Goal: Contribute content: Contribute content

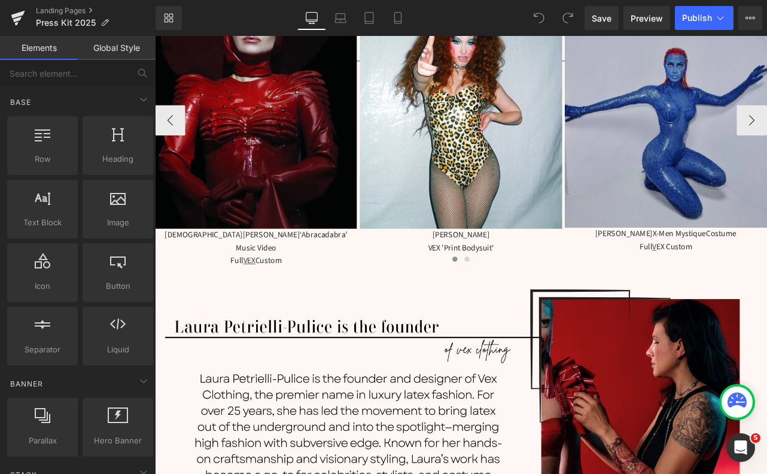
scroll to position [557, 0]
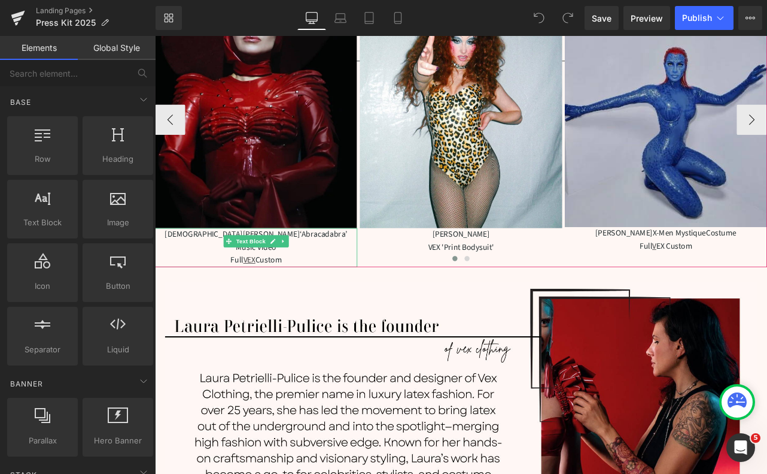
click at [318, 272] on span "‘Abracadabra’ Music Video" at bounding box center [317, 277] width 132 height 29
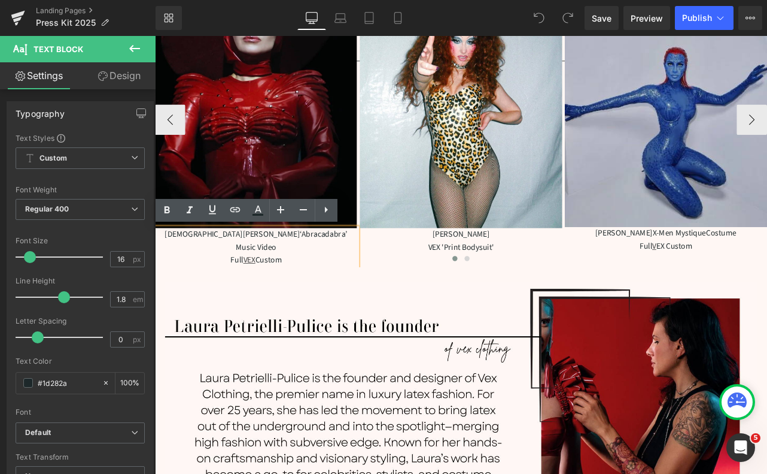
click at [303, 269] on span "‘Abracadabra’ Music Video" at bounding box center [317, 277] width 132 height 29
drag, startPoint x: 321, startPoint y: 271, endPoint x: 303, endPoint y: 274, distance: 18.2
click at [300, 274] on span "‘Abracadabra’ Music Video" at bounding box center [317, 277] width 132 height 29
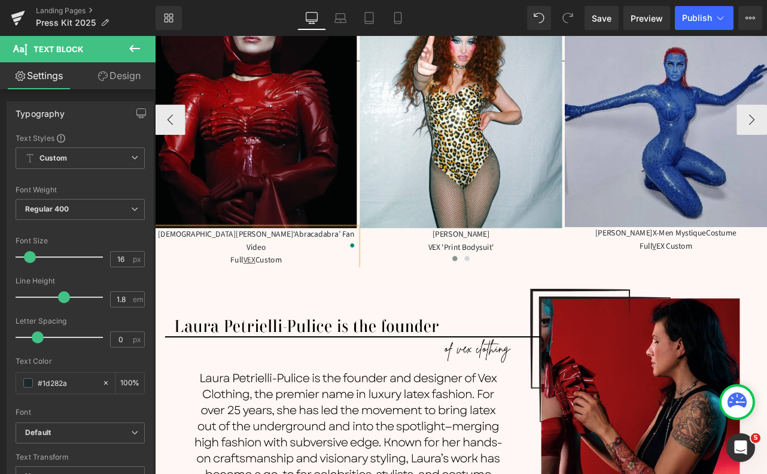
click at [270, 293] on div at bounding box center [517, 301] width 724 height 17
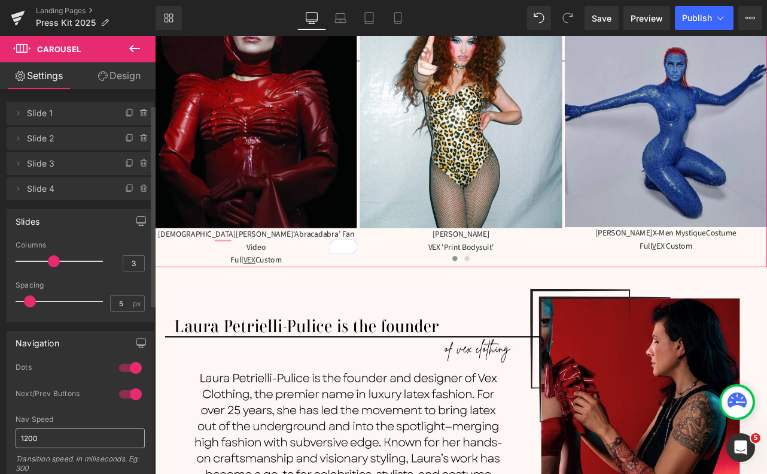
scroll to position [0, 0]
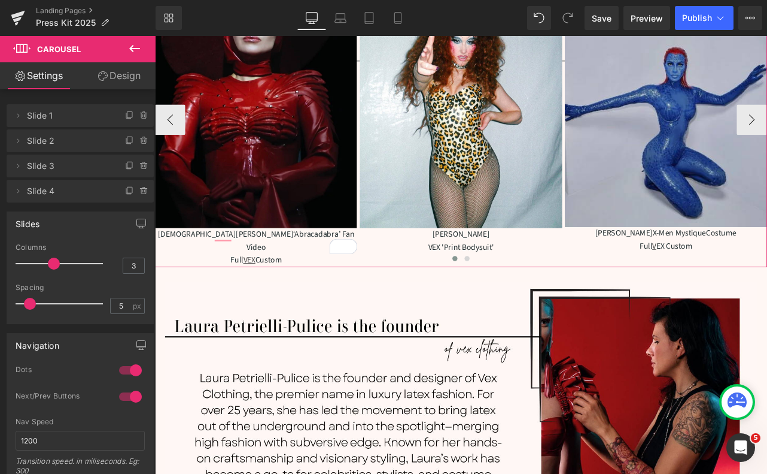
click at [309, 293] on div at bounding box center [517, 301] width 724 height 17
click at [275, 293] on div at bounding box center [517, 301] width 724 height 17
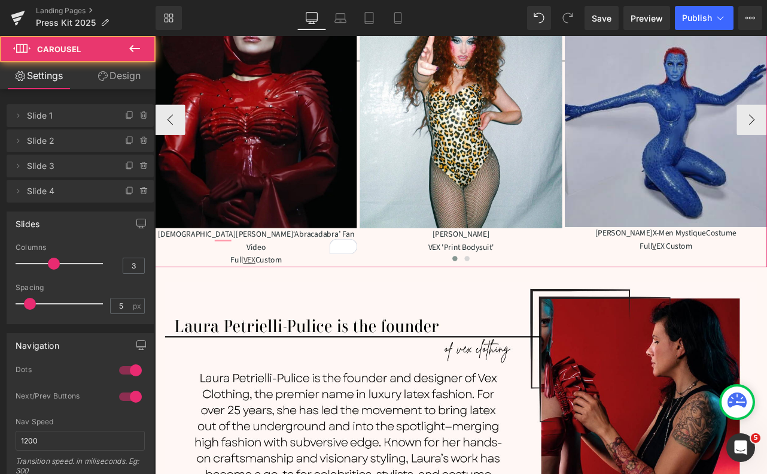
drag, startPoint x: 308, startPoint y: 286, endPoint x: 271, endPoint y: 288, distance: 37.2
click at [271, 293] on div at bounding box center [517, 301] width 724 height 17
click at [287, 293] on div at bounding box center [517, 301] width 724 height 17
click at [296, 264] on div "Lady Gaga ‘Abracadabra’ Fan Video Full VEX Custom Text Block" at bounding box center [274, 286] width 239 height 46
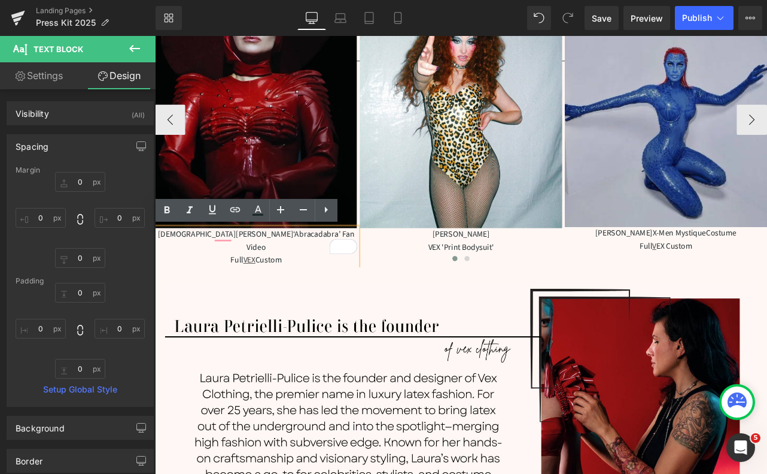
click at [321, 293] on div at bounding box center [517, 301] width 724 height 17
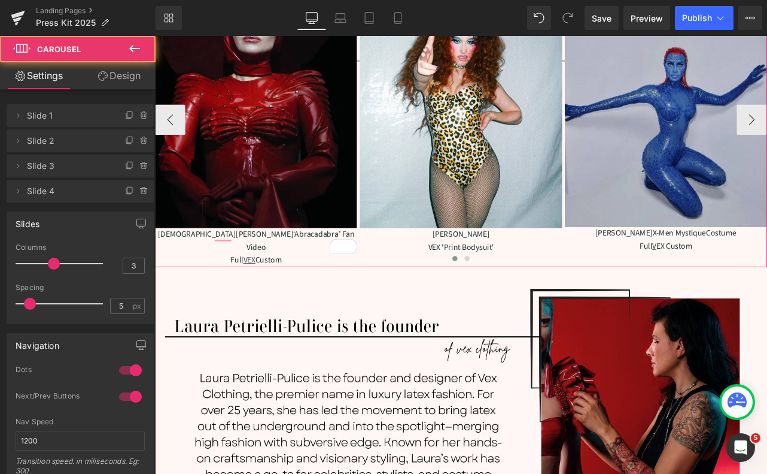
click at [328, 293] on div at bounding box center [517, 301] width 724 height 17
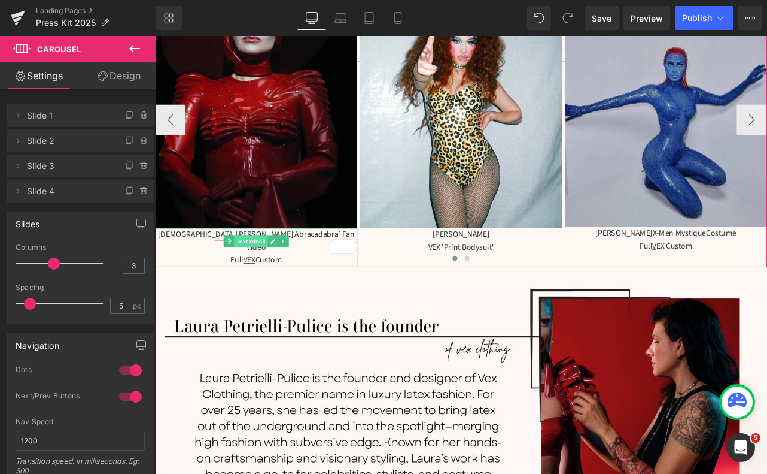
click at [278, 271] on link "Text Block" at bounding box center [262, 278] width 52 height 14
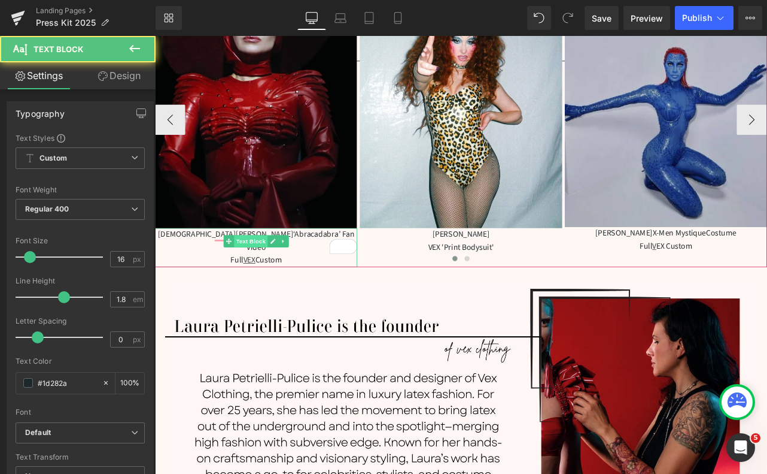
click at [278, 271] on link "Text Block" at bounding box center [262, 278] width 52 height 14
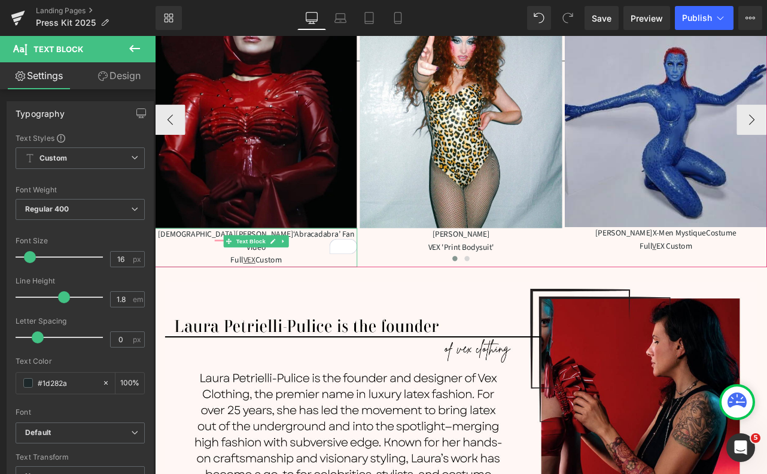
click at [324, 263] on div at bounding box center [274, 263] width 239 height 1
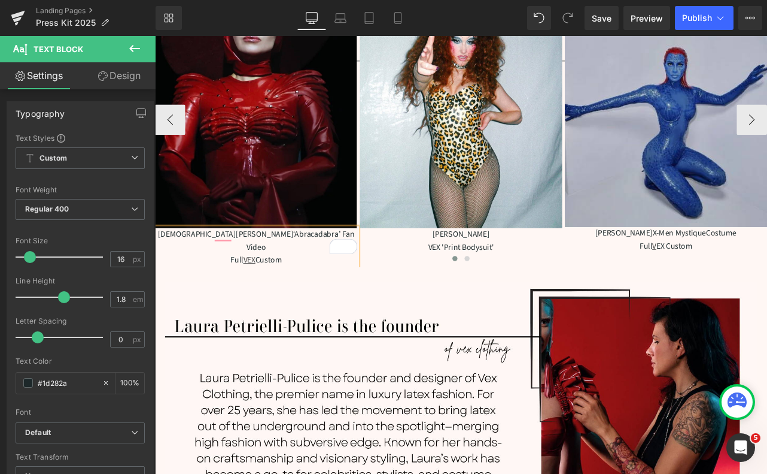
click at [324, 271] on span "‘Abracadabra’ Fan Video" at bounding box center [327, 277] width 128 height 29
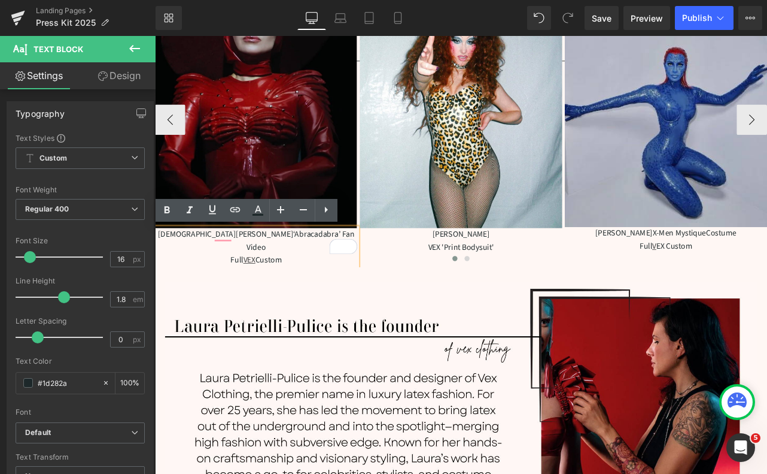
click at [320, 211] on img at bounding box center [274, 111] width 239 height 302
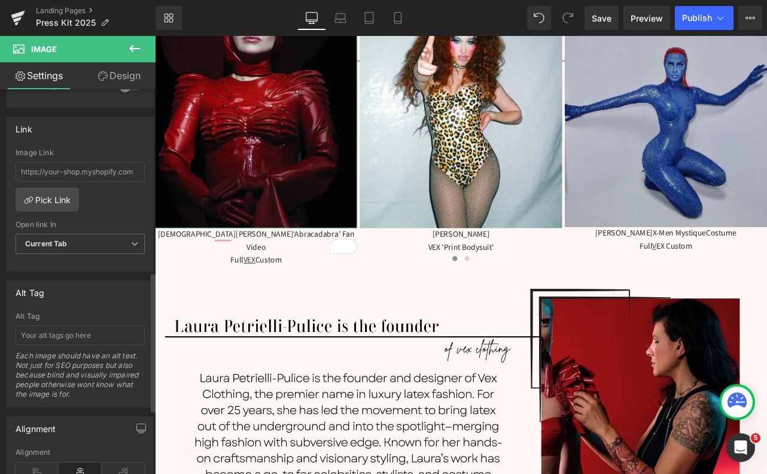
scroll to position [502, 0]
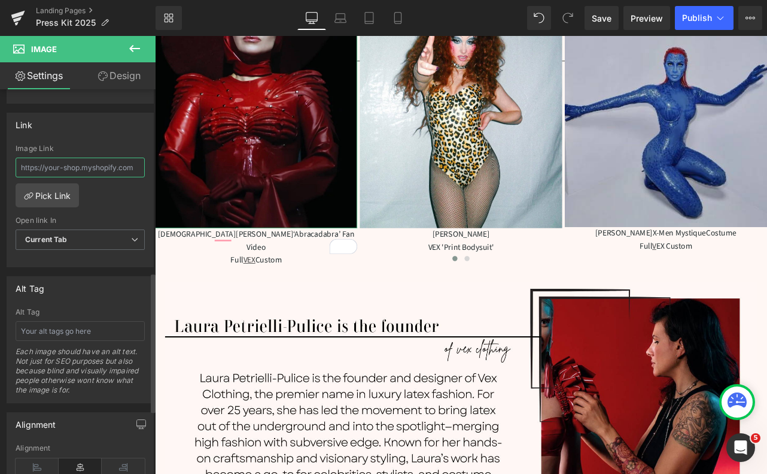
click at [89, 169] on input "text" at bounding box center [80, 167] width 129 height 20
paste input "https://www.instagram.com/reel/DHy9L1hvgz8/?hl=en"
type input "https://www.instagram.com/reel/DHy9L1hvgz8/?hl=en"
drag, startPoint x: 614, startPoint y: 23, endPoint x: 543, endPoint y: 25, distance: 71.3
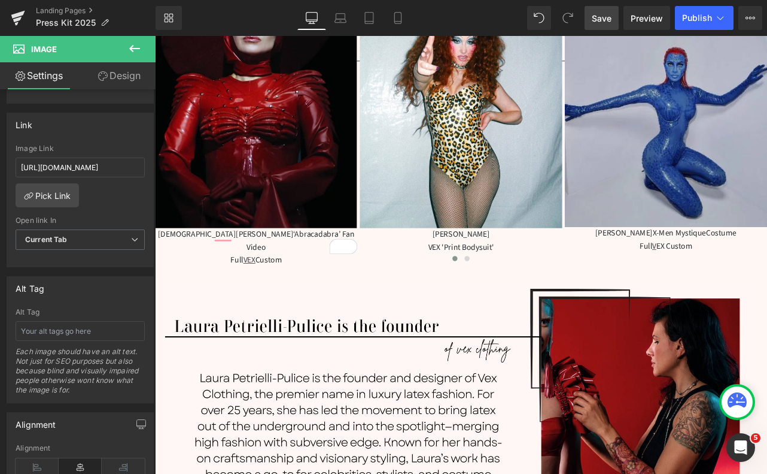
click at [614, 23] on link "Save" at bounding box center [602, 18] width 34 height 24
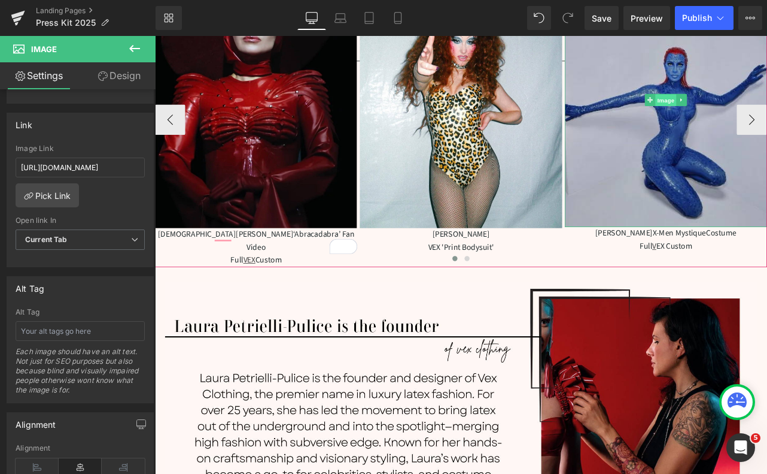
click at [761, 109] on span "Image" at bounding box center [759, 111] width 25 height 14
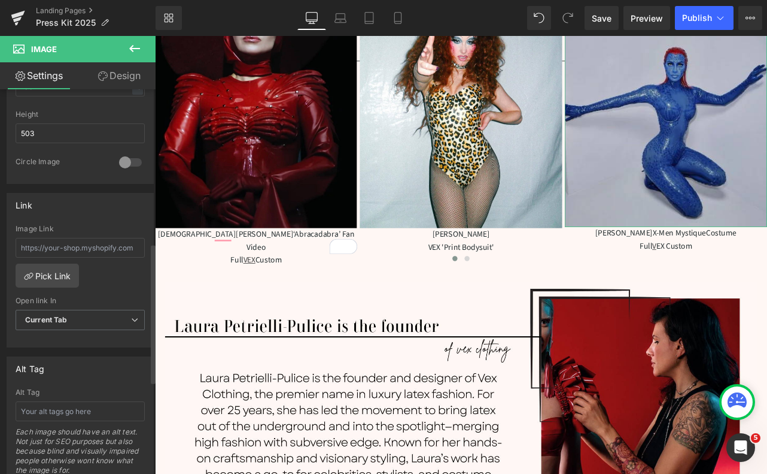
scroll to position [423, 0]
click at [78, 246] on input "text" at bounding box center [80, 247] width 129 height 20
paste input "https://www.instagram.com/reel/CkWTaAgv1h2/"
type input "https://www.instagram.com/reel/CkWTaAgv1h2/"
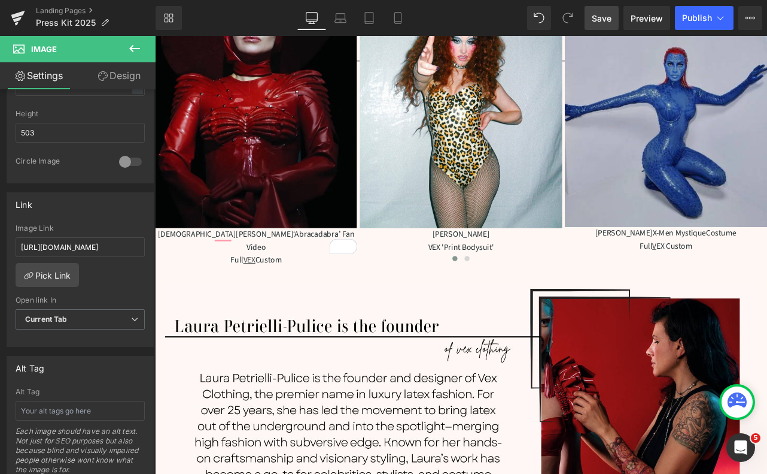
click at [608, 17] on span "Save" at bounding box center [602, 18] width 20 height 13
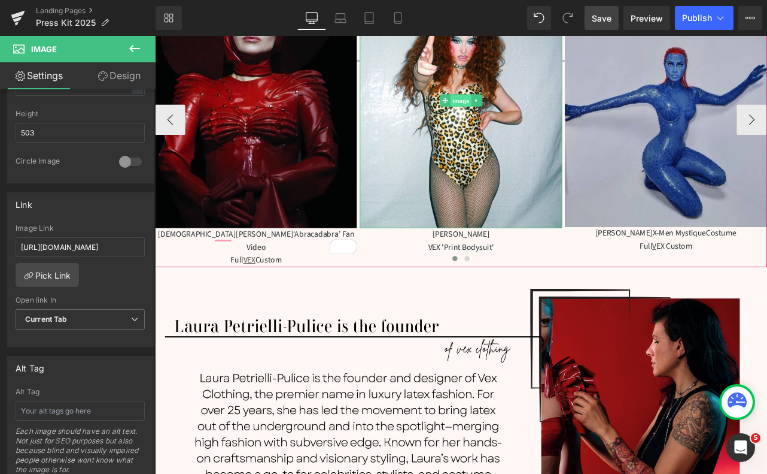
click at [520, 114] on span "Image" at bounding box center [517, 112] width 25 height 14
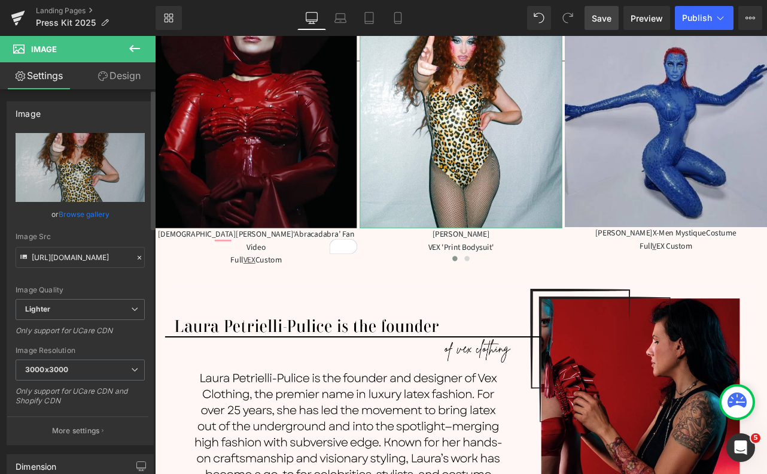
click at [26, 349] on div "Image Resolution" at bounding box center [80, 350] width 129 height 8
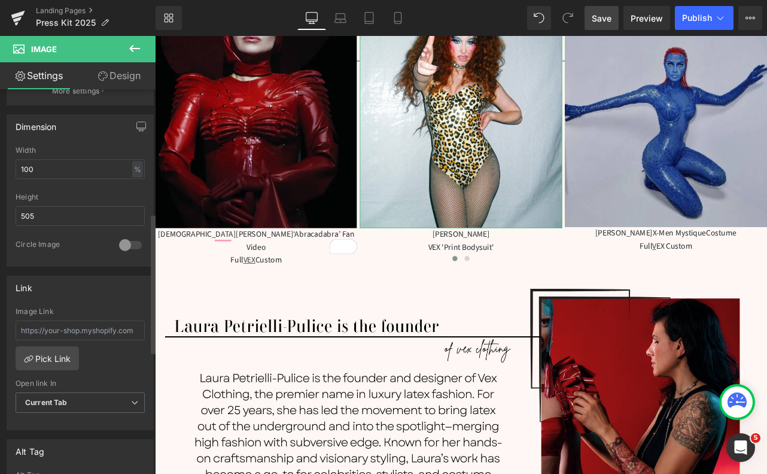
scroll to position [353, 0]
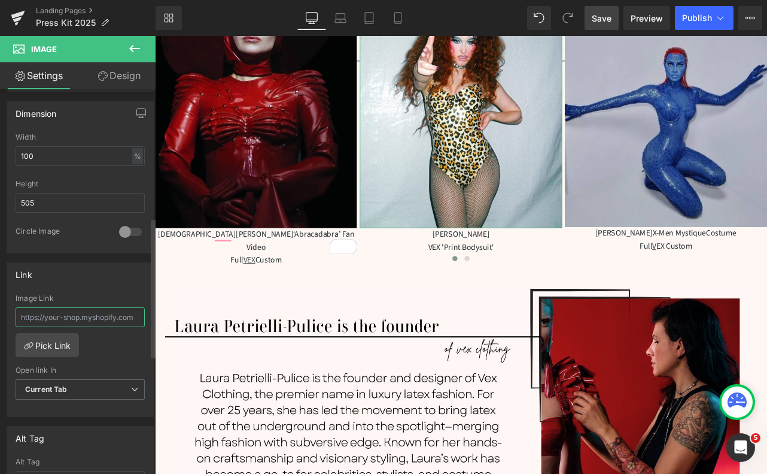
click at [54, 314] on input "text" at bounding box center [80, 317] width 129 height 20
paste input "https://www.instagram.com/p/C8nWBK6SUJT/?img_index=1"
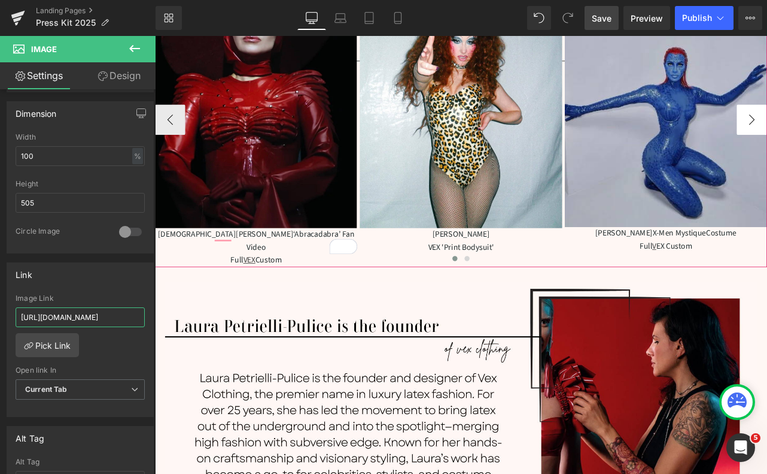
type input "https://www.instagram.com/p/C8nWBK6SUJT/?img_index=1"
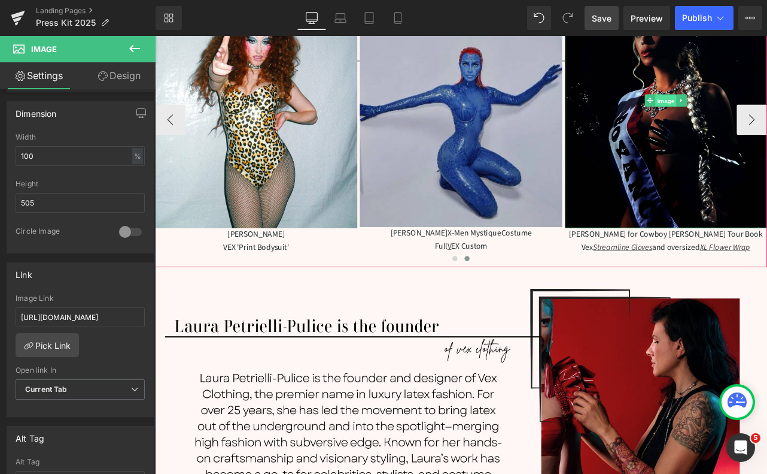
click at [763, 113] on span "Image" at bounding box center [759, 112] width 25 height 14
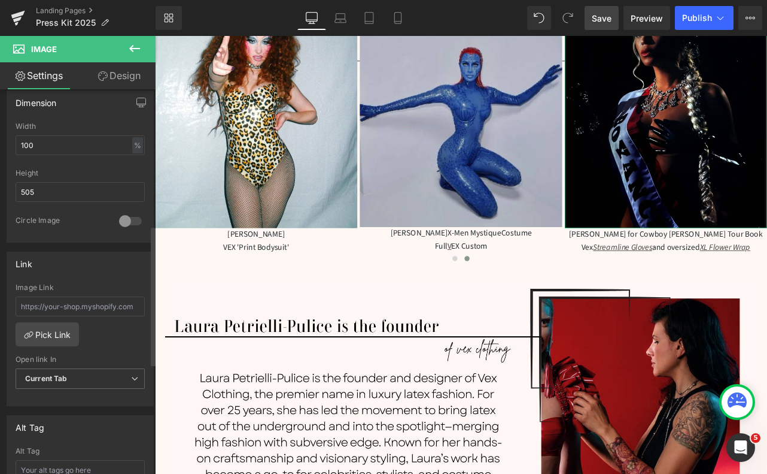
scroll to position [378, 0]
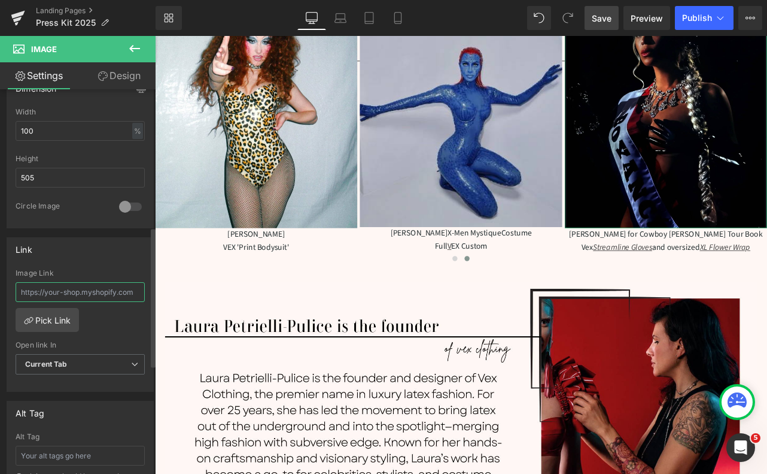
click at [86, 290] on input "text" at bounding box center [80, 292] width 129 height 20
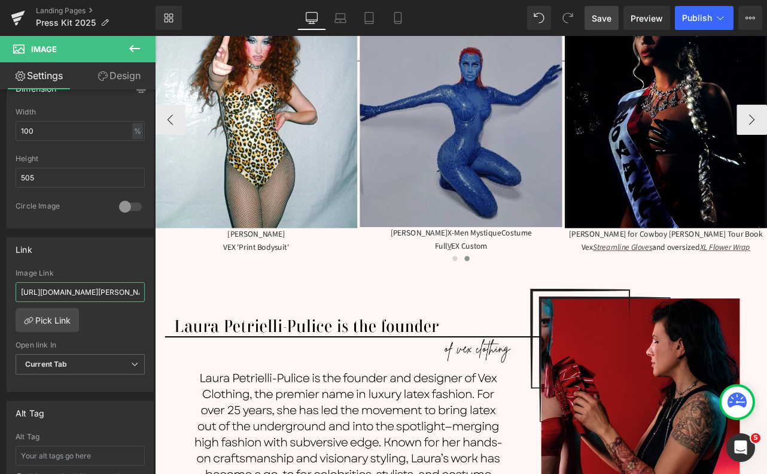
scroll to position [0, 59]
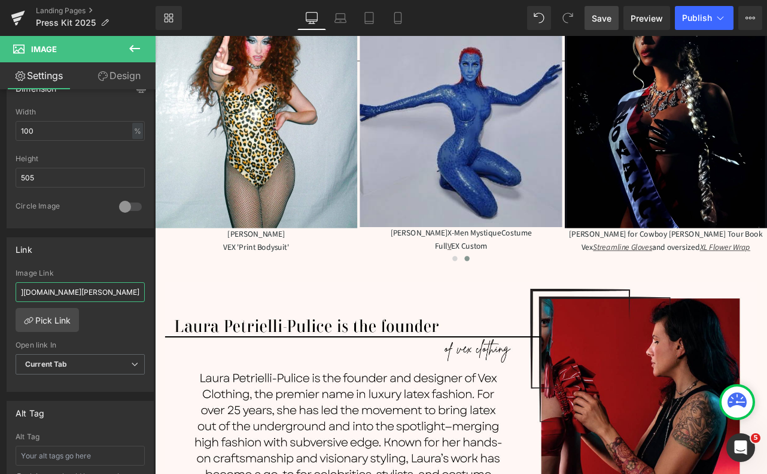
type input "https://vexclothing.com/blogs/celebrity/beyonce-4"
click at [599, 17] on span "Save" at bounding box center [602, 18] width 20 height 13
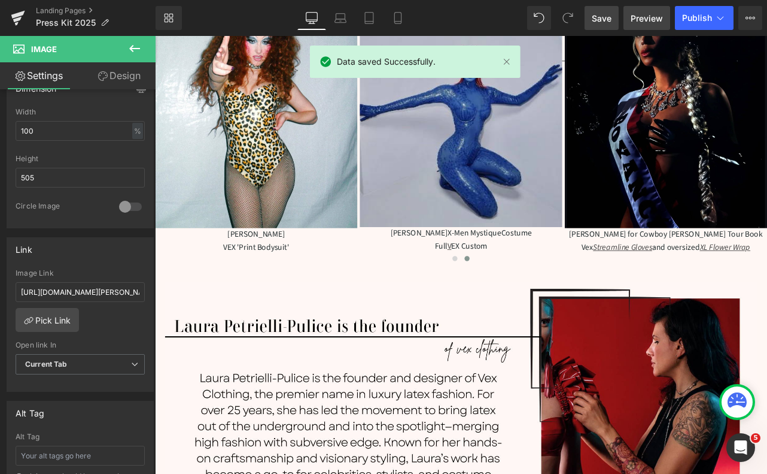
click at [644, 17] on span "Preview" at bounding box center [647, 18] width 32 height 13
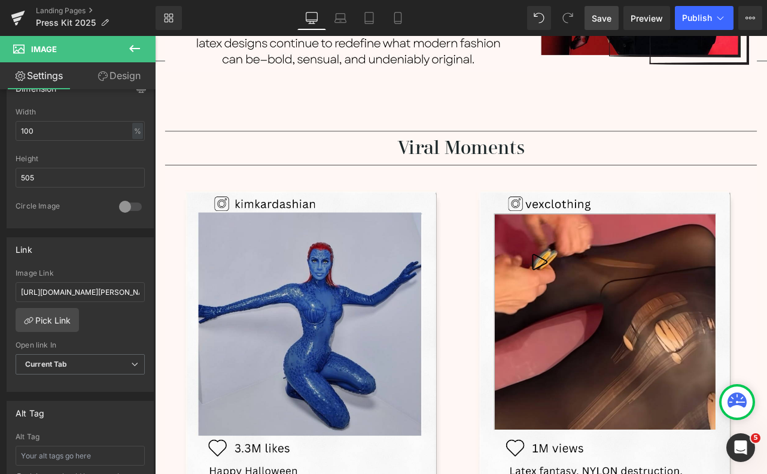
scroll to position [1339, 0]
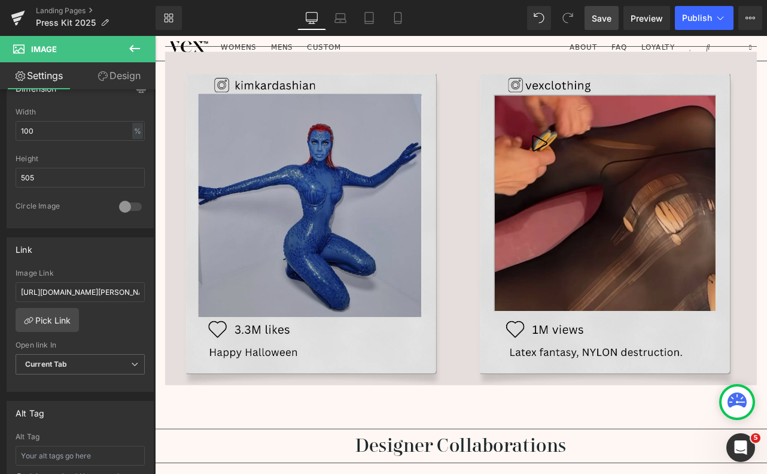
click at [317, 251] on img at bounding box center [517, 270] width 700 height 433
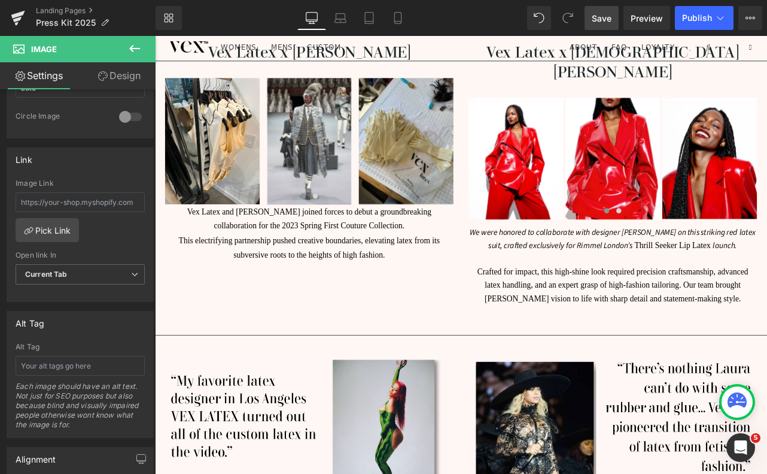
scroll to position [1884, 0]
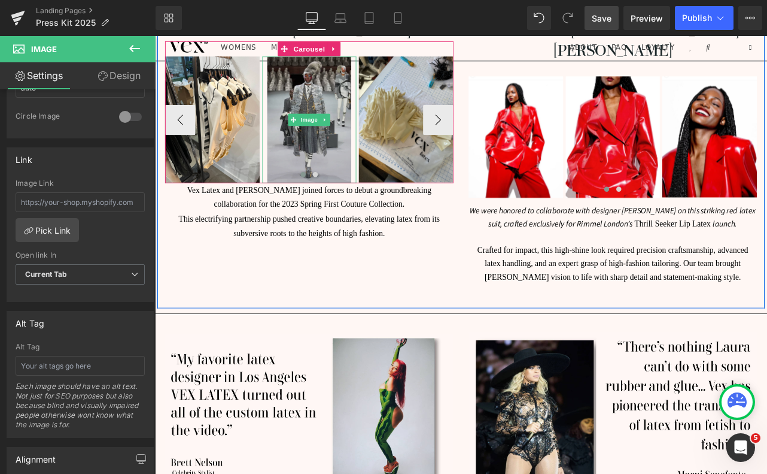
click at [335, 151] on img at bounding box center [337, 134] width 99 height 149
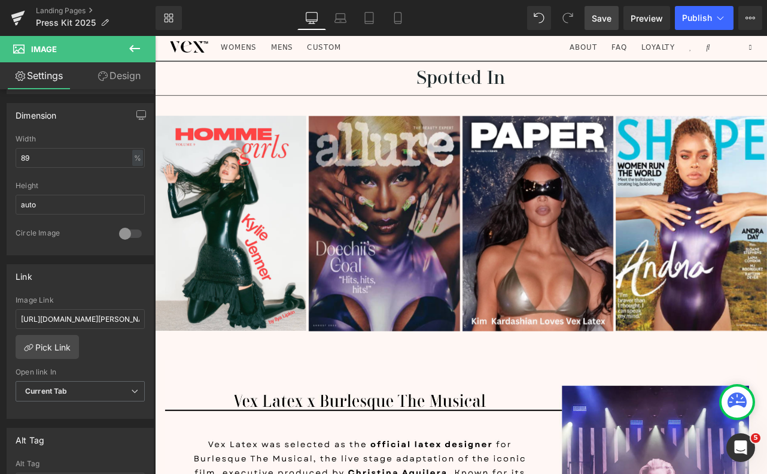
scroll to position [2460, 0]
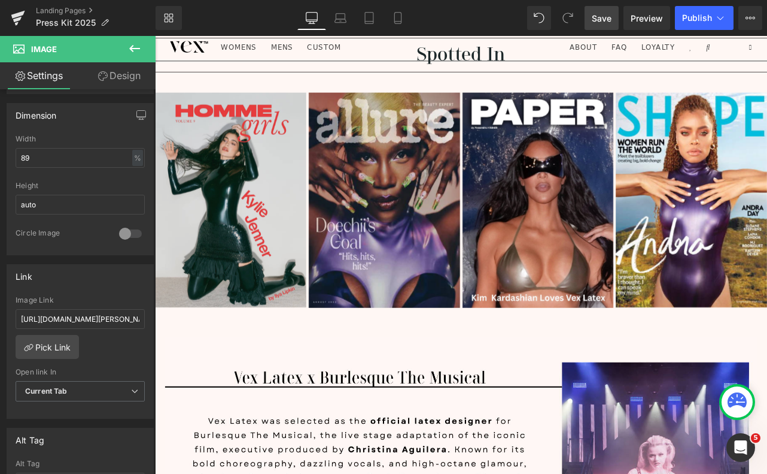
click at [235, 184] on div "Image" at bounding box center [244, 230] width 179 height 254
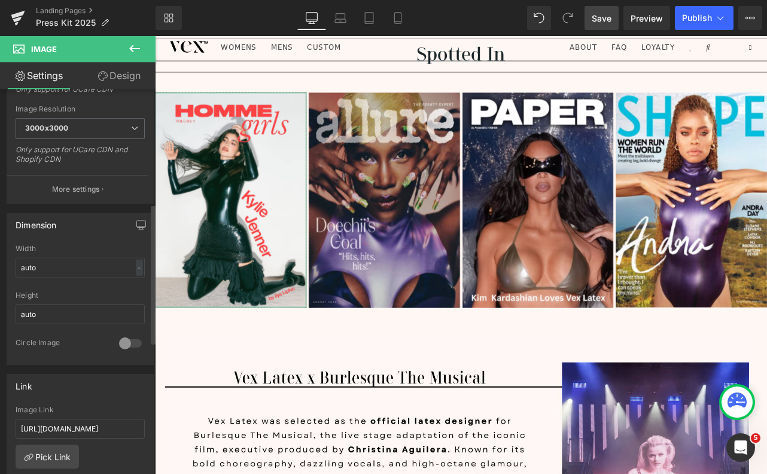
scroll to position [329, 0]
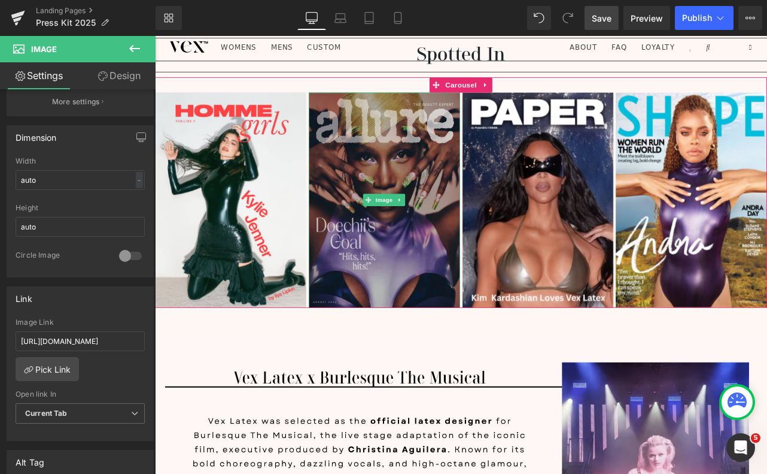
click at [410, 218] on img at bounding box center [426, 230] width 179 height 254
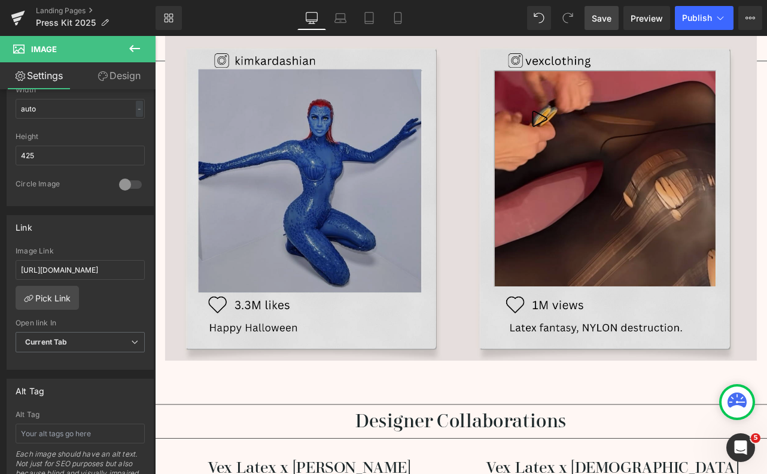
scroll to position [1325, 0]
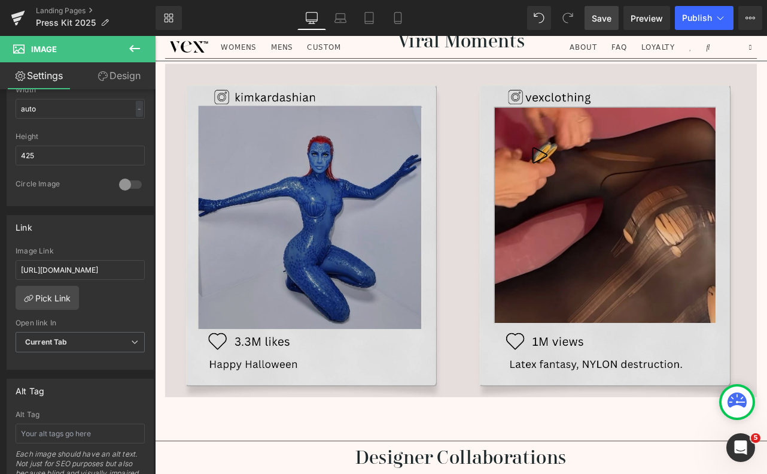
click at [491, 238] on img at bounding box center [517, 285] width 700 height 433
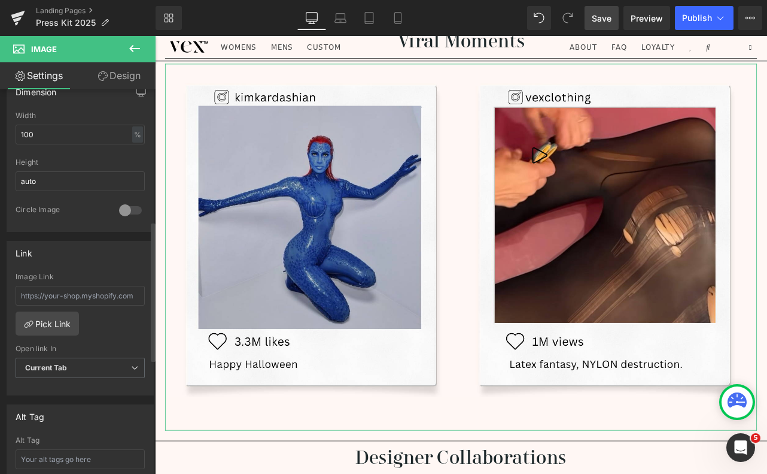
scroll to position [360, 0]
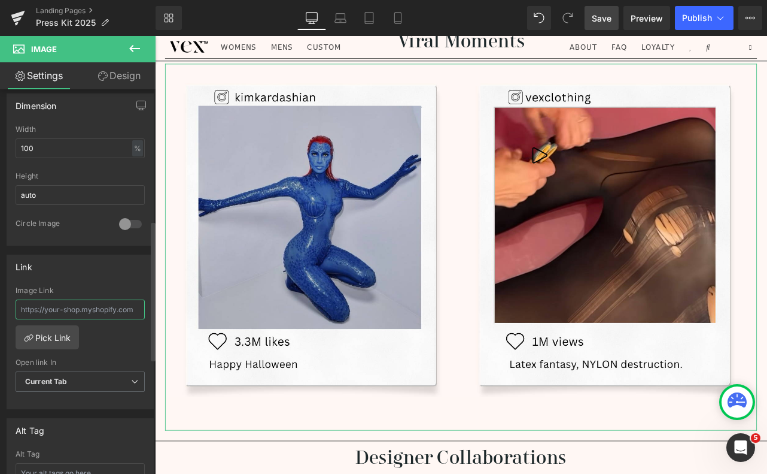
click at [84, 307] on input "text" at bounding box center [80, 309] width 129 height 20
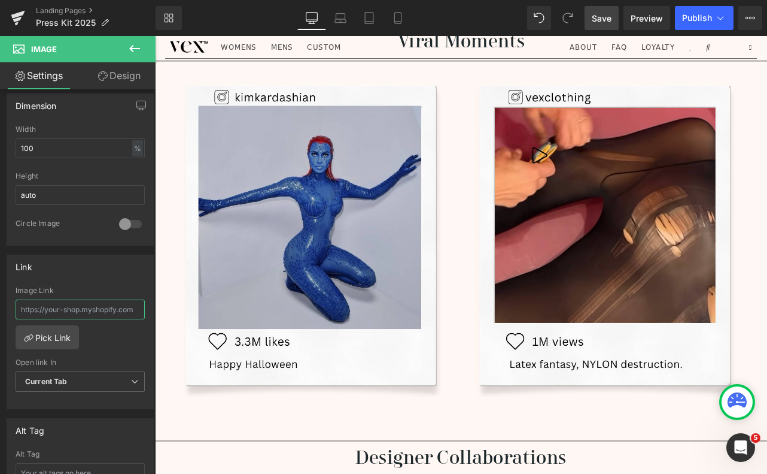
paste input "https://www.instagram.com/vexclothing/"
type input "https://www.instagram.com/vexclothing/"
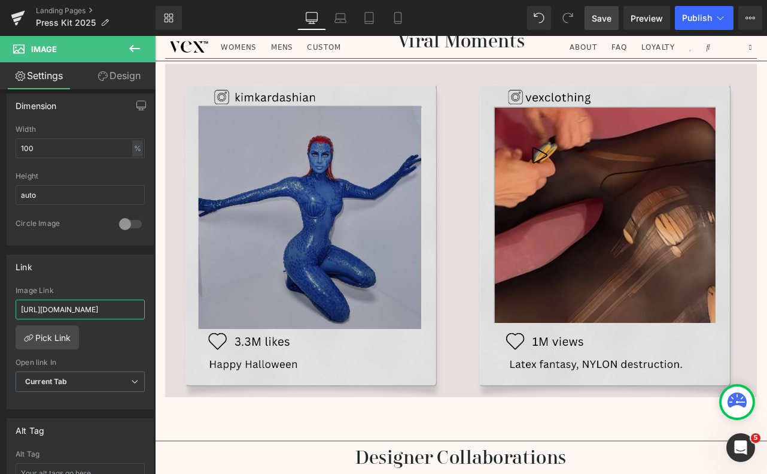
scroll to position [0, 25]
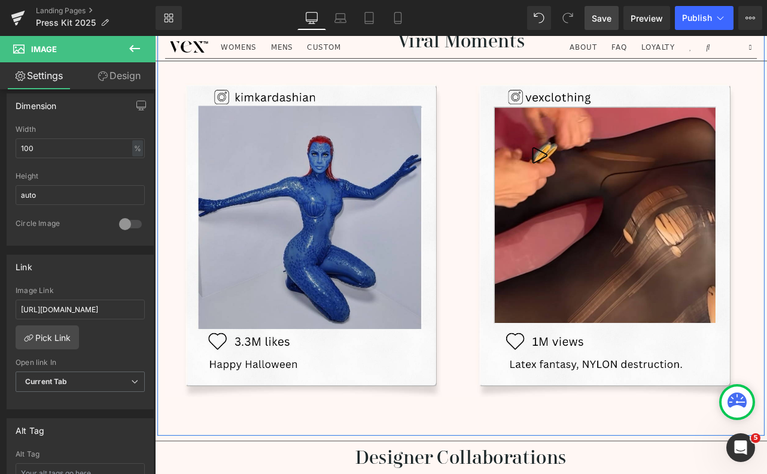
click at [631, 473] on div "Separator Viral Moments Heading Separator Image Row" at bounding box center [517, 253] width 718 height 510
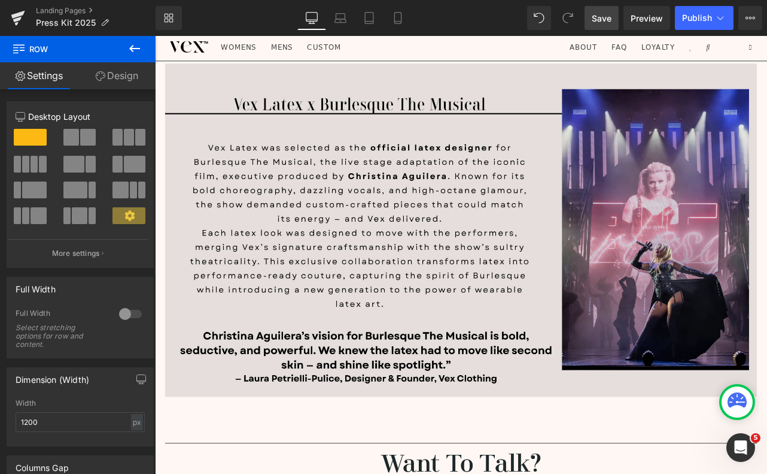
scroll to position [2764, 0]
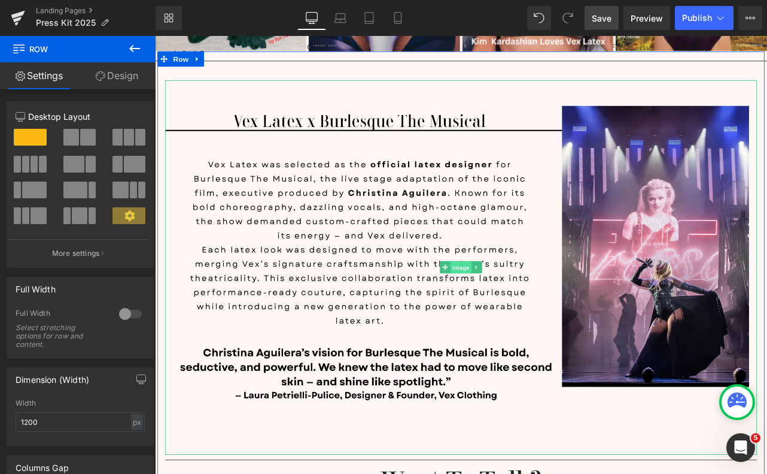
click at [518, 302] on span "Image" at bounding box center [517, 309] width 25 height 14
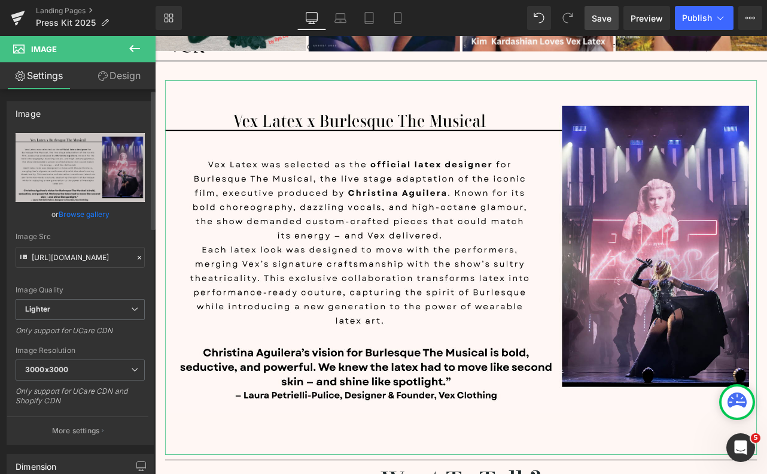
click at [86, 215] on link "Browse gallery" at bounding box center [84, 214] width 51 height 21
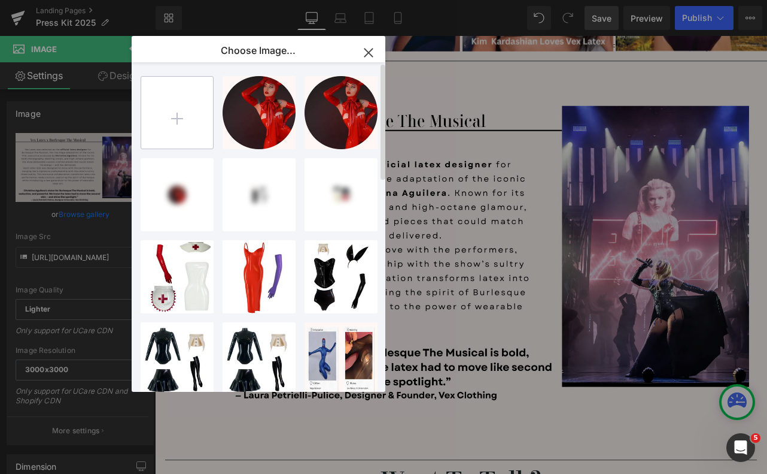
click at [189, 126] on input "file" at bounding box center [177, 113] width 72 height 72
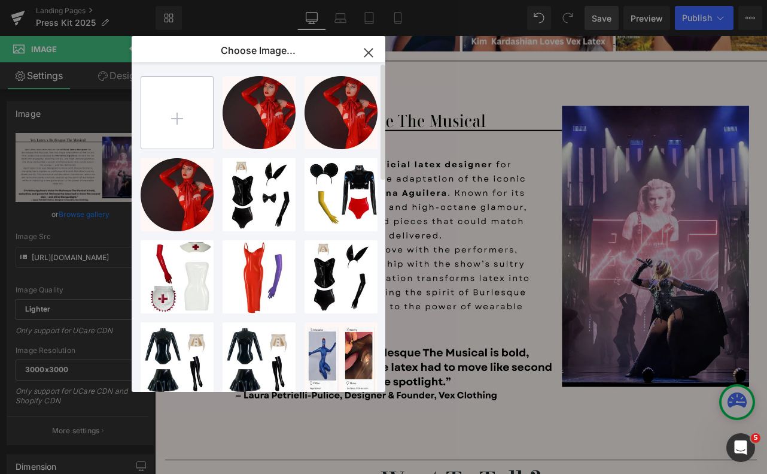
type input "C:\fakepath\25 years-4.png"
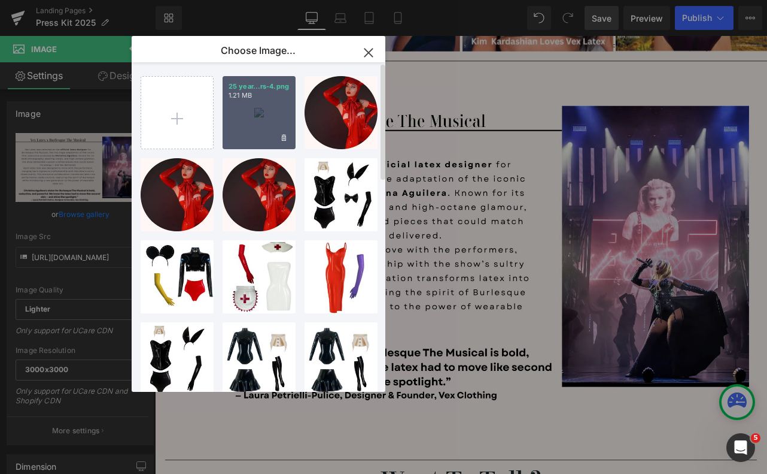
click at [269, 107] on div "25 year...rs-4.png 1.21 MB" at bounding box center [259, 112] width 73 height 73
type input "https://ucarecdn.com/c4d3b3ad-4d40-4ad8-b715-2518e788ec34/-/format/auto/-/previ…"
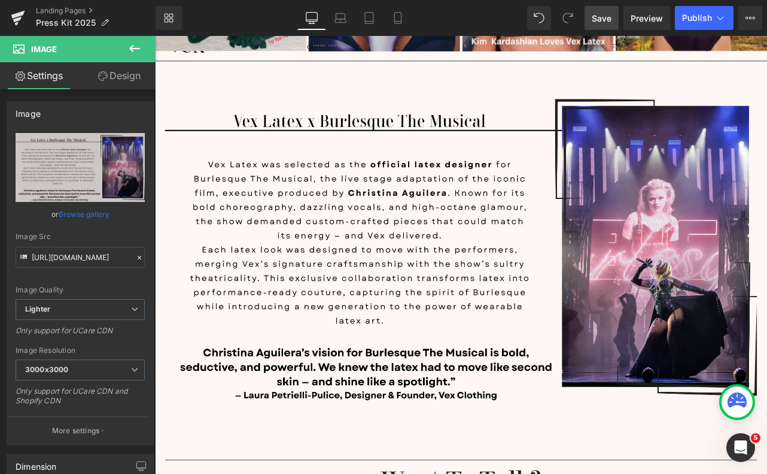
click at [581, 10] on div "Save Preview Publish Scheduled View Live Page View with current Template Save T…" at bounding box center [673, 18] width 187 height 24
click at [594, 22] on span "Save" at bounding box center [602, 18] width 20 height 13
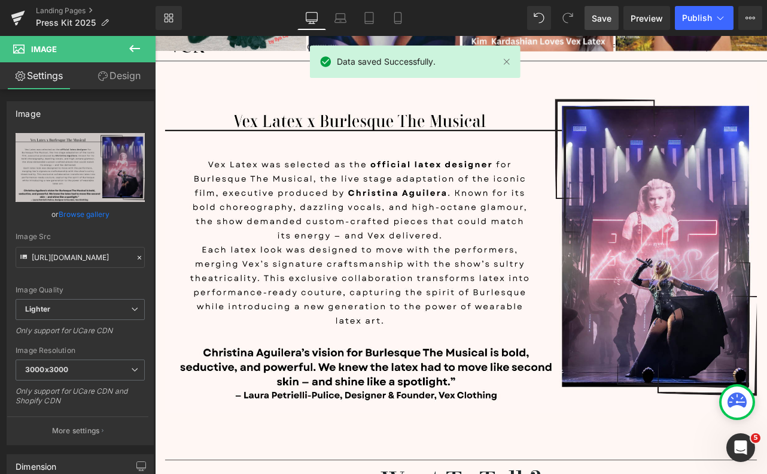
click at [613, 15] on link "Save" at bounding box center [602, 18] width 34 height 24
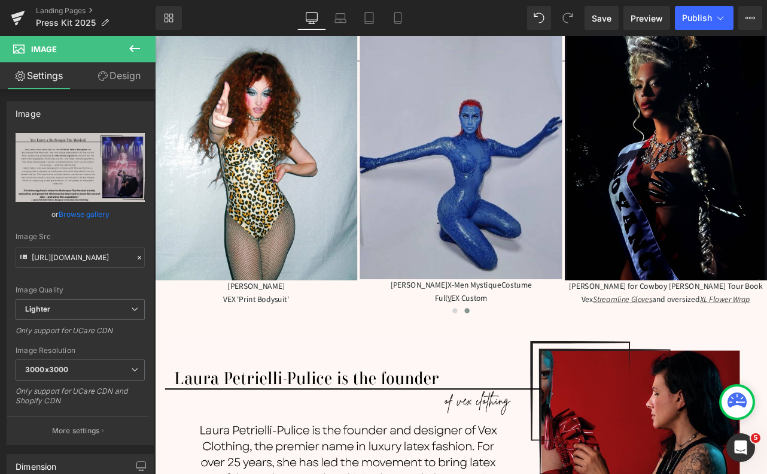
scroll to position [506, 0]
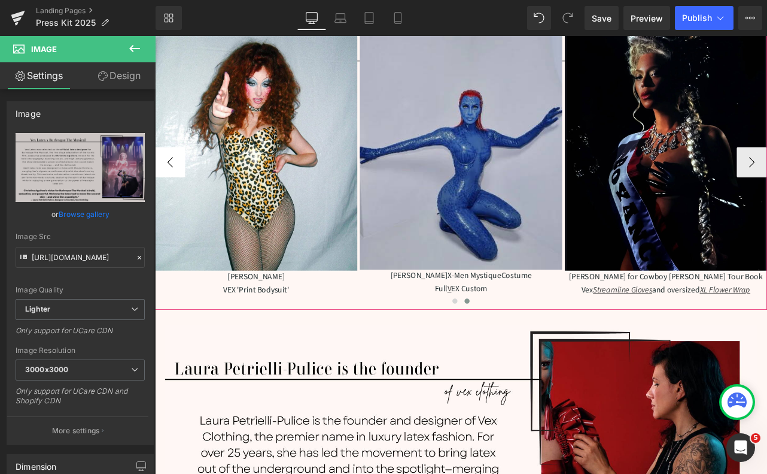
click at [174, 172] on button "‹" at bounding box center [173, 185] width 36 height 36
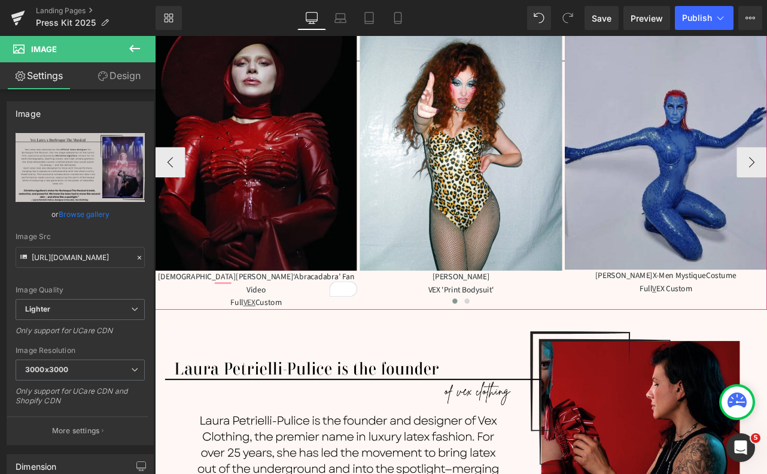
click at [271, 343] on div at bounding box center [517, 351] width 724 height 17
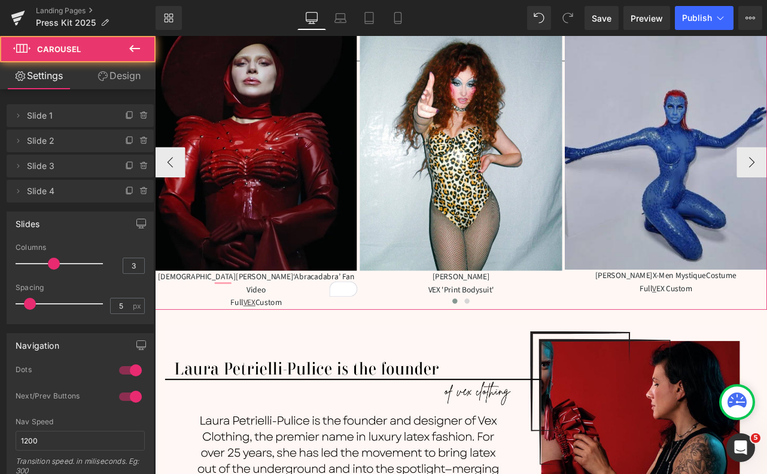
click at [271, 343] on div at bounding box center [517, 351] width 724 height 17
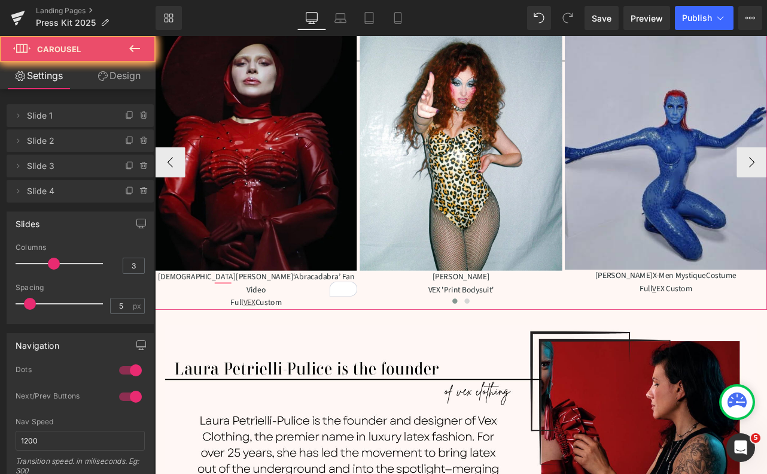
click at [271, 343] on div at bounding box center [517, 351] width 724 height 17
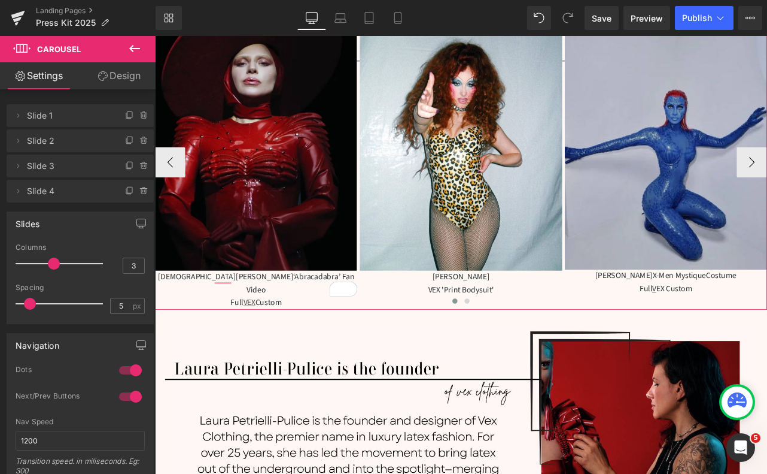
click at [271, 343] on div at bounding box center [517, 351] width 724 height 17
click at [263, 319] on span "‘Abracadabra’ Fan Video" at bounding box center [327, 328] width 128 height 29
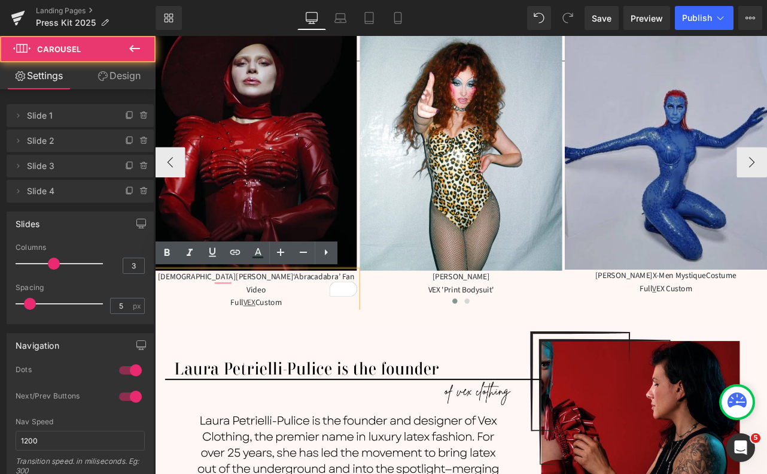
click at [263, 343] on div at bounding box center [517, 351] width 724 height 17
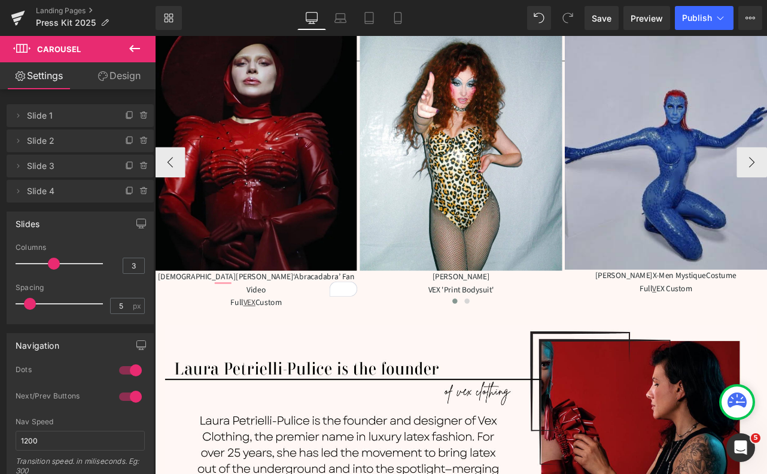
click at [272, 343] on div at bounding box center [517, 351] width 724 height 17
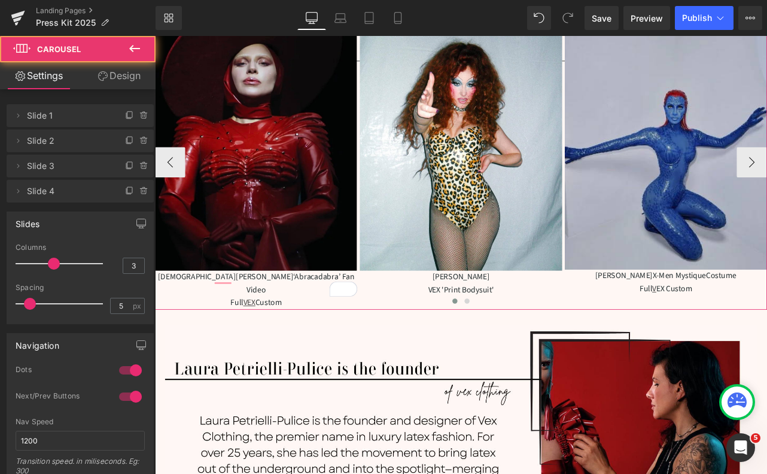
click at [269, 343] on div at bounding box center [517, 351] width 724 height 17
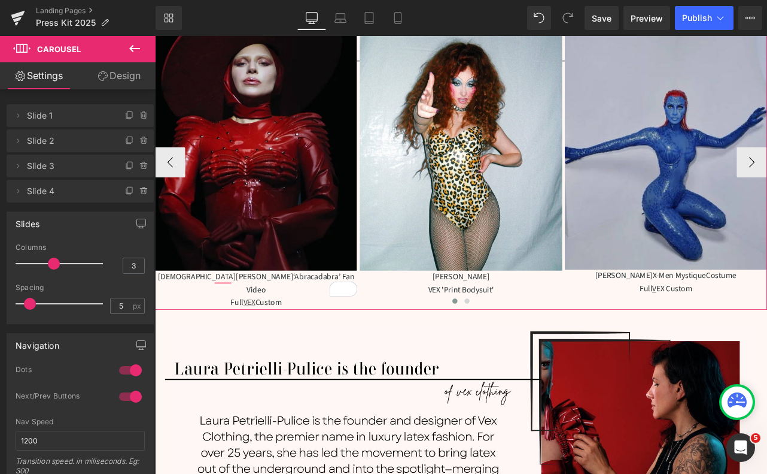
click at [269, 325] on span "Text Block" at bounding box center [268, 328] width 40 height 14
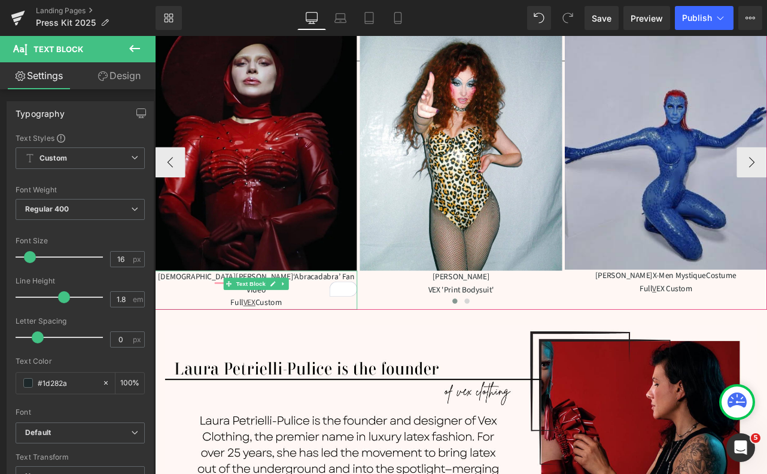
click at [275, 318] on span "‘Abracadabra’ Fan Video" at bounding box center [327, 328] width 128 height 29
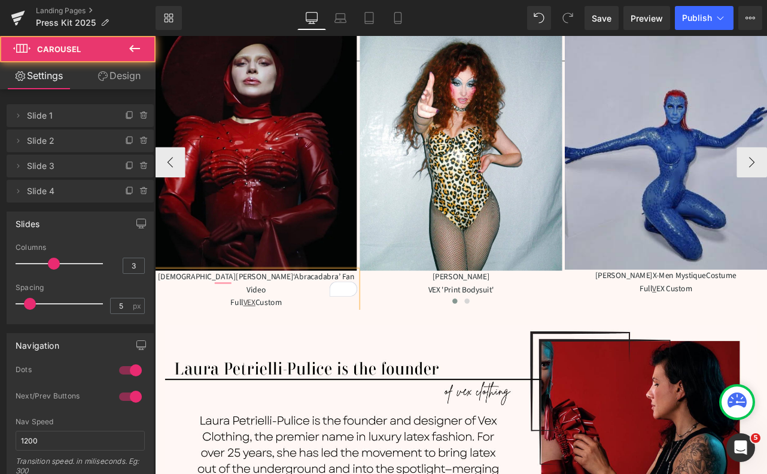
drag, startPoint x: 272, startPoint y: 335, endPoint x: 263, endPoint y: 336, distance: 9.6
click at [262, 343] on div at bounding box center [517, 351] width 724 height 17
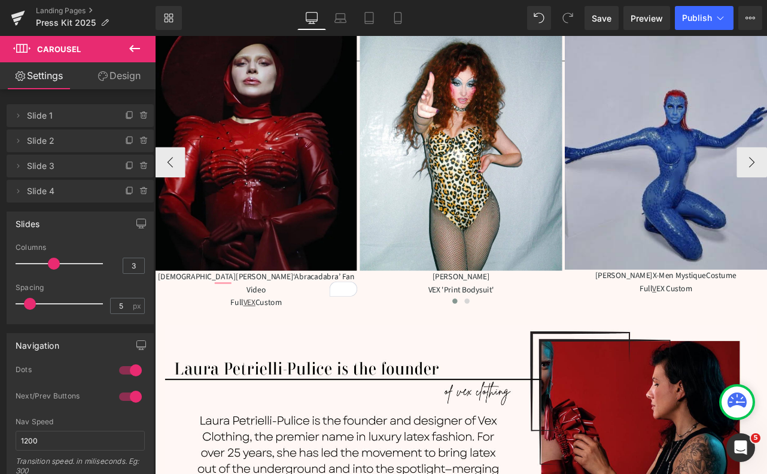
click at [272, 343] on div at bounding box center [517, 351] width 724 height 17
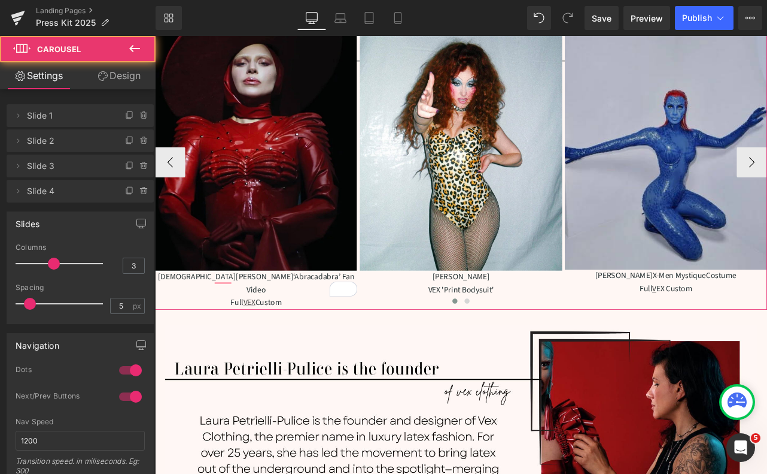
click at [274, 343] on div at bounding box center [517, 351] width 724 height 17
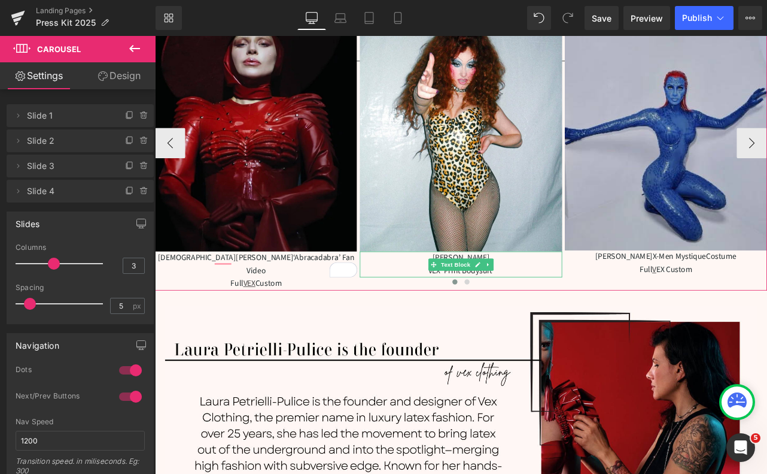
scroll to position [535, 0]
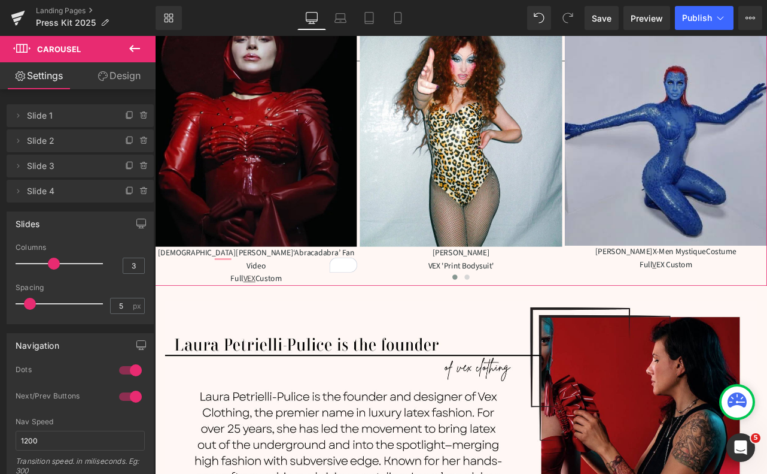
click at [155, 36] on div at bounding box center [155, 36] width 0 height 0
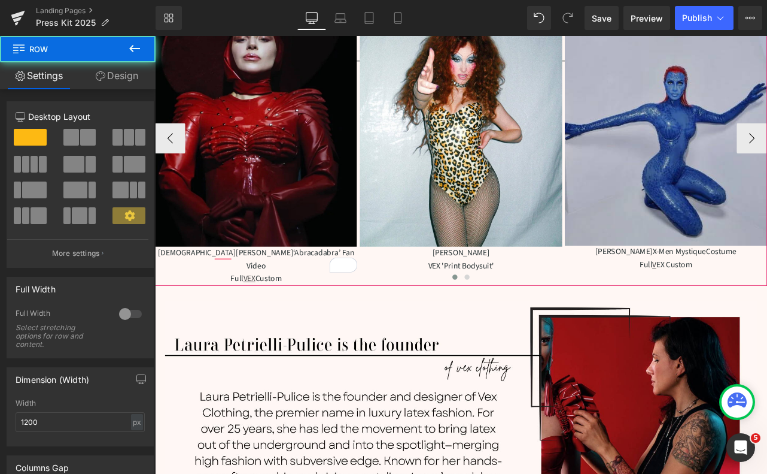
click at [749, 315] on div at bounding box center [517, 323] width 724 height 17
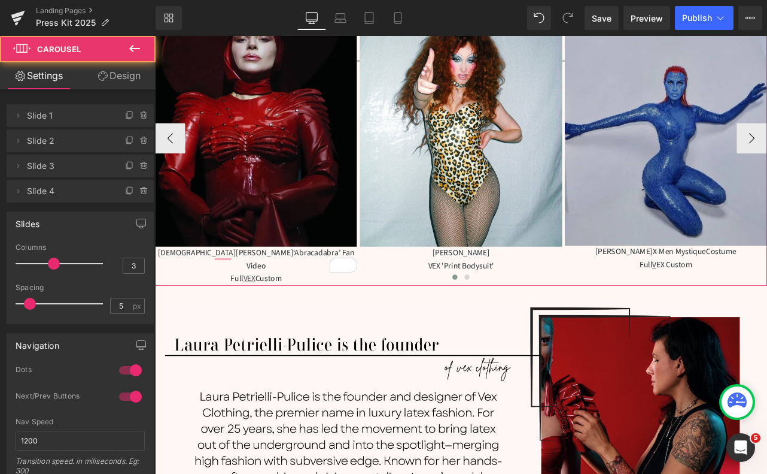
click at [750, 315] on div at bounding box center [517, 323] width 724 height 17
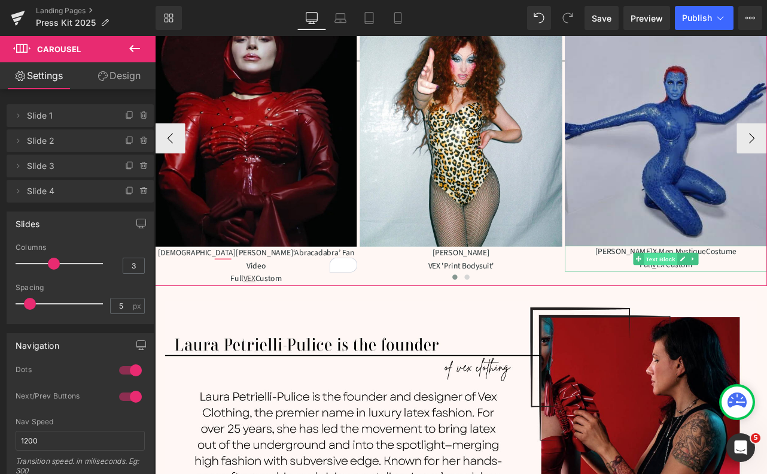
click at [759, 295] on span "Text Block" at bounding box center [753, 299] width 40 height 14
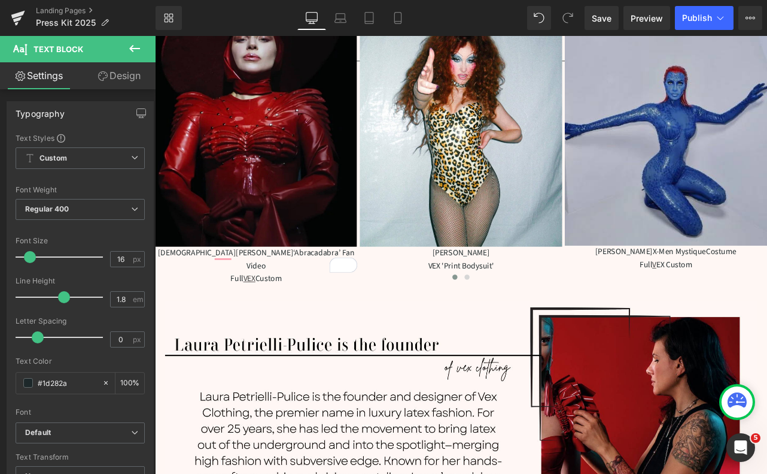
click at [129, 57] on button at bounding box center [135, 49] width 42 height 26
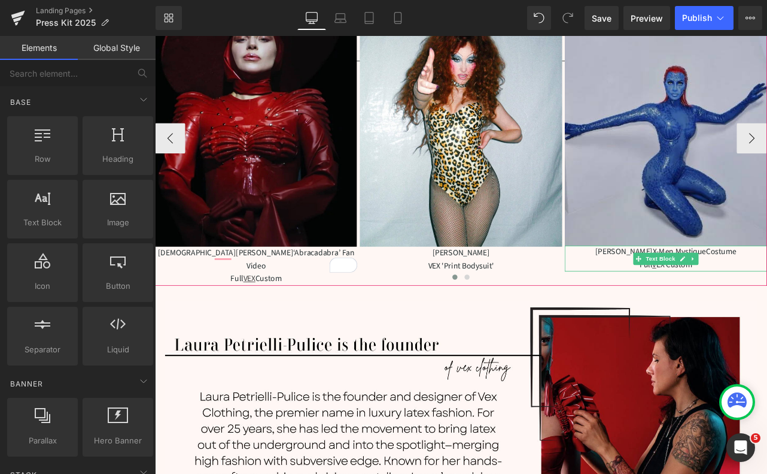
click at [763, 284] on div at bounding box center [759, 285] width 239 height 3
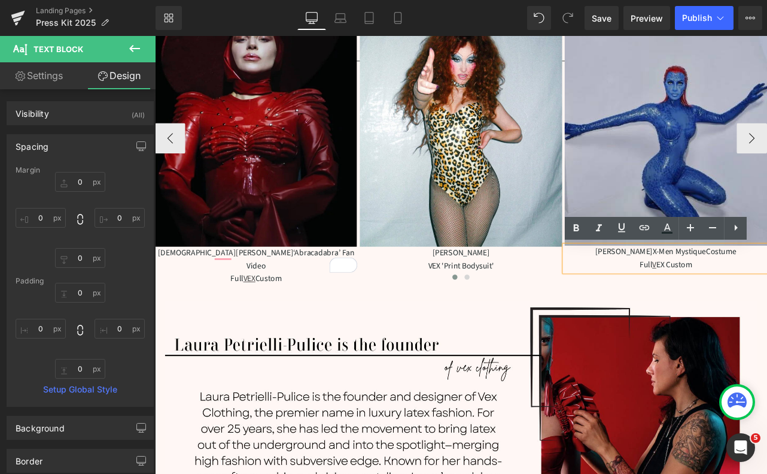
click at [763, 287] on span "X-Men Mystique" at bounding box center [775, 290] width 63 height 13
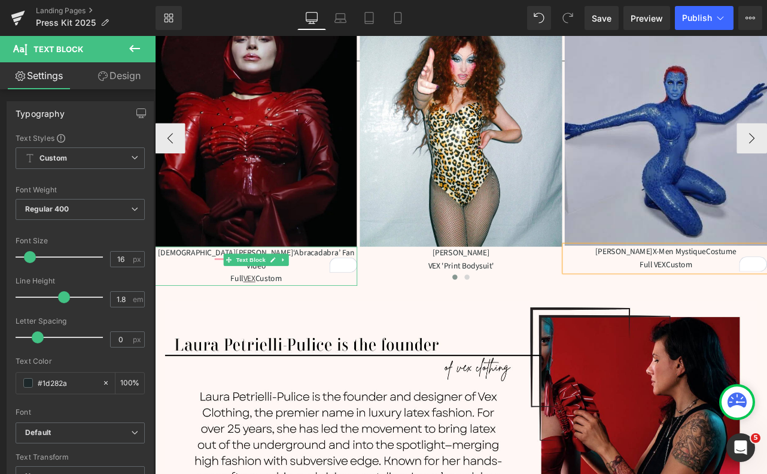
click at [326, 291] on span "‘Abracadabra’ Fan Video" at bounding box center [327, 300] width 128 height 29
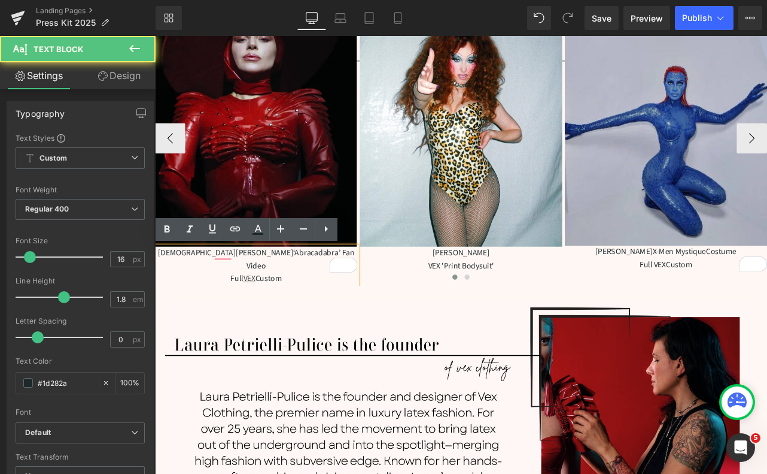
click at [285, 295] on span "‘Abracadabra’ Fan Video" at bounding box center [327, 300] width 128 height 29
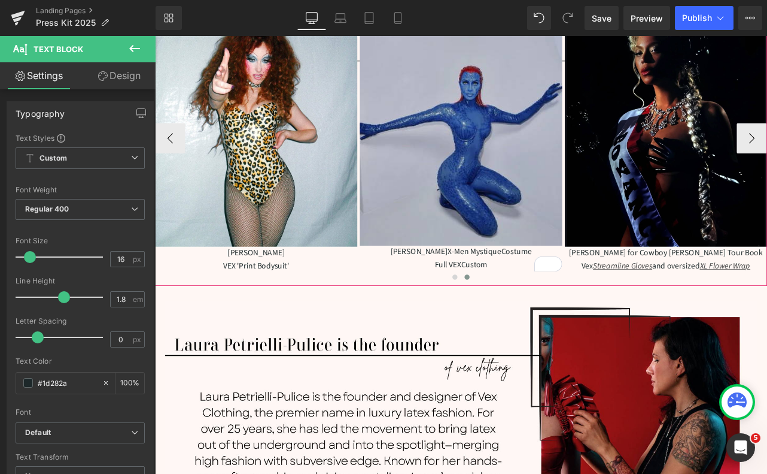
click at [720, 315] on div at bounding box center [517, 323] width 724 height 17
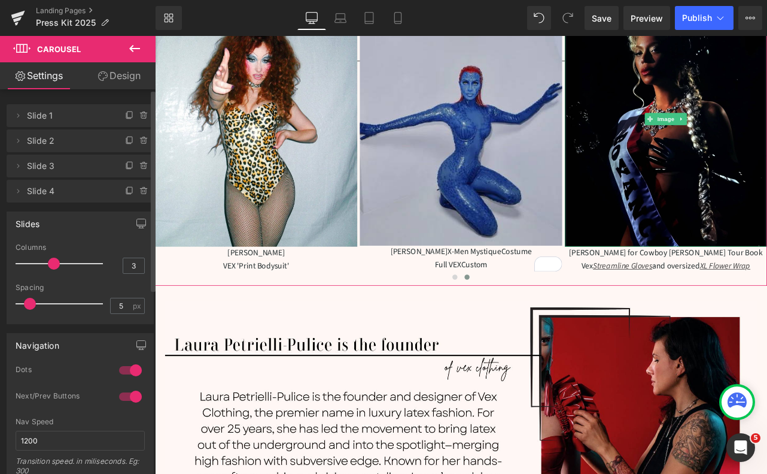
click at [55, 194] on span "Slide 4" at bounding box center [68, 191] width 83 height 23
click at [20, 193] on icon at bounding box center [18, 191] width 10 height 10
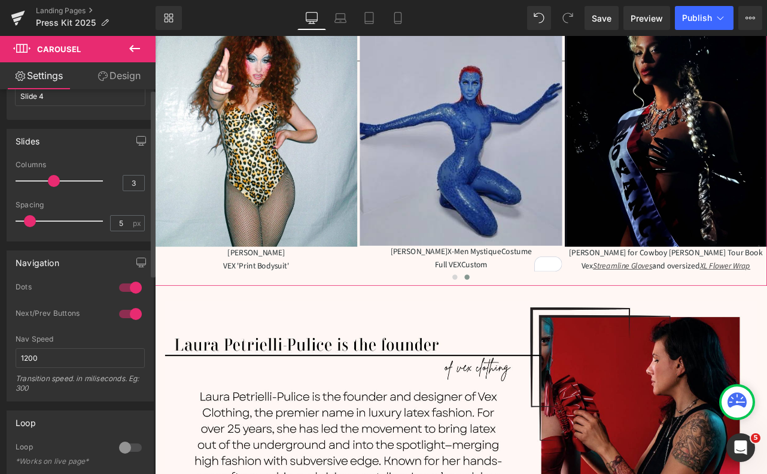
scroll to position [0, 0]
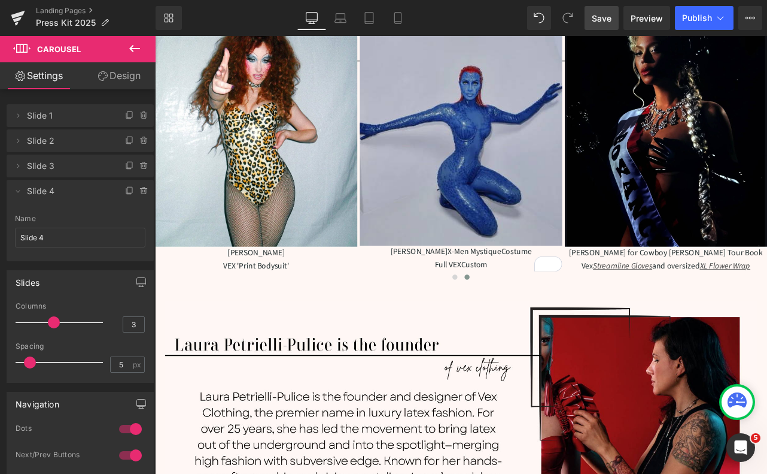
click at [603, 23] on span "Save" at bounding box center [602, 18] width 20 height 13
click at [654, 17] on span "Preview" at bounding box center [647, 18] width 32 height 13
click at [689, 13] on span "Publish" at bounding box center [697, 18] width 30 height 10
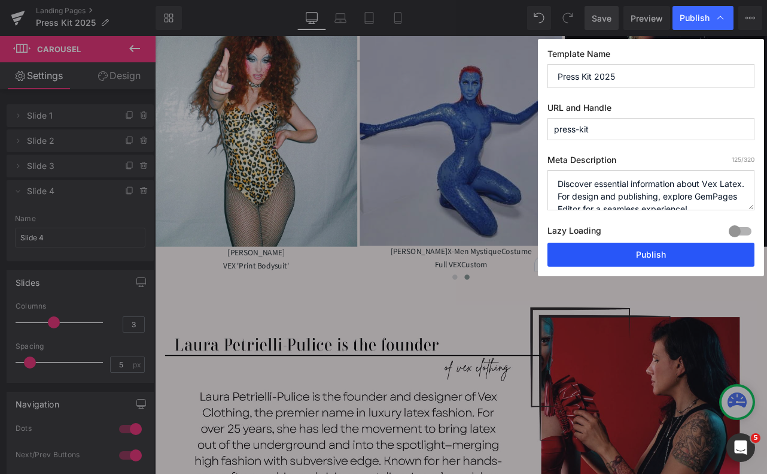
click at [632, 256] on button "Publish" at bounding box center [651, 254] width 207 height 24
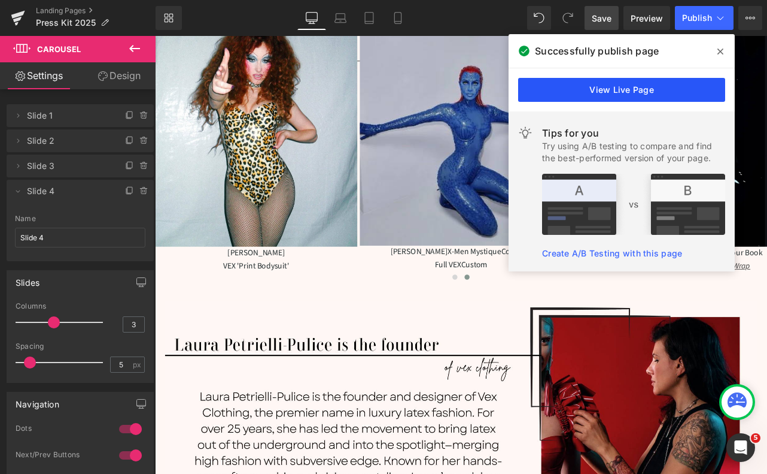
click at [616, 91] on link "View Live Page" at bounding box center [621, 90] width 207 height 24
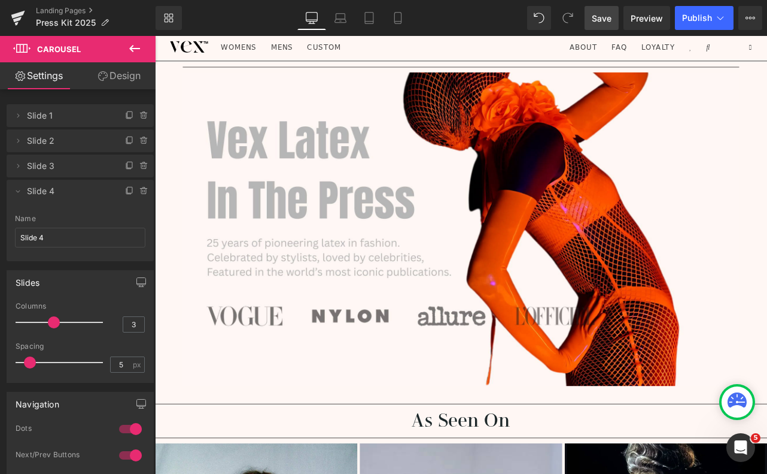
click at [124, 55] on button at bounding box center [135, 49] width 42 height 26
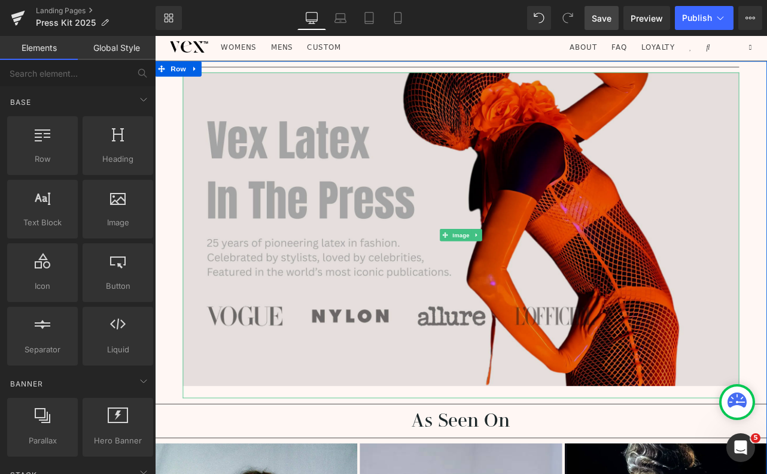
click at [434, 251] on img at bounding box center [517, 271] width 658 height 385
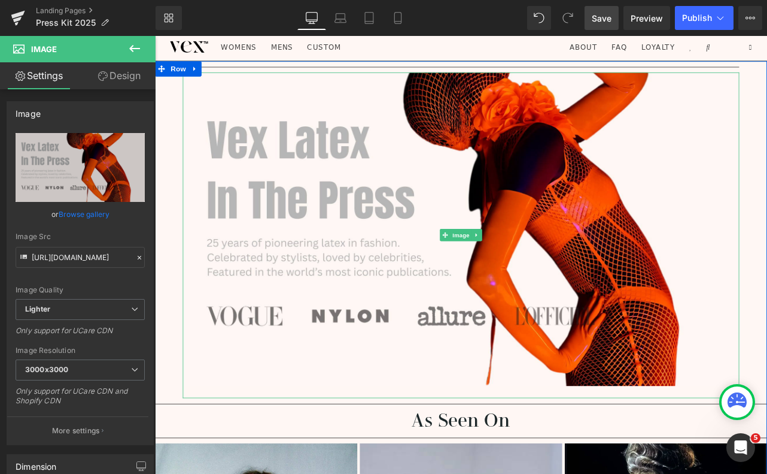
click at [541, 270] on link at bounding box center [536, 271] width 13 height 14
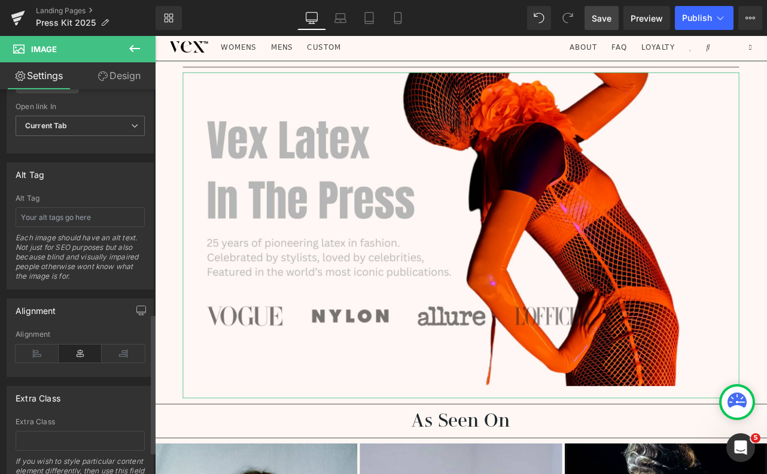
scroll to position [618, 0]
click at [50, 210] on input "text" at bounding box center [80, 215] width 129 height 20
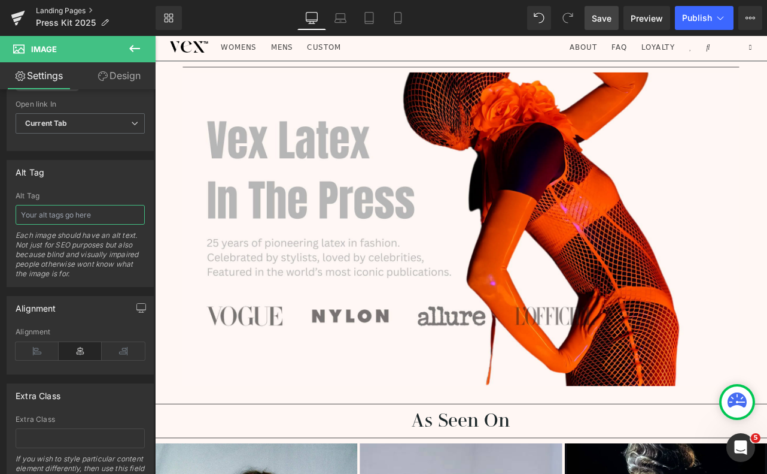
paste input "Model wearing bright orange latex bodysuit and gloves with fishnet overlay, Vex…"
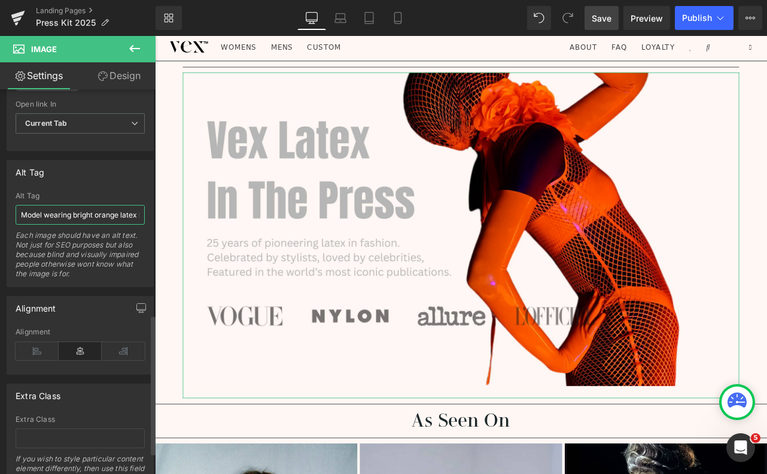
scroll to position [0, 389]
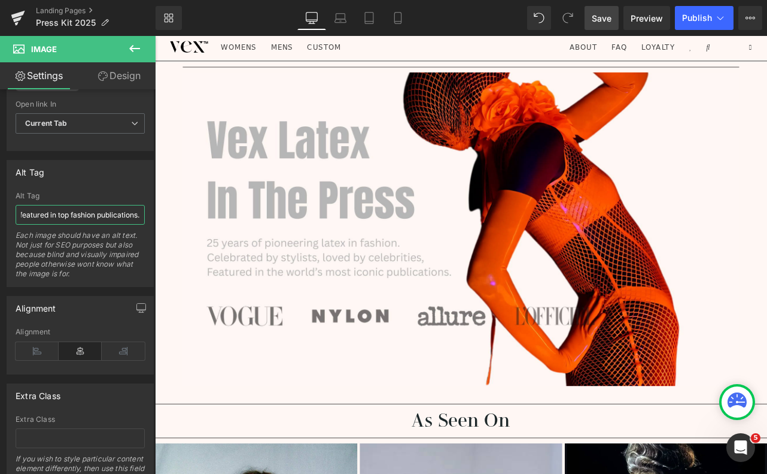
type input "Model wearing bright orange latex bodysuit and gloves with fishnet overlay, Vex…"
click at [603, 17] on span "Save" at bounding box center [602, 18] width 20 height 13
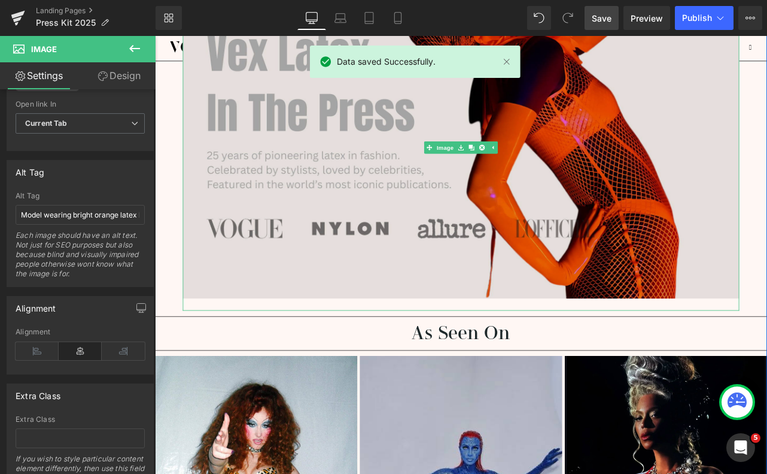
scroll to position [416, 0]
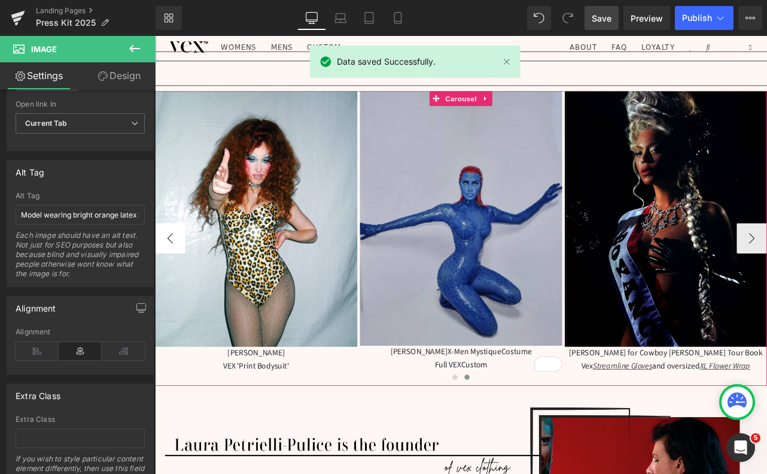
click at [174, 266] on button "‹" at bounding box center [173, 275] width 36 height 36
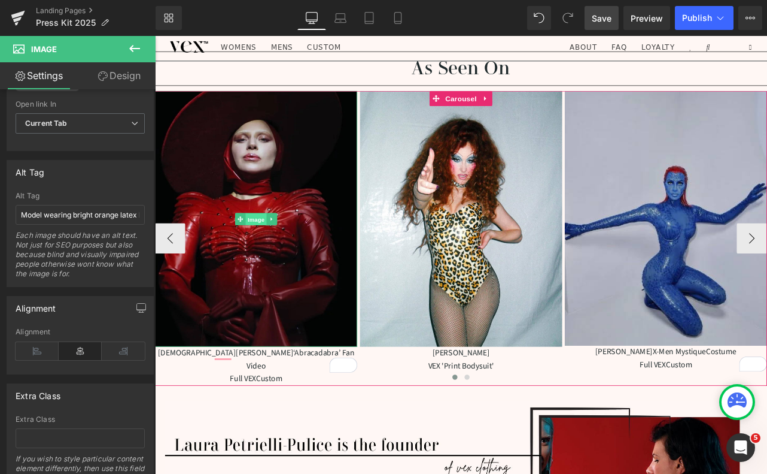
click at [272, 253] on span "Image" at bounding box center [274, 252] width 25 height 14
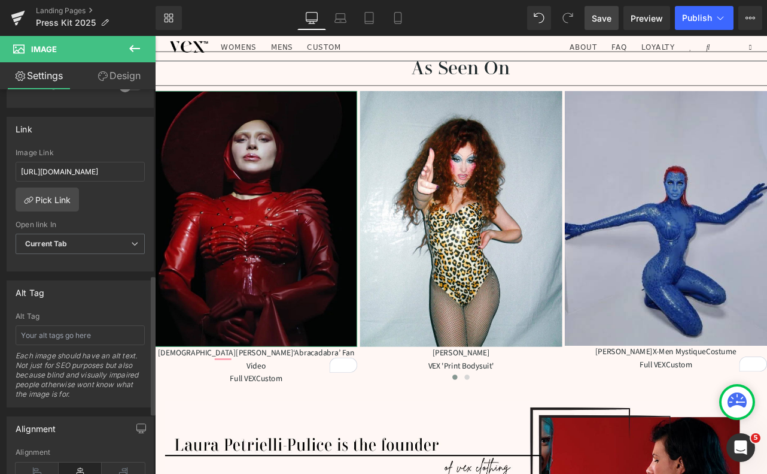
scroll to position [518, 0]
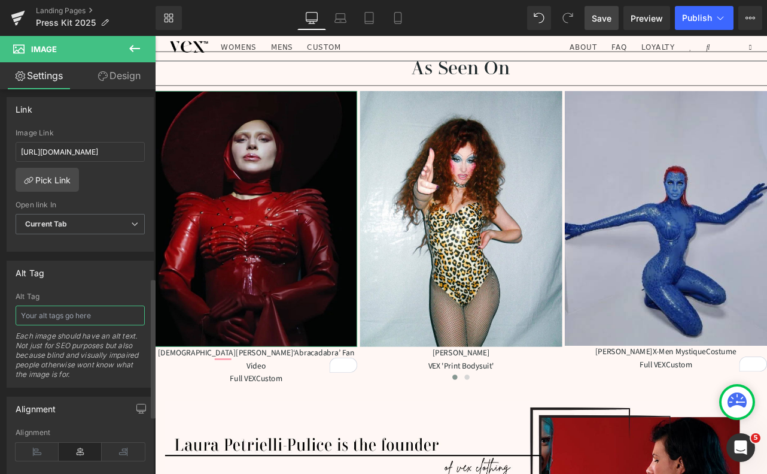
click at [69, 314] on input "text" at bounding box center [80, 315] width 129 height 20
paste input "Model in sculpted red latex gown with structured shoulders and matching wide-br…"
click at [46, 315] on input "Model in sculpted red latex gown with structured shoulders and matching wide-br…" at bounding box center [80, 315] width 129 height 20
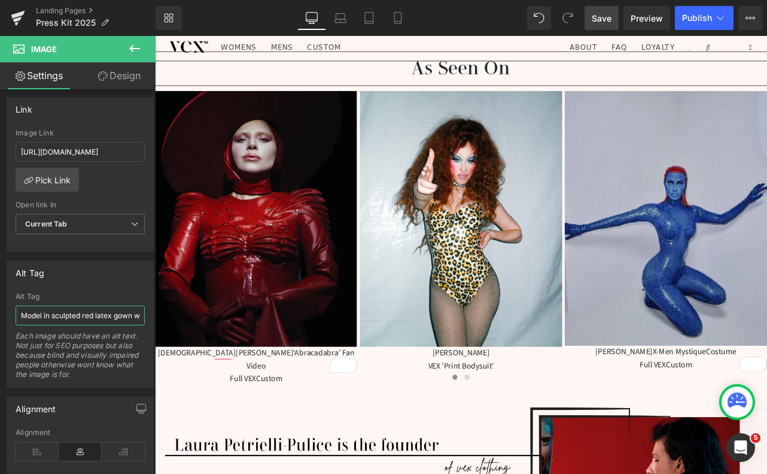
drag, startPoint x: 58, startPoint y: 315, endPoint x: -14, endPoint y: 315, distance: 71.8
click at [0, 315] on html "Image You are previewing how the will restyle your page. You can not edit Eleme…" at bounding box center [383, 237] width 767 height 474
click at [31, 315] on input "Model in sculpted red latex gown with structured shoulders and matching wide-br…" at bounding box center [80, 315] width 129 height 20
drag, startPoint x: 41, startPoint y: 315, endPoint x: 24, endPoint y: 313, distance: 17.5
click at [24, 313] on input "Model in sculpted red latex gown with structured shoulders and matching wide-br…" at bounding box center [80, 315] width 129 height 20
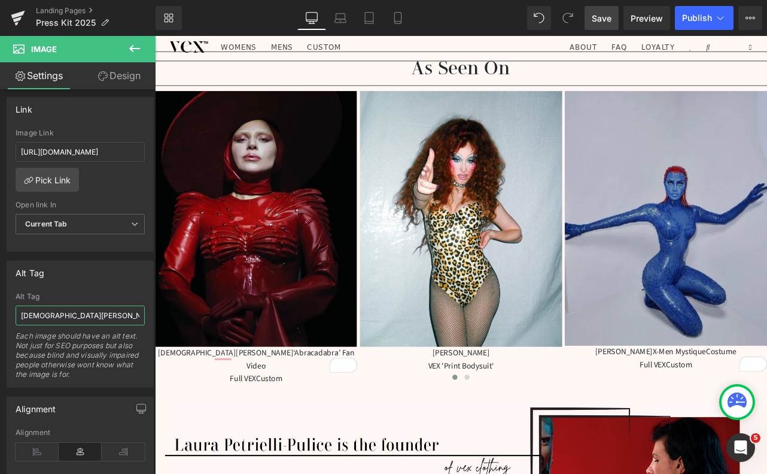
type input "Lady Gaga in sculpted red latex gown with structured shoulders and matching wid…"
click at [597, 17] on span "Save" at bounding box center [602, 18] width 20 height 13
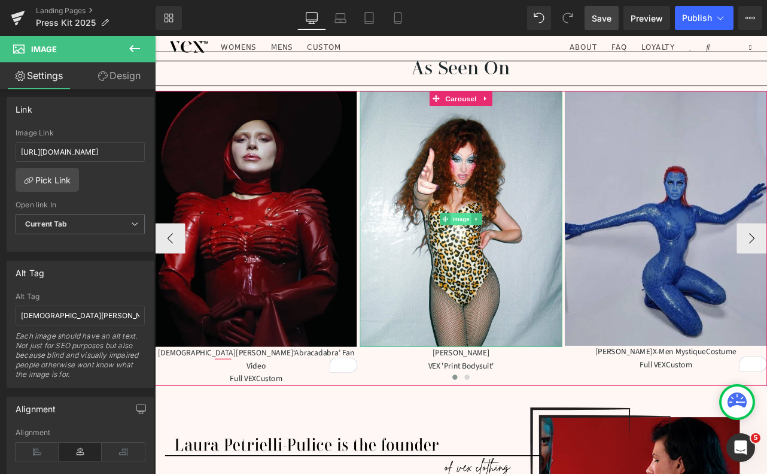
click at [514, 251] on span "Image" at bounding box center [517, 252] width 25 height 14
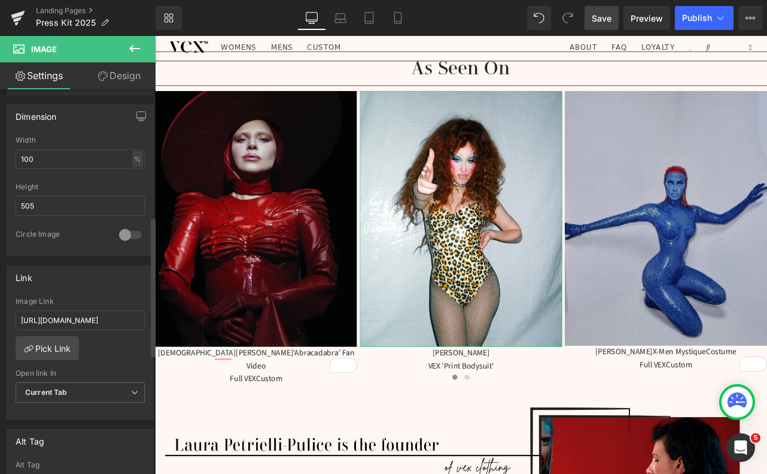
scroll to position [357, 0]
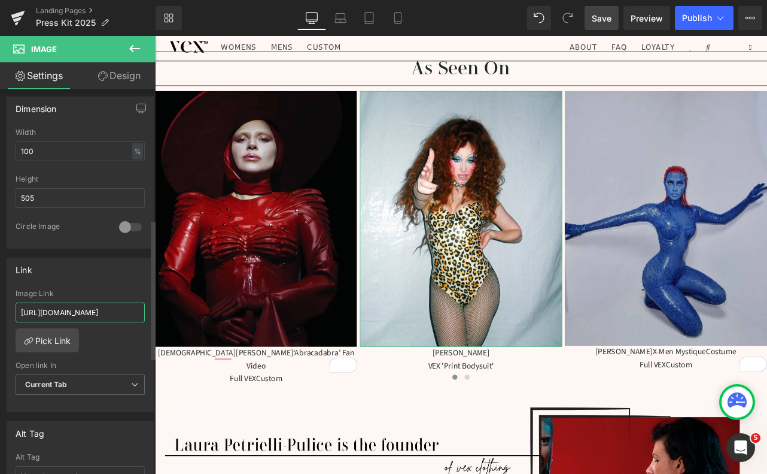
click at [69, 314] on input "https://www.instagram.com/p/C8nWBK6SUJT/?img_index=1" at bounding box center [80, 312] width 129 height 20
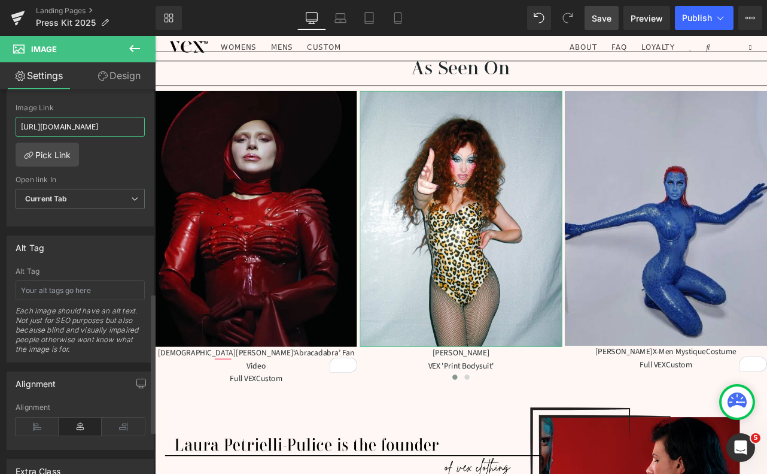
scroll to position [560, 0]
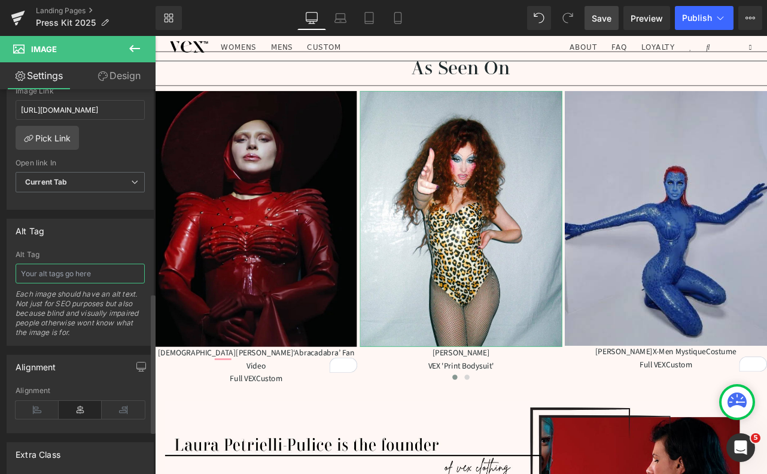
click at [59, 270] on input "text" at bounding box center [80, 273] width 129 height 20
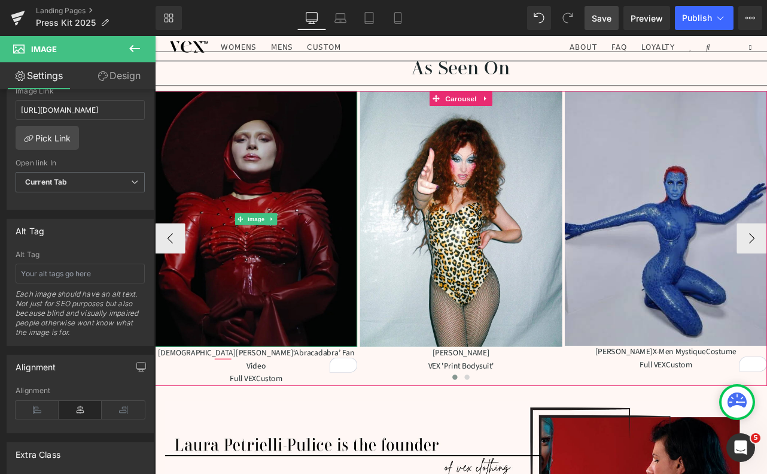
click at [168, 215] on img at bounding box center [274, 252] width 239 height 302
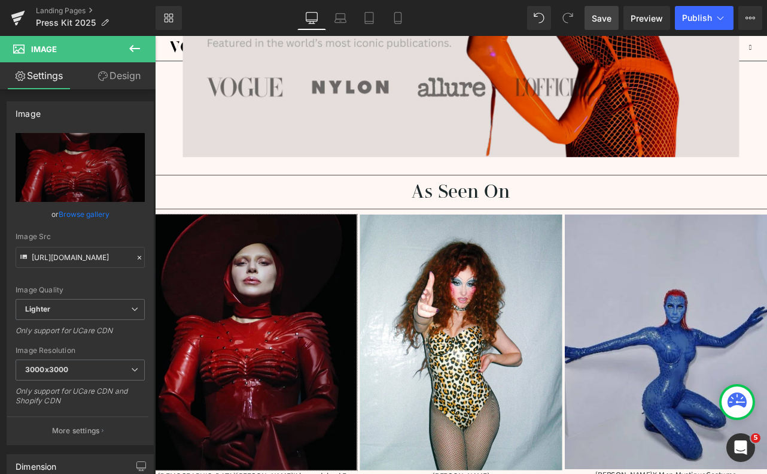
scroll to position [365, 0]
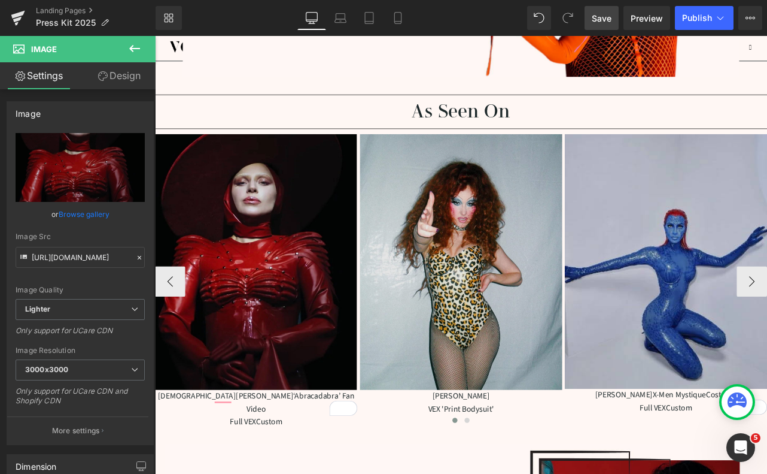
click at [525, 327] on img at bounding box center [516, 303] width 239 height 302
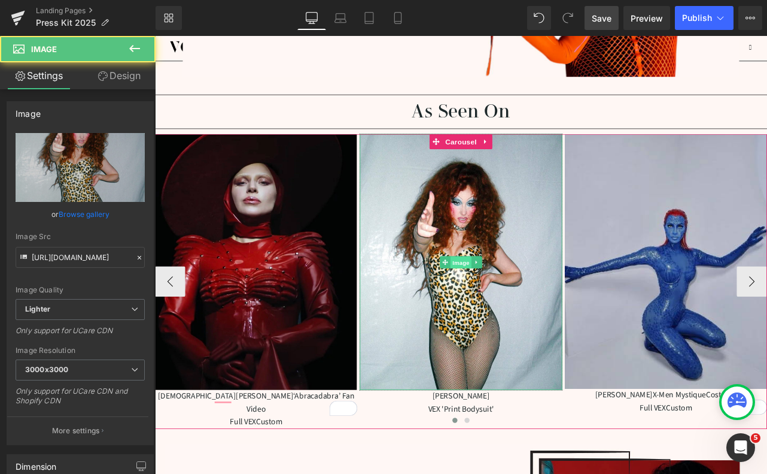
click at [518, 302] on span "Image" at bounding box center [517, 303] width 25 height 14
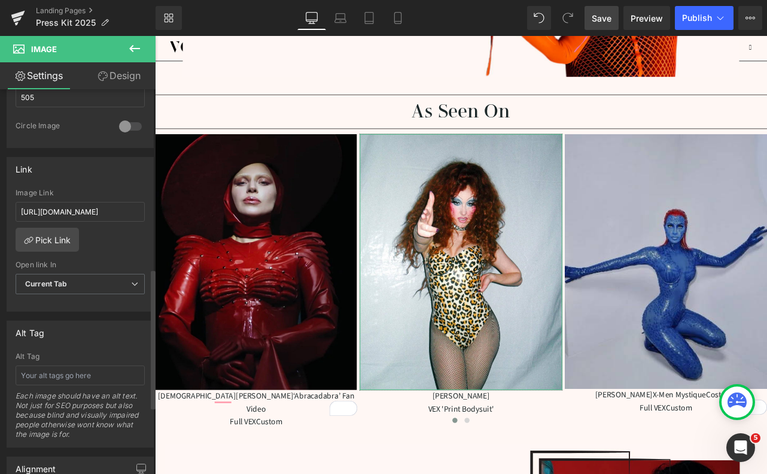
scroll to position [524, 0]
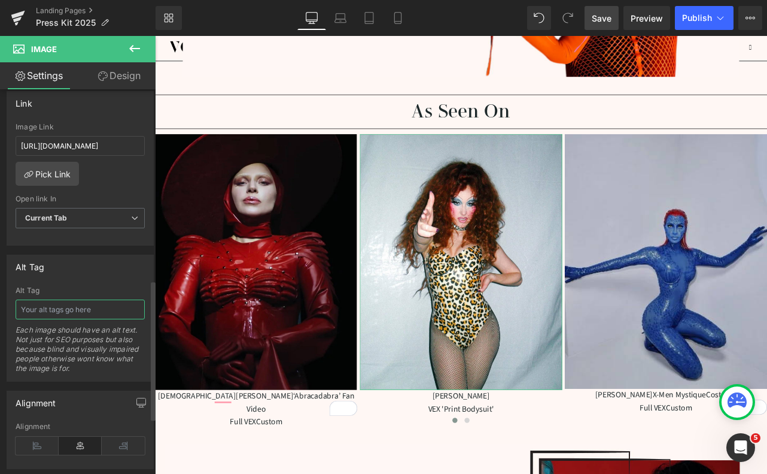
click at [72, 314] on input "text" at bounding box center [80, 309] width 129 height 20
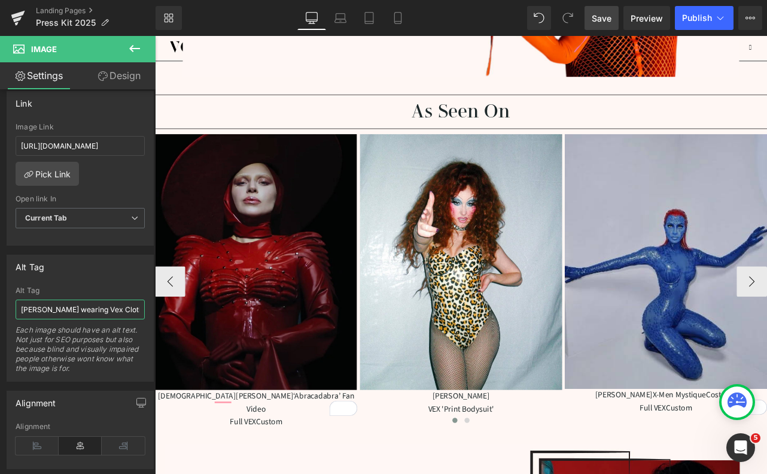
scroll to position [0, 248]
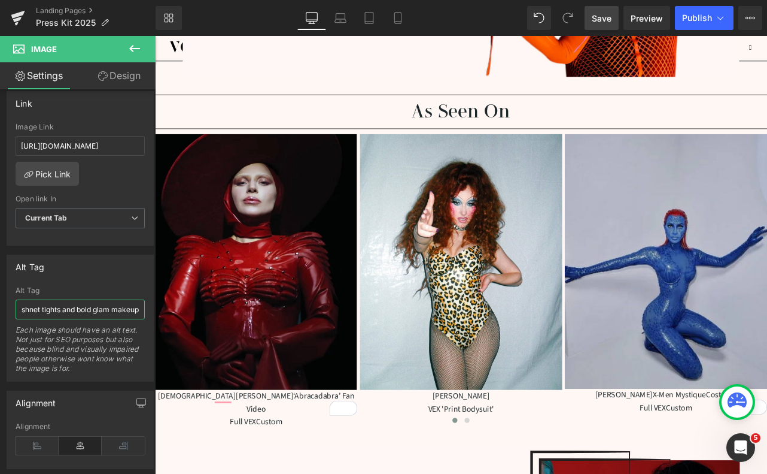
type input "Chappell Roan wearing Vex Clothing leopard print latex bodysuit with fishnet ti…"
click at [612, 16] on span "Save" at bounding box center [602, 18] width 20 height 13
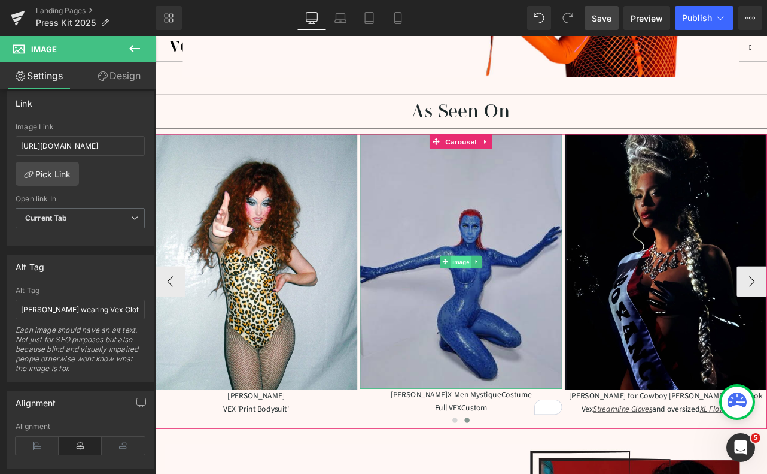
click at [517, 304] on span "Image" at bounding box center [517, 303] width 25 height 14
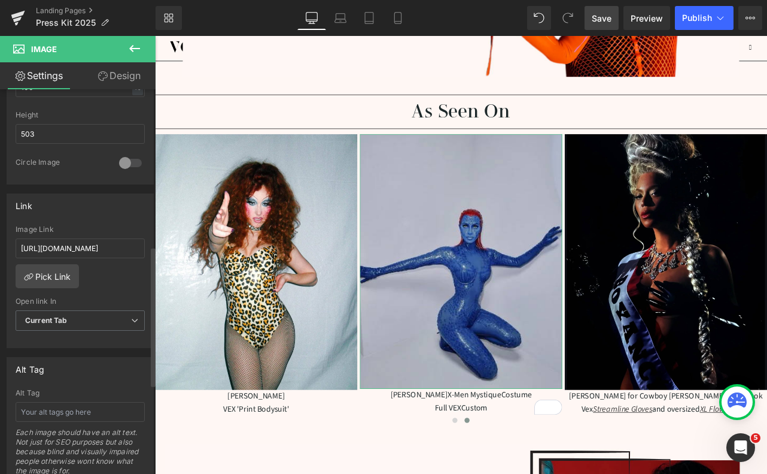
scroll to position [433, 0]
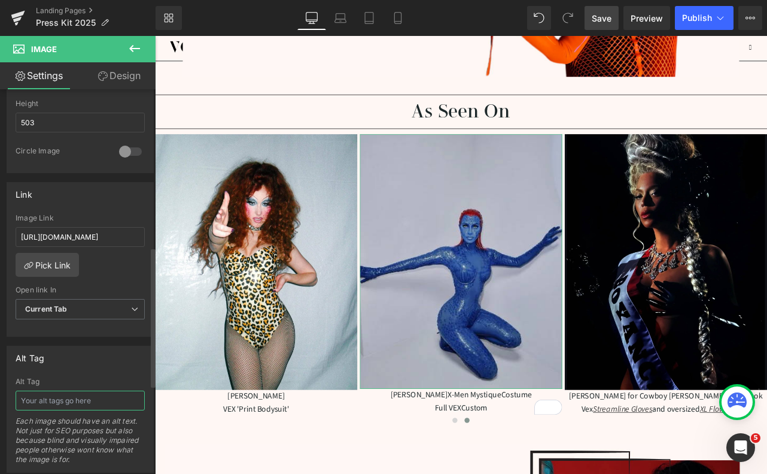
click at [33, 403] on input "text" at bounding box center [80, 400] width 129 height 20
drag, startPoint x: 606, startPoint y: 21, endPoint x: 554, endPoint y: 108, distance: 102.0
click at [606, 21] on span "Save" at bounding box center [602, 18] width 20 height 13
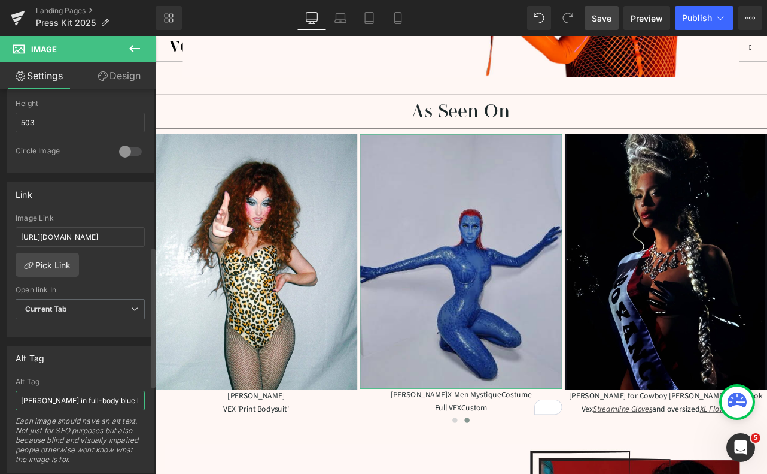
click at [86, 394] on input "Kim Kardanshian in full-body blue latex Mystique costume with red hair, designe…" at bounding box center [80, 400] width 129 height 20
click at [69, 400] on input "Kim Kardanshian in full-body blue latex Mystique costume with red hair, designe…" at bounding box center [80, 400] width 129 height 20
type input "Kim Kardansian in full-body blue latex Mystique costume with red hair, designed…"
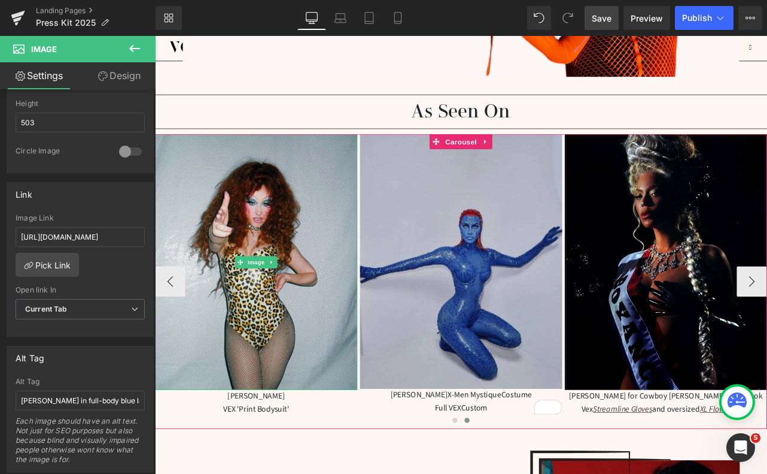
click at [281, 336] on img at bounding box center [274, 303] width 239 height 302
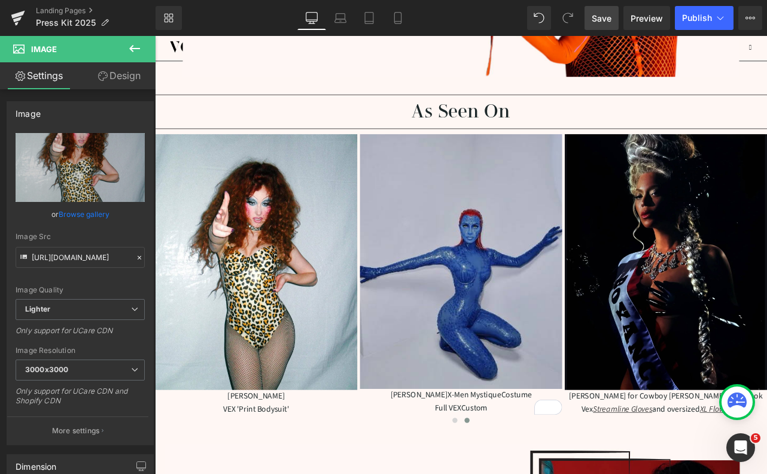
click at [603, 20] on span "Save" at bounding box center [602, 18] width 20 height 13
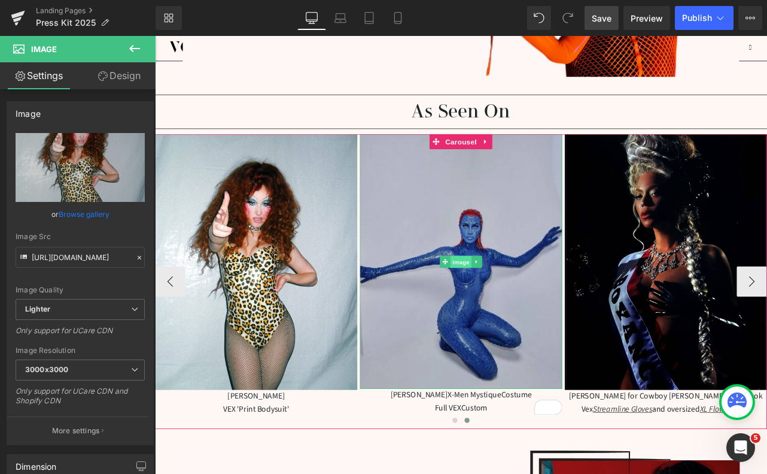
click at [521, 305] on span "Image" at bounding box center [517, 303] width 25 height 14
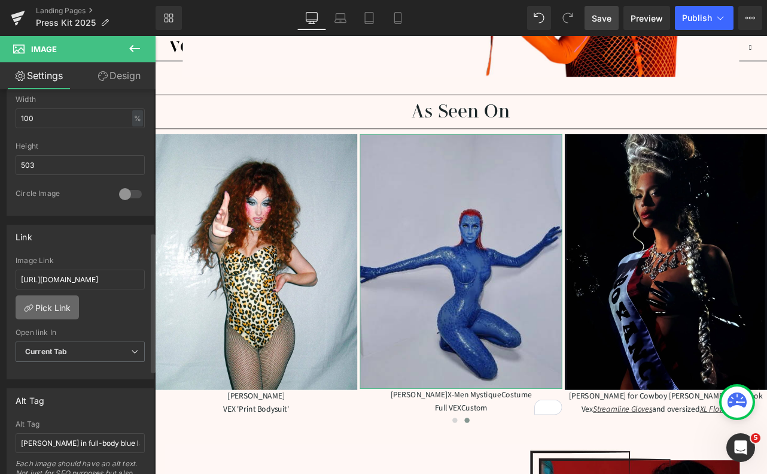
scroll to position [420, 0]
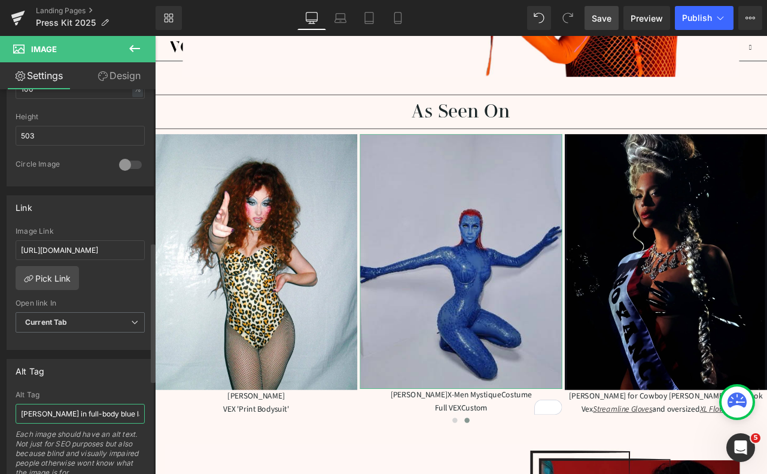
click at [64, 415] on input "Kim Kardansian in full-body blue latex Mystique costume with red hair, designed…" at bounding box center [80, 413] width 129 height 20
type input "Kim Kardanshian in full-body blue latex Mystique costume with red hair, designe…"
click at [604, 18] on span "Save" at bounding box center [602, 18] width 20 height 13
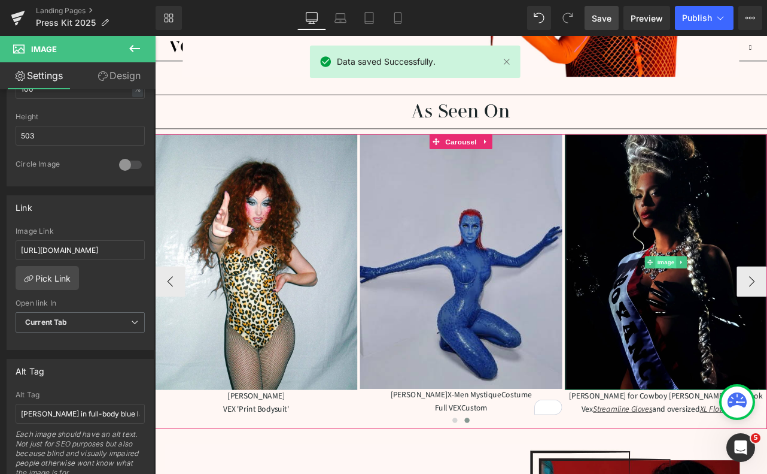
click at [758, 302] on span "Image" at bounding box center [759, 303] width 25 height 14
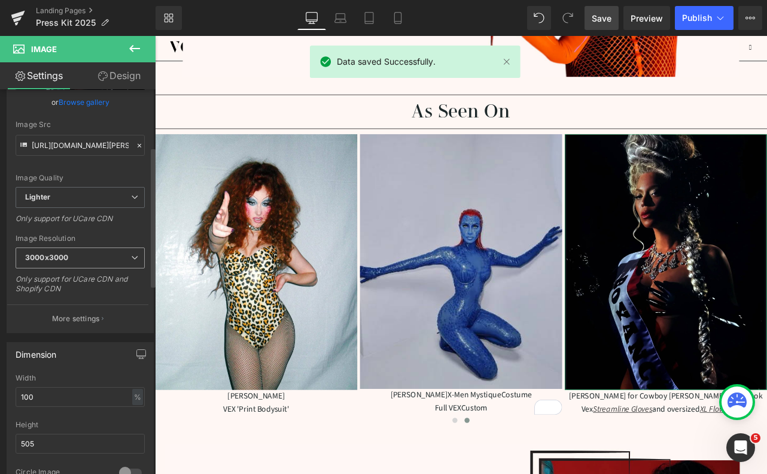
scroll to position [165, 0]
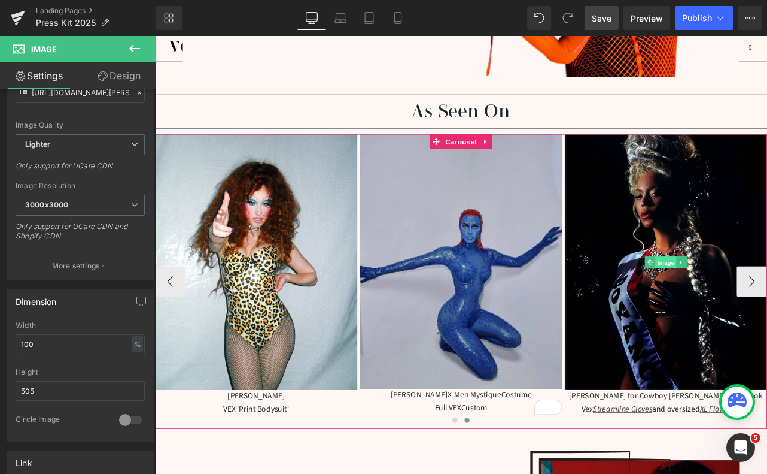
click at [763, 303] on span "Image" at bounding box center [759, 303] width 25 height 14
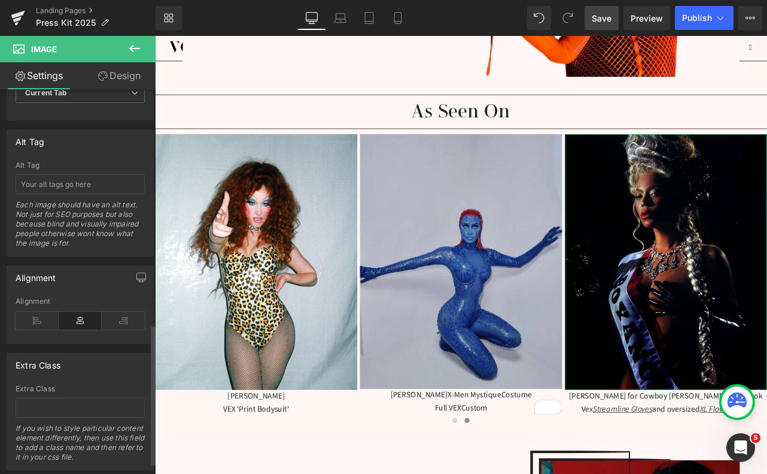
scroll to position [652, 0]
click at [63, 181] on input "text" at bounding box center [80, 181] width 129 height 20
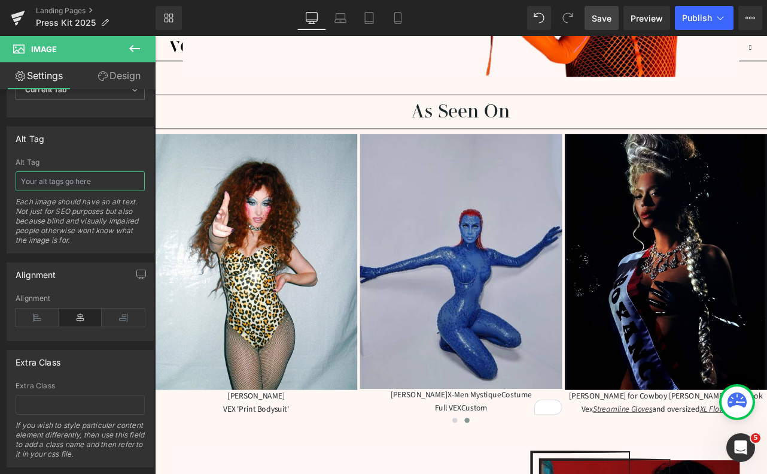
paste input "Beyoncé wearing custom Vex Clothing black latex gloves and sash with elaborate …"
type input "Beyoncé wearing custom Vex Clothing black latex gloves and sash with elaborate …"
click at [610, 19] on span "Save" at bounding box center [602, 18] width 20 height 13
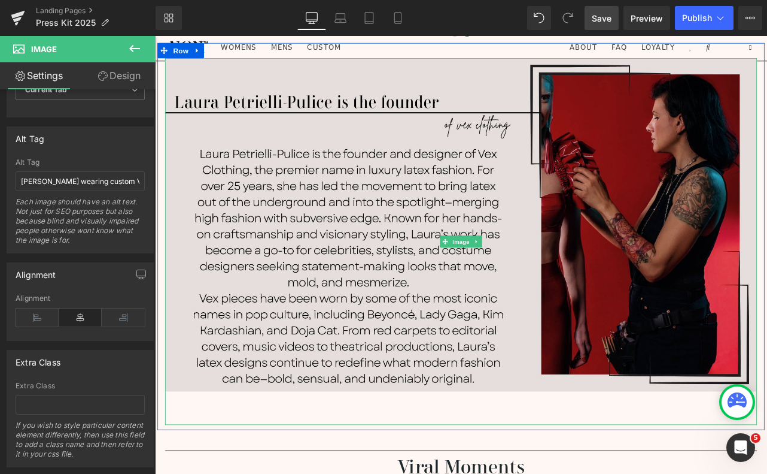
scroll to position [834, 0]
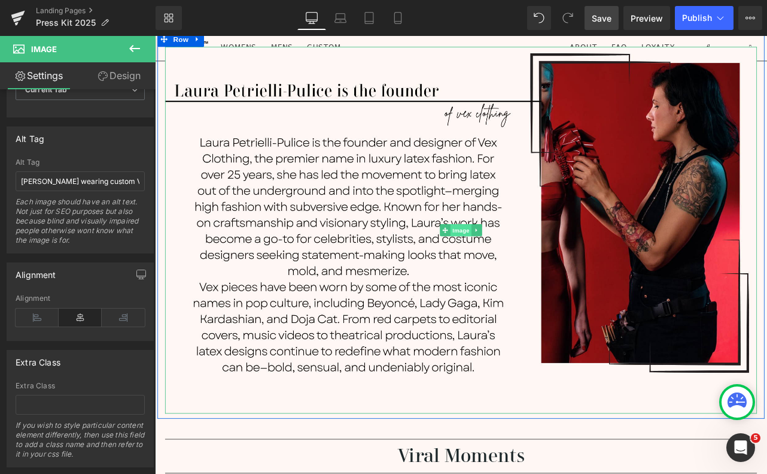
click at [521, 259] on span "Image" at bounding box center [517, 266] width 25 height 14
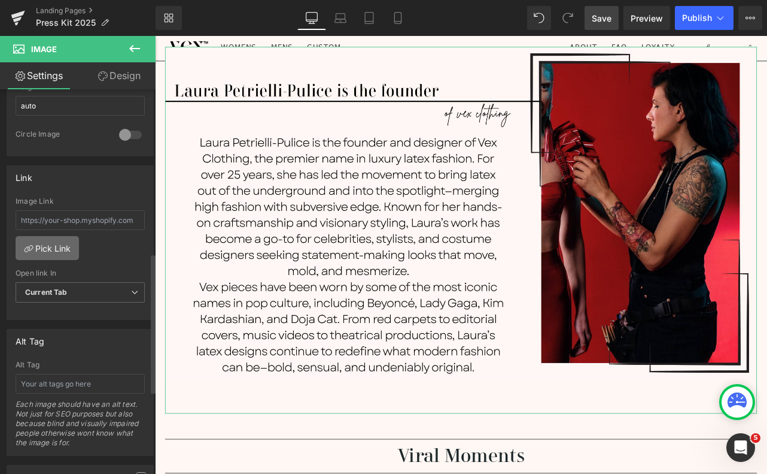
scroll to position [451, 0]
click at [44, 383] on input "text" at bounding box center [80, 382] width 129 height 20
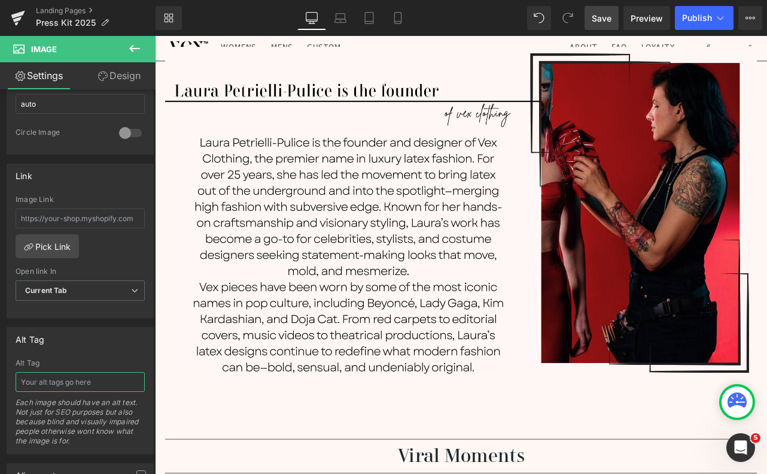
paste input "Laura Petrielli-Pulice, founder and designer of Vex Clothing, adjusting a red l…"
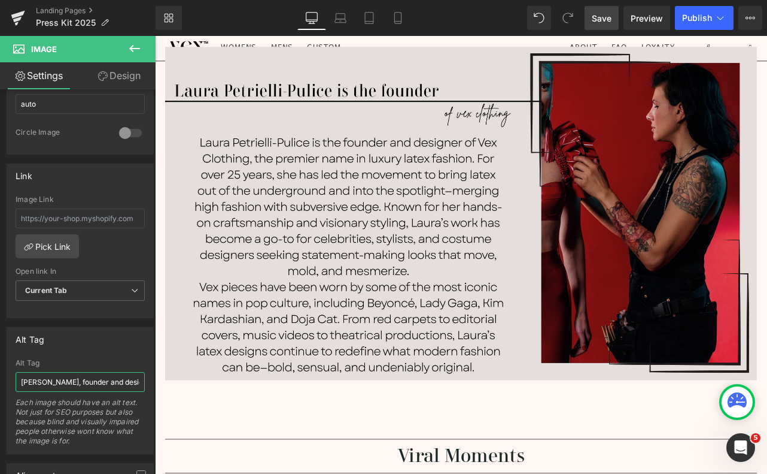
scroll to position [0, 275]
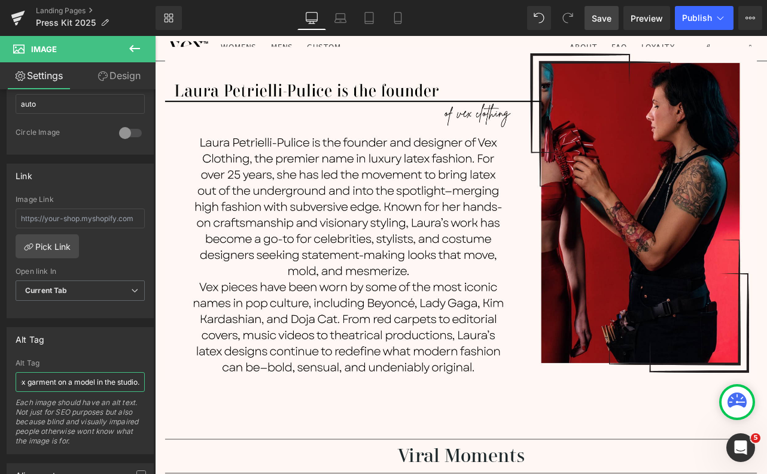
type input "Laura Petrielli-Pulice, founder and designer of Vex Clothing, adjusting a red l…"
click at [615, 14] on link "Save" at bounding box center [602, 18] width 34 height 24
click at [608, 10] on link "Save" at bounding box center [602, 18] width 34 height 24
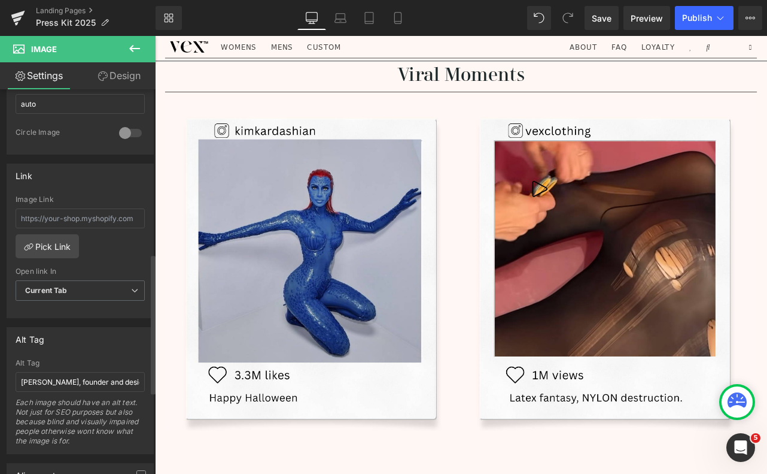
scroll to position [488, 0]
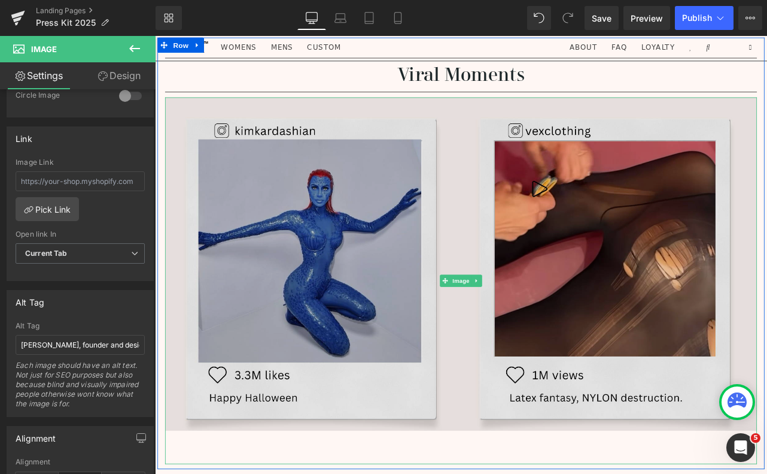
click at [421, 341] on img at bounding box center [517, 324] width 700 height 433
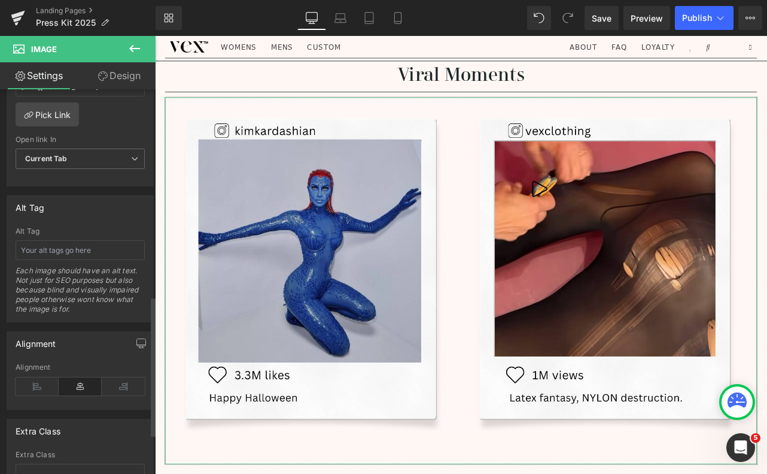
scroll to position [584, 0]
click at [62, 246] on input "text" at bounding box center [80, 249] width 129 height 20
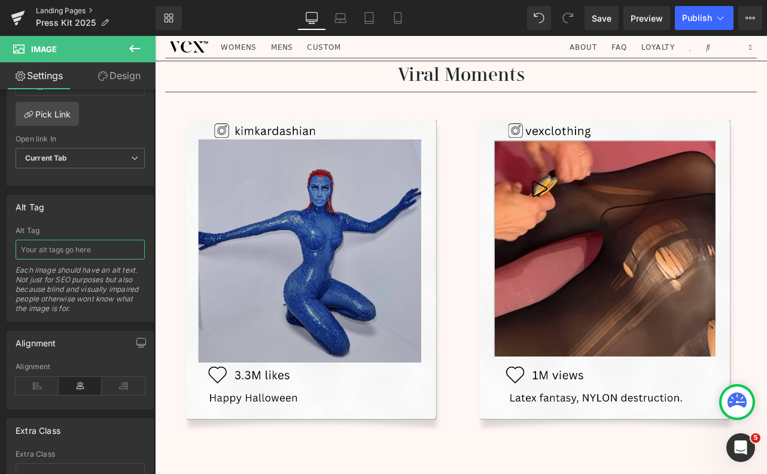
paste input "Kim Kardashian wearing full blue Mystique latex bodysuit by Vex Clothing for Ha…"
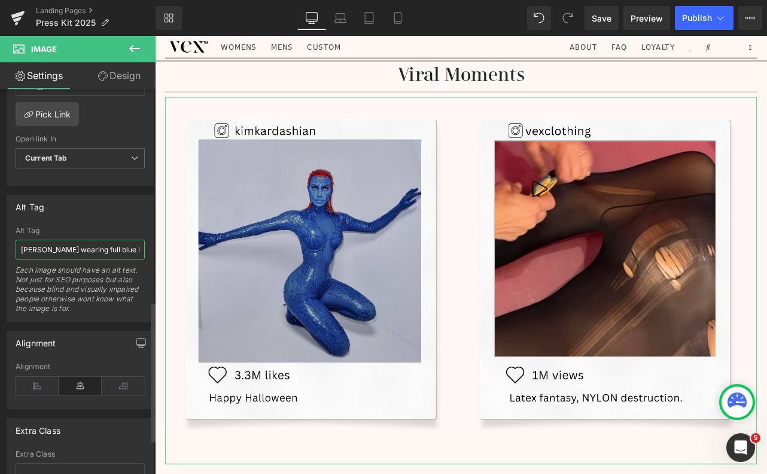
click at [136, 251] on input "Kim Kardashian wearing full blue Mystique latex bodysuit by Vex Clothing for Ha…" at bounding box center [80, 249] width 129 height 20
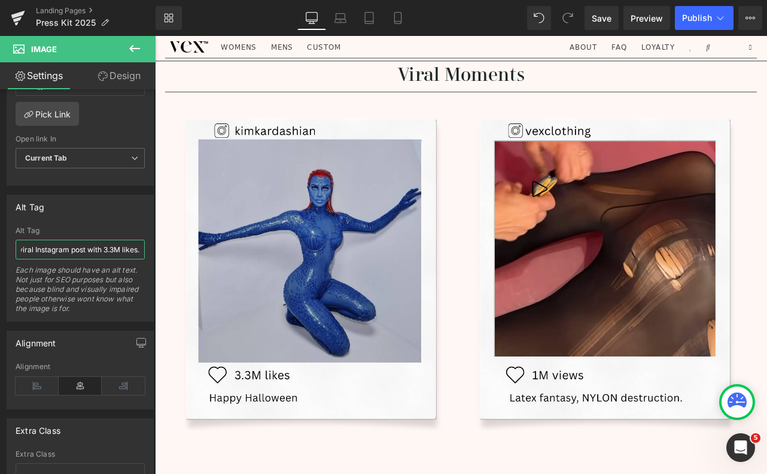
paste input "Vex Clothing viral Instagram reel showing nylon stockings being cut open to rev…"
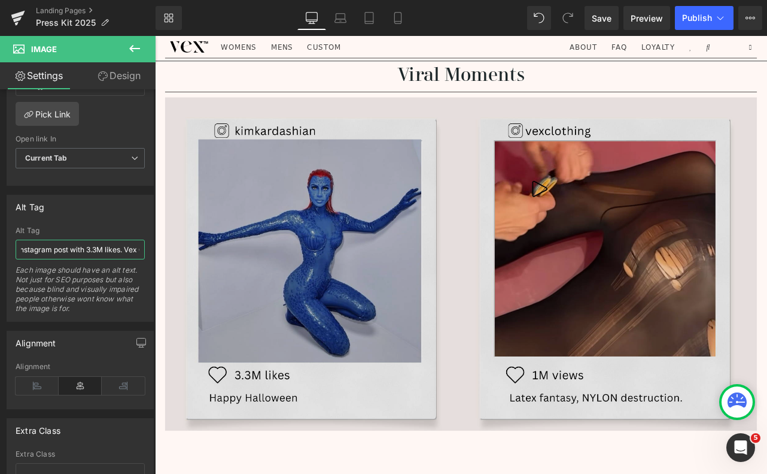
scroll to position [0, 726]
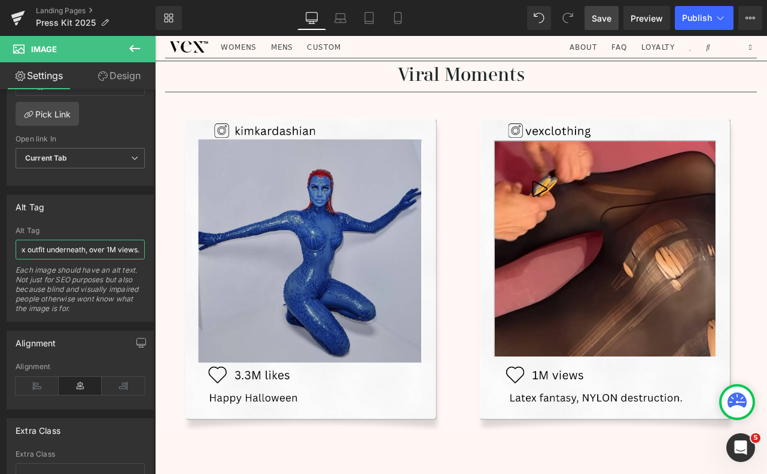
type input "Kim Kardashian wearing full blue Mystique latex bodysuit by Vex Clothing for Ha…"
click at [607, 26] on link "Save" at bounding box center [602, 18] width 34 height 24
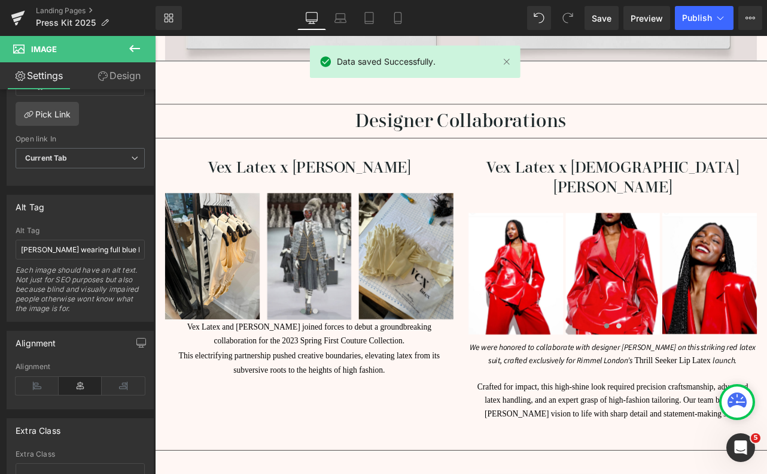
scroll to position [1744, 0]
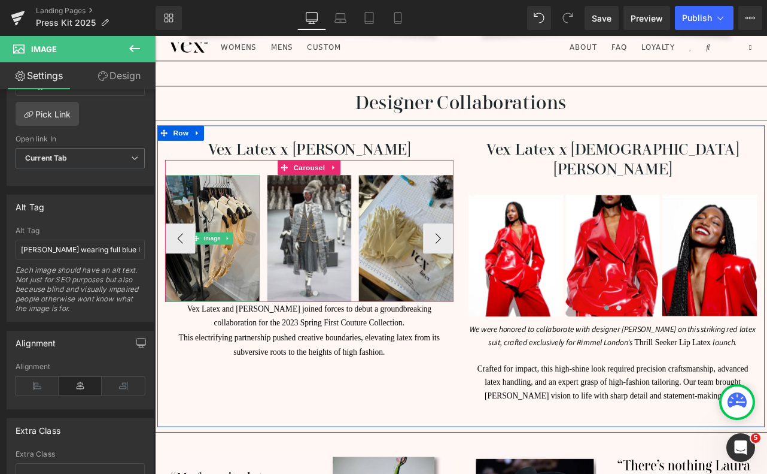
click at [253, 266] on img at bounding box center [223, 275] width 112 height 149
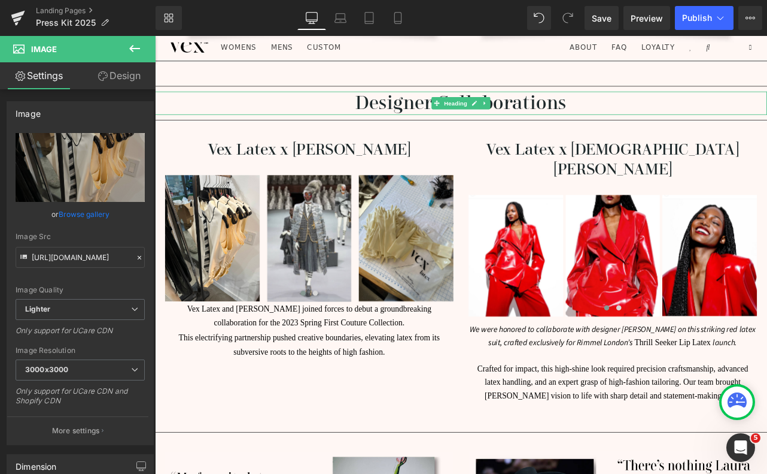
click at [245, 102] on h1 "Designer Collaborations" at bounding box center [517, 116] width 724 height 28
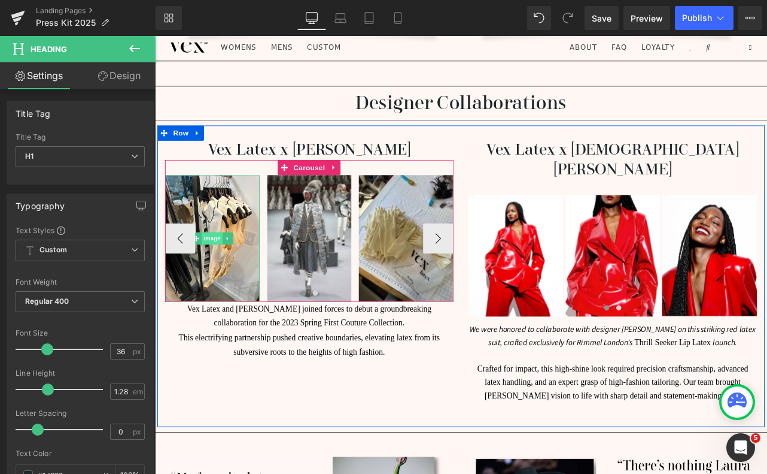
click at [221, 268] on span "Image" at bounding box center [223, 275] width 25 height 14
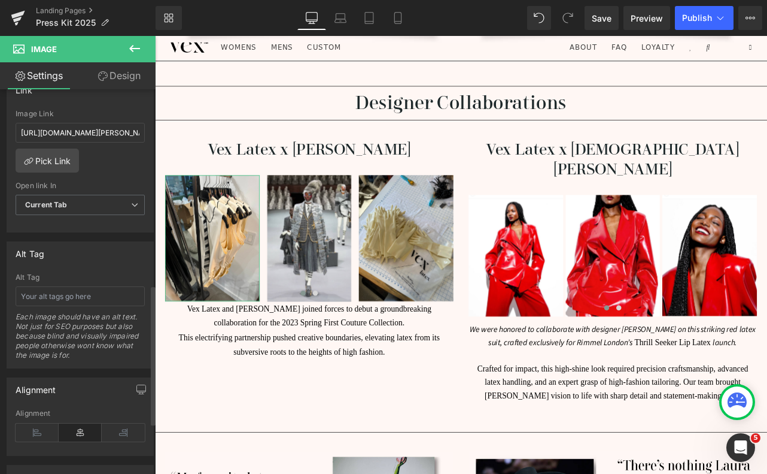
scroll to position [544, 0]
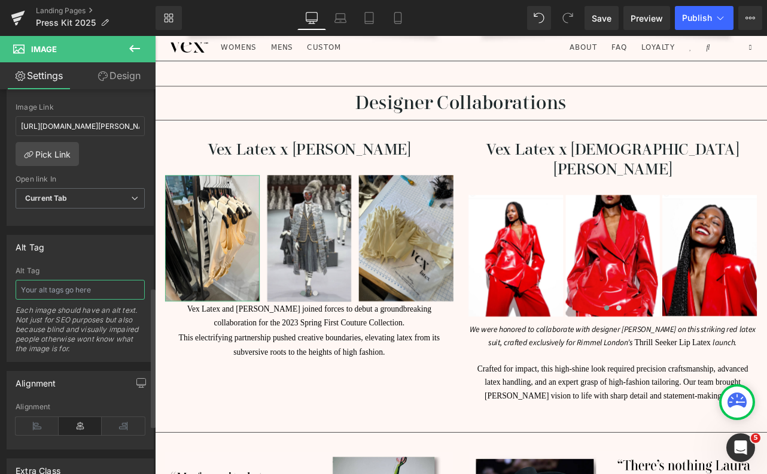
click at [89, 290] on input "text" at bounding box center [80, 290] width 129 height 20
paste input "Rack of ivory latex vests designed by Vex Clothing for Thom Browne runway colla…"
type input "Rack of ivory latex vests designed by Vex Clothing for Thom Browne runway colla…"
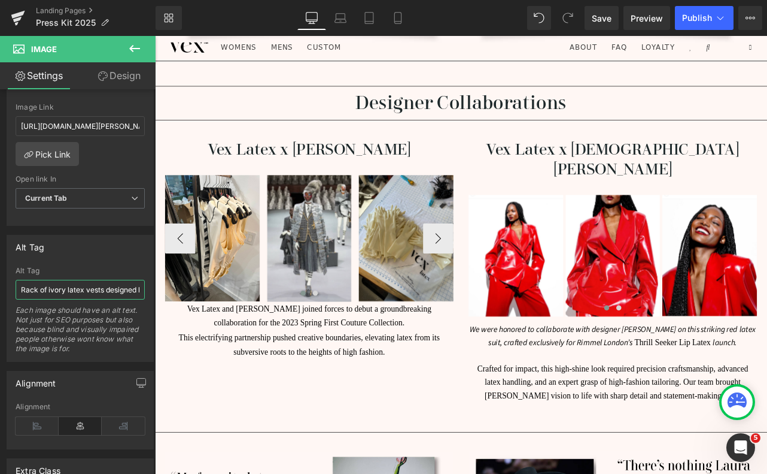
scroll to position [0, 192]
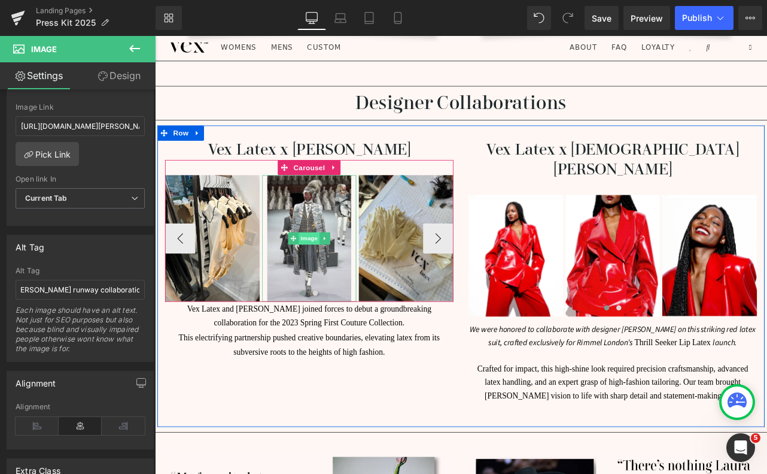
click at [335, 268] on span "Image" at bounding box center [337, 275] width 25 height 14
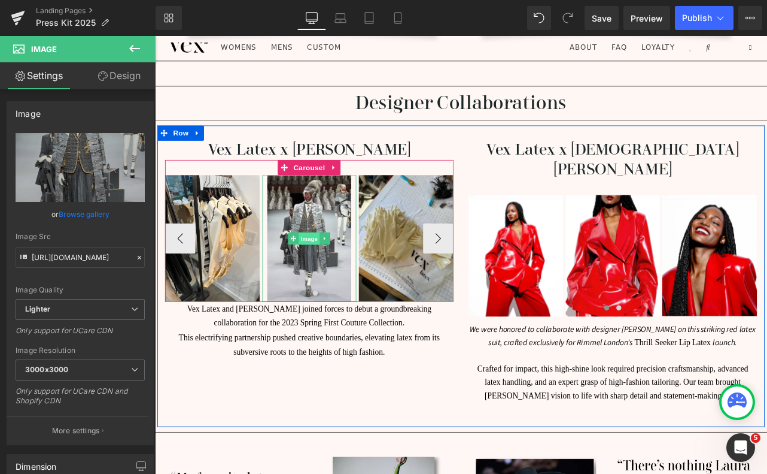
click at [336, 269] on span "Image" at bounding box center [337, 276] width 25 height 14
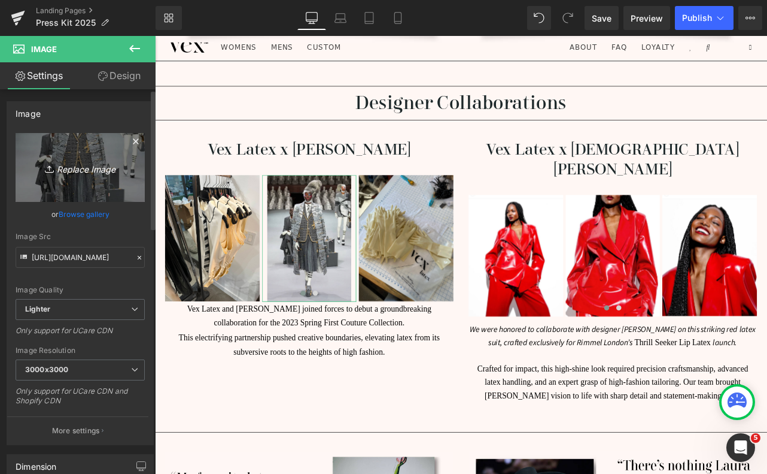
click at [86, 174] on icon "Replace Image" at bounding box center [80, 167] width 96 height 15
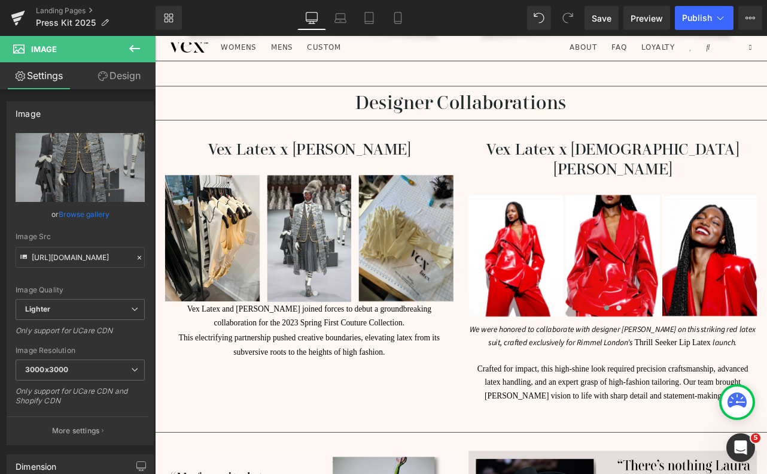
type input "C:\fakepath\Screen Shot 2025-08-24 at 3.26.58 PM.png"
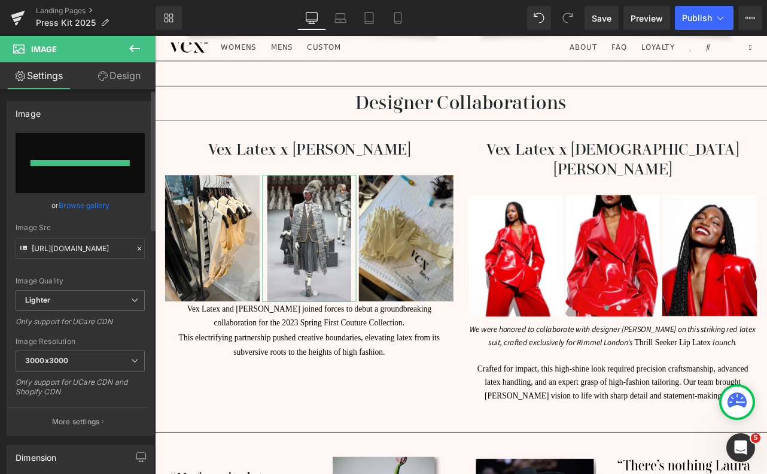
type input "https://ucarecdn.com/a53d2f97-e05e-4688-94c5-12dd9f3b7c46/-/format/auto/-/previ…"
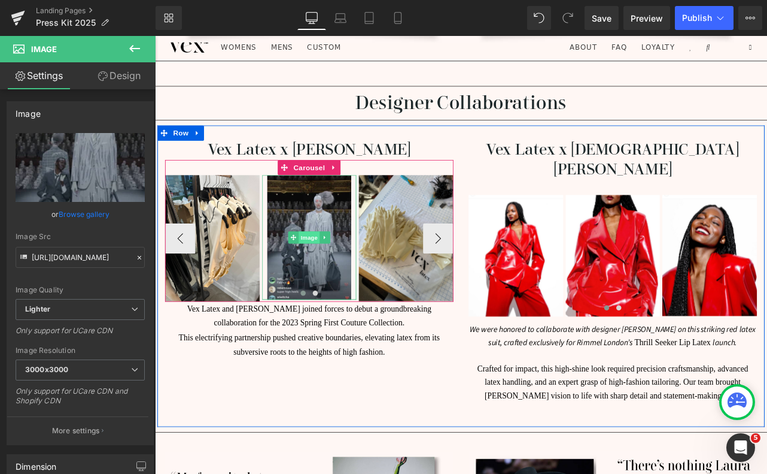
click at [341, 267] on span "Image" at bounding box center [337, 274] width 25 height 14
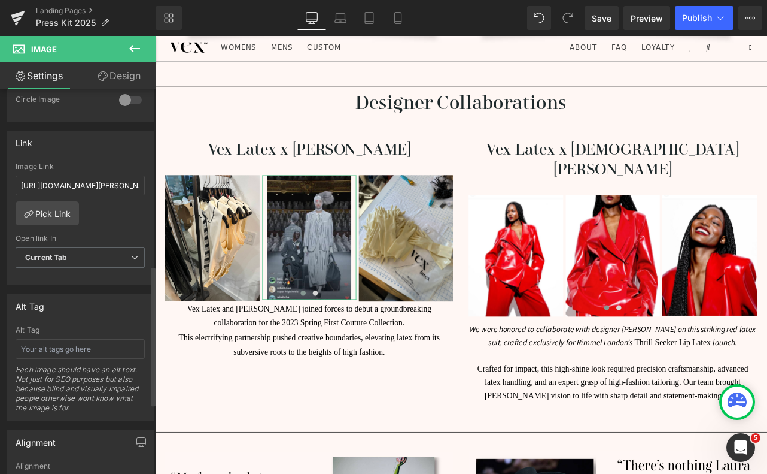
scroll to position [497, 0]
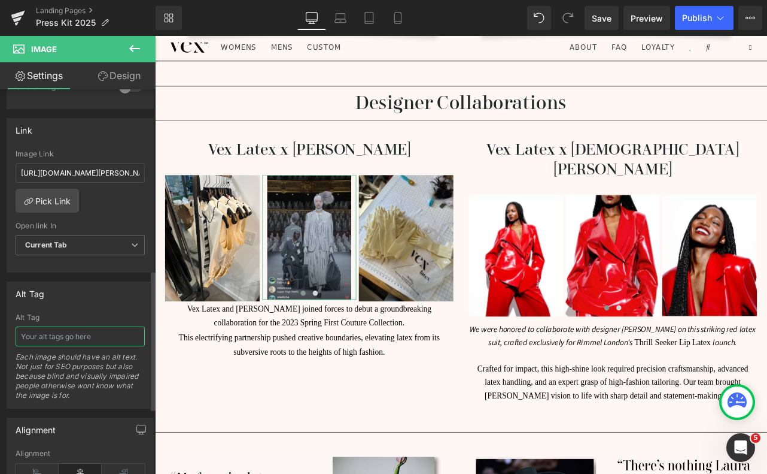
click at [65, 338] on input "text" at bounding box center [80, 336] width 129 height 20
paste input "Model wearing Thom Browne runway look featuring custom Vex Clothing latex piece…"
type input "Model wearing Thom Browne runway look featuring custom Vex Clothing latex piece…"
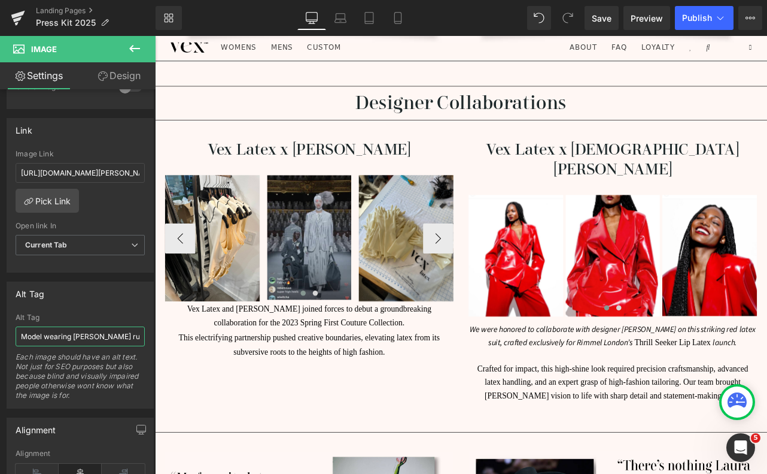
scroll to position [0, 295]
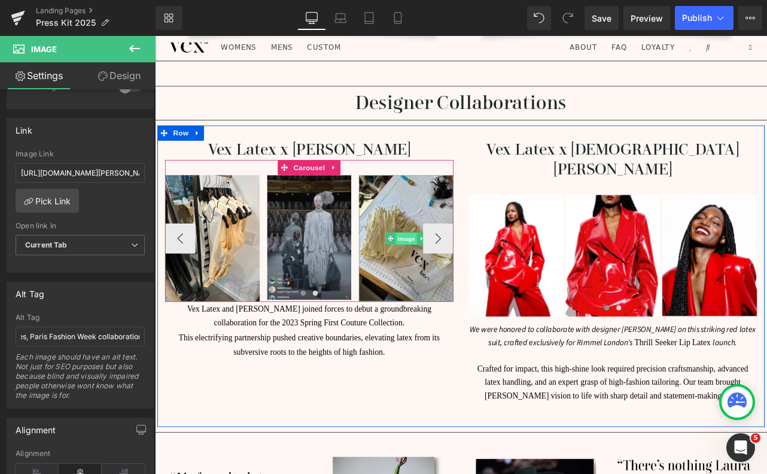
click at [451, 269] on span "Image" at bounding box center [452, 276] width 25 height 14
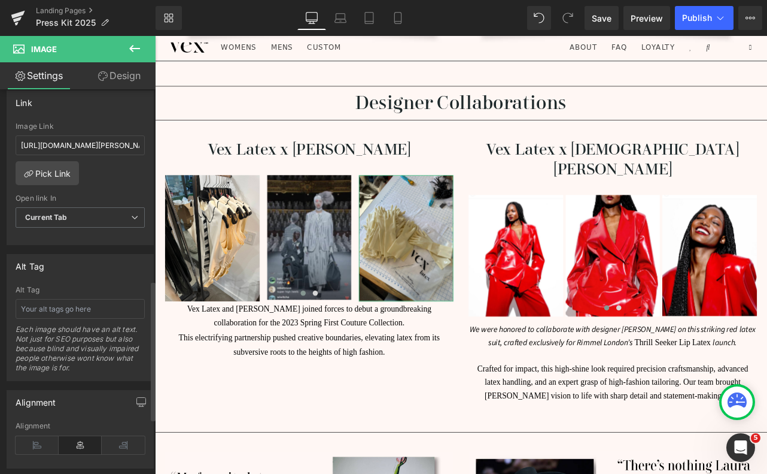
scroll to position [525, 0]
click at [85, 313] on input "text" at bounding box center [80, 308] width 129 height 20
paste input "Ivory latex gloves handcrafted by Vex Clothing for Thom Browne fashion show, di…"
type input "Ivory latex gloves handcrafted by Vex Clothing for Thom Browne fashion show, di…"
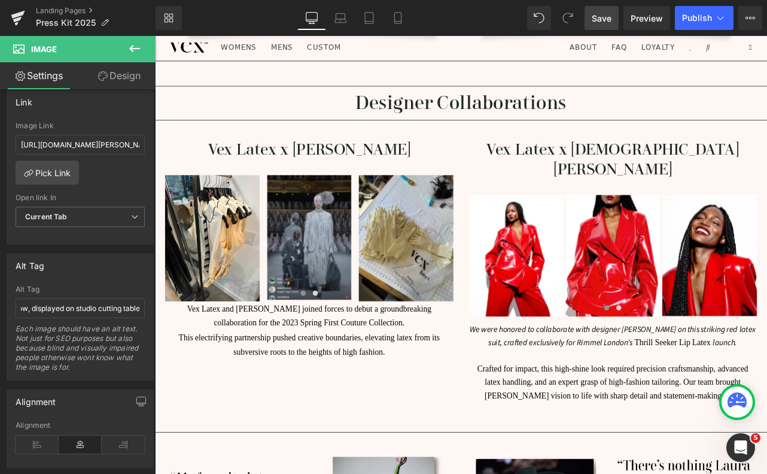
scroll to position [0, 0]
click at [608, 19] on span "Save" at bounding box center [602, 18] width 20 height 13
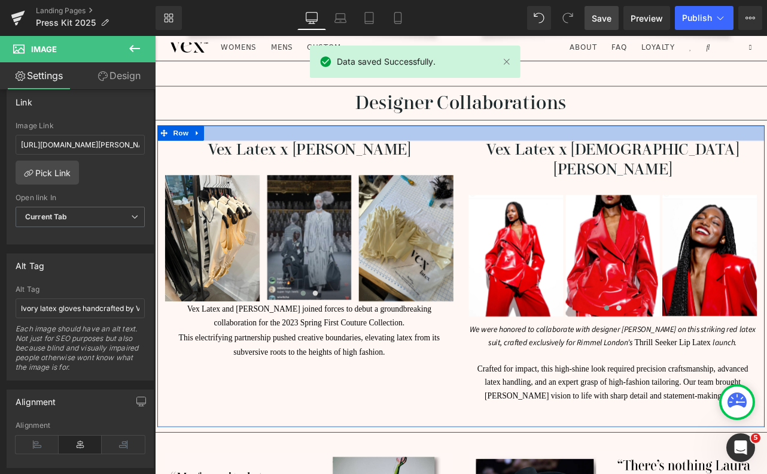
click at [539, 142] on div at bounding box center [517, 151] width 718 height 18
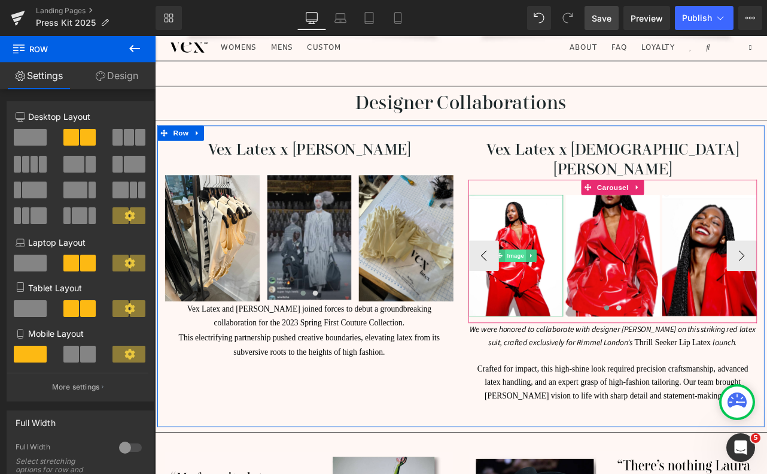
click at [580, 289] on span "Image" at bounding box center [582, 296] width 25 height 14
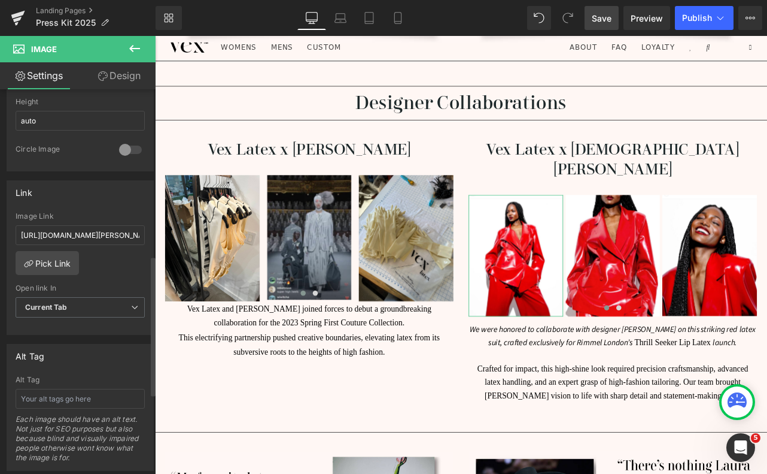
scroll to position [468, 0]
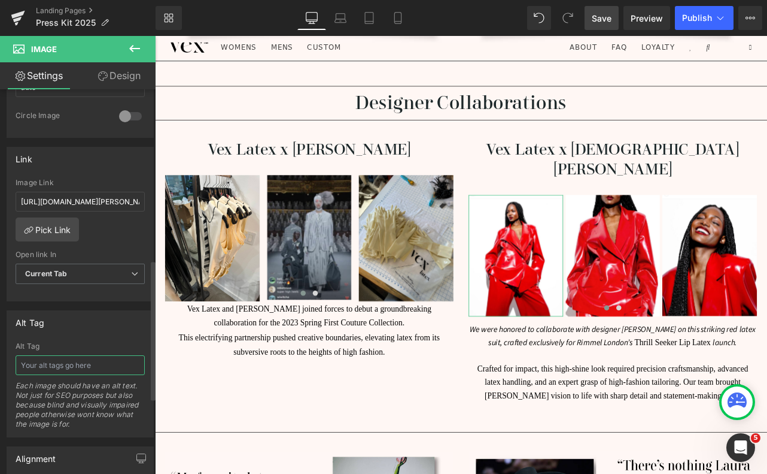
click at [66, 368] on input "text" at bounding box center [80, 365] width 129 height 20
paste input "Model wearing bold red latex suit with oversized blazer and trousers by Vex Clo…"
type input "Model wearing bold red latex suit with oversized blazer and trousers by Vex Clo…"
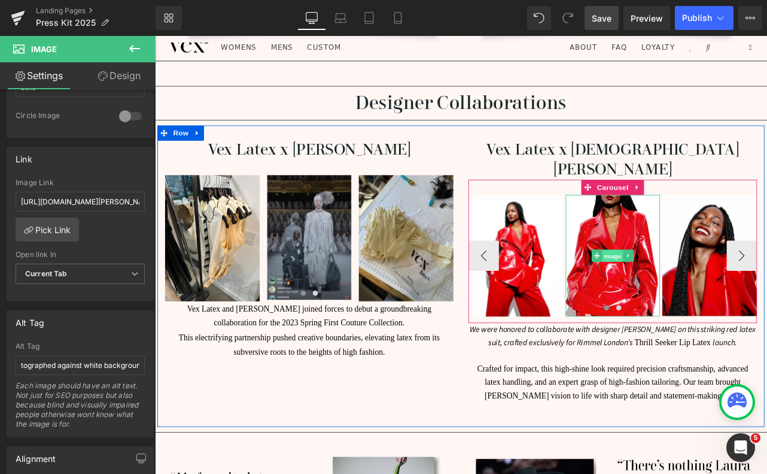
click at [700, 289] on span "Image" at bounding box center [696, 296] width 25 height 14
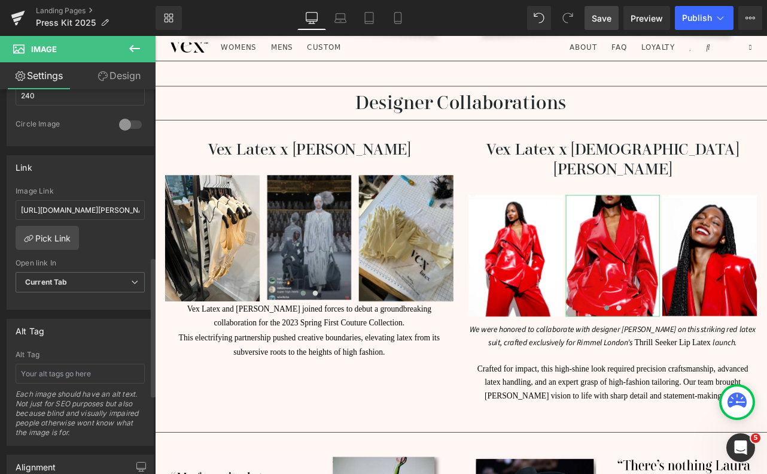
scroll to position [462, 0]
click at [93, 374] on input "text" at bounding box center [80, 372] width 129 height 20
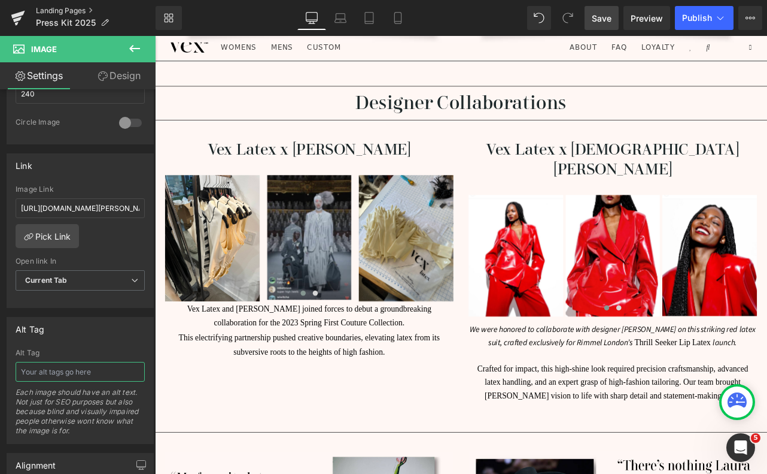
paste input "Close-up of Vex Clothing red latex double-breasted blazer with sharp tailoring …"
type input "Close-up of Vex Clothing red latex double-breasted blazer with sharp tailoring …"
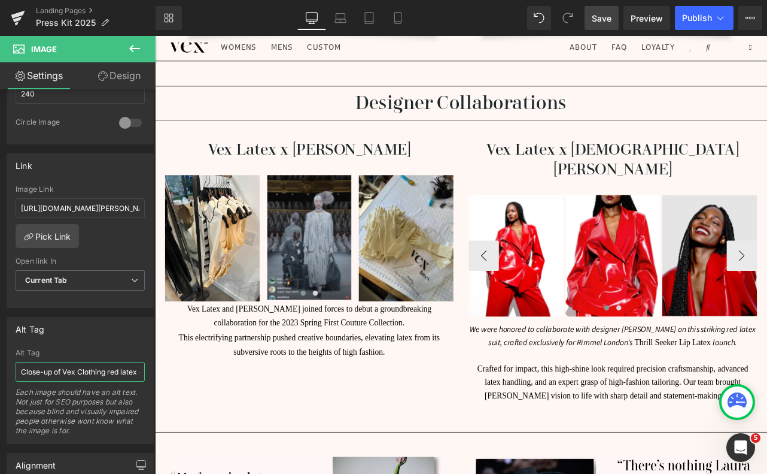
scroll to position [0, 227]
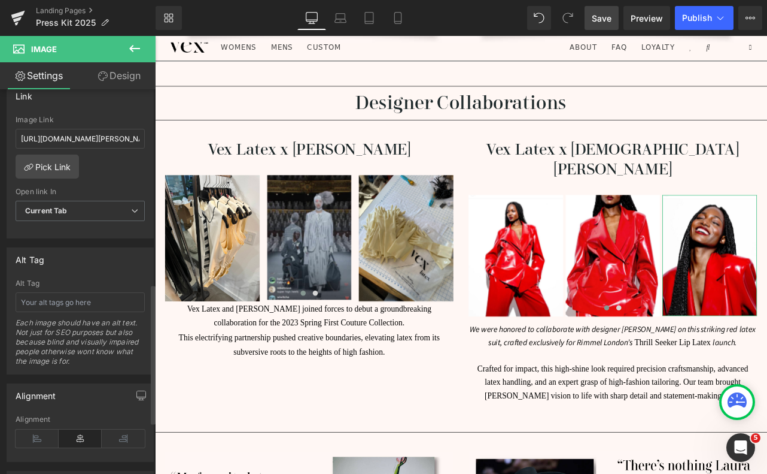
scroll to position [538, 0]
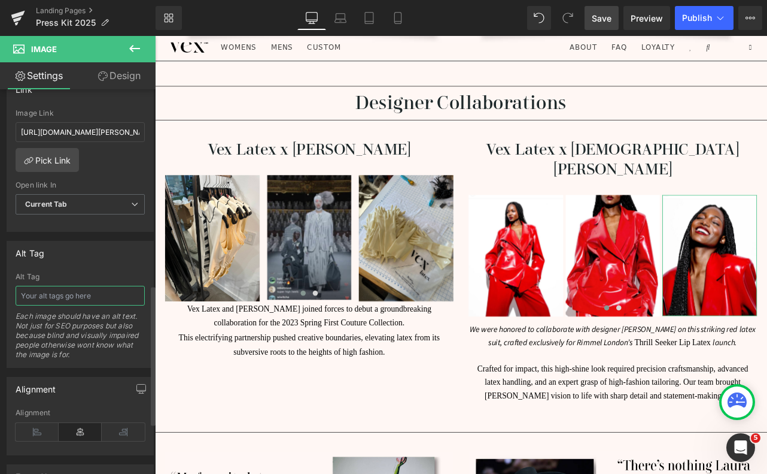
click at [25, 293] on input "text" at bounding box center [80, 296] width 129 height 20
paste input "Model smiling in glossy red latex blazer by Vex Clothing, luxury latex fashion …"
type input "Model smiling in glossy red latex blazer by Vex Clothing, luxury latex fashion …"
click at [594, 19] on span "Save" at bounding box center [602, 18] width 20 height 13
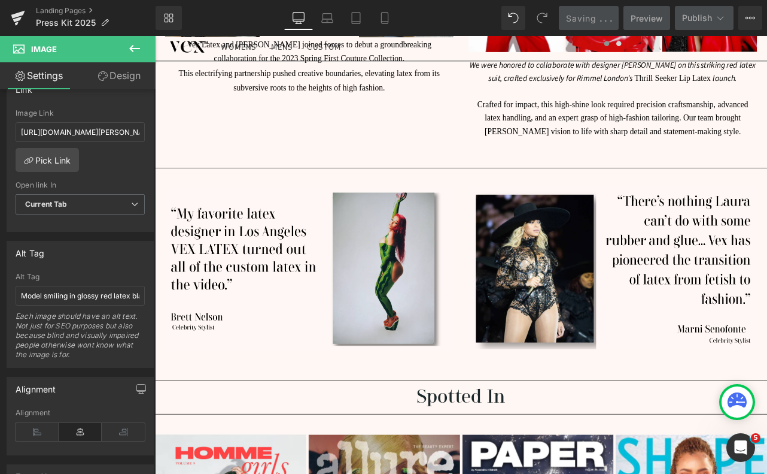
scroll to position [2071, 0]
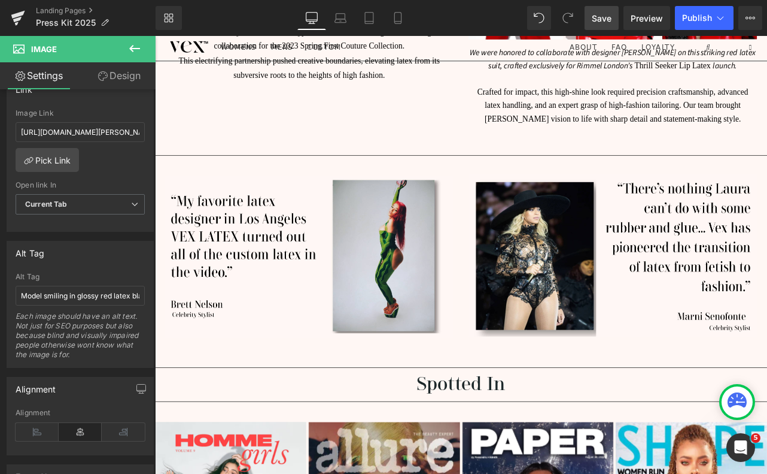
click at [155, 36] on div "48px" at bounding box center [155, 36] width 0 height 0
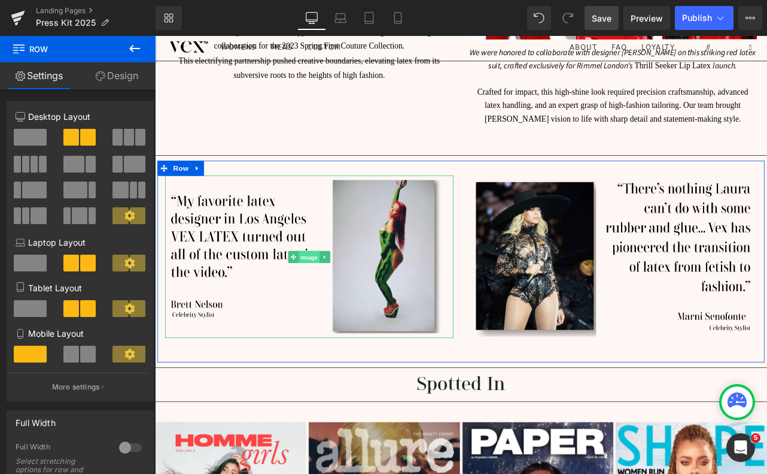
click at [339, 290] on span "Image" at bounding box center [337, 297] width 25 height 14
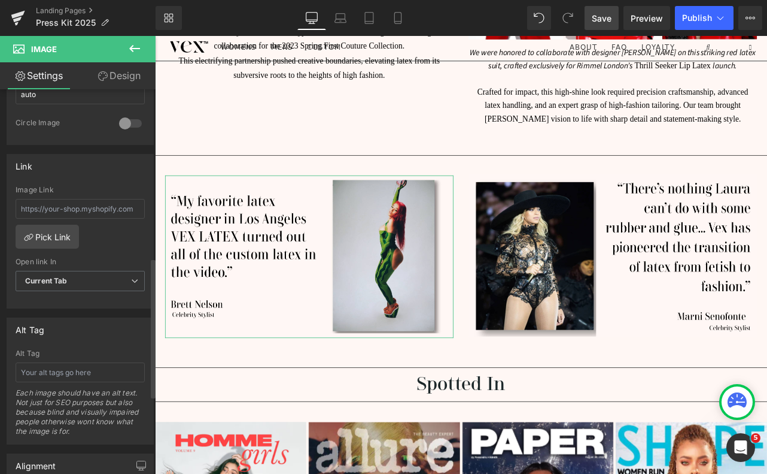
scroll to position [463, 0]
click at [63, 376] on input "text" at bounding box center [80, 370] width 129 height 20
paste input "Model smiling in glossy red latex blazer by Vex Clothing, luxury latex fashion …"
type input "Model smiling in glossy red latex blazer by Vex Clothing, luxury latex fashion …"
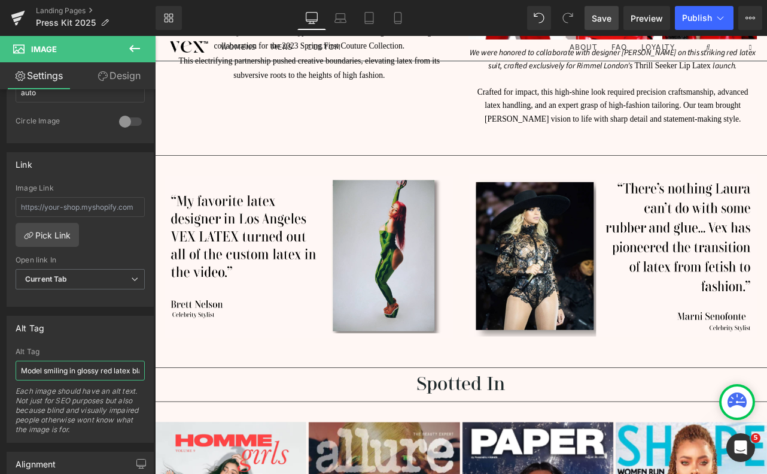
scroll to position [0, 193]
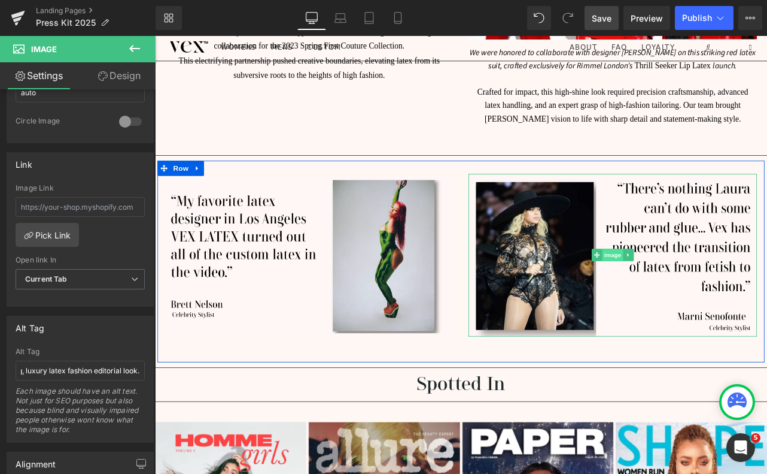
click at [697, 287] on span "Image" at bounding box center [696, 294] width 25 height 14
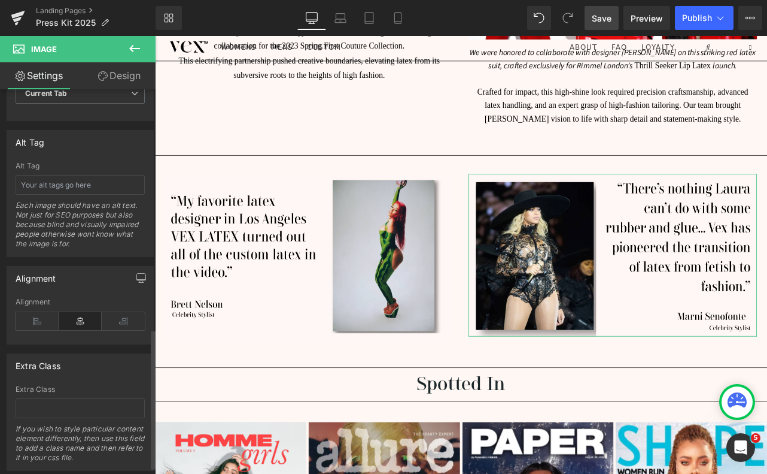
scroll to position [678, 0]
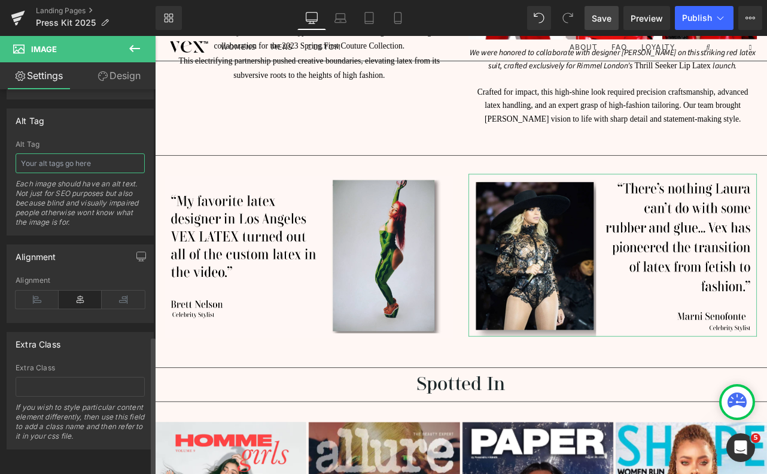
click at [41, 156] on input "text" at bounding box center [80, 163] width 129 height 20
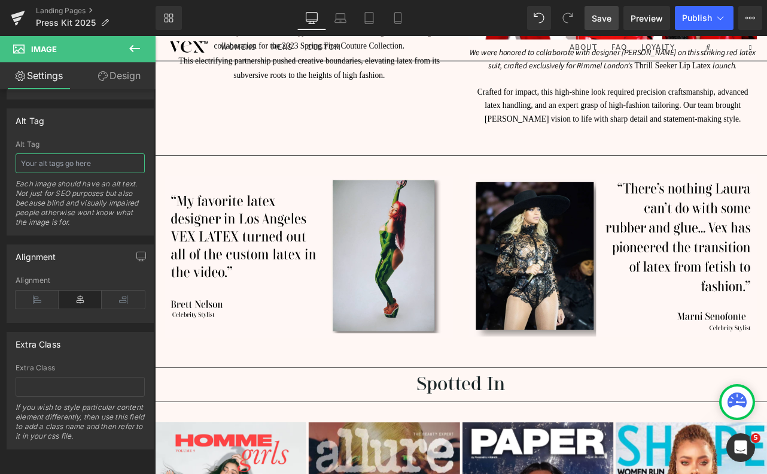
paste input "Beyoncé performing in custom black lace and latex bodysuit by Vex Clothing duri…"
type input "Beyoncé performing in custom black lace and latex bodysuit by Vex Clothing duri…"
click at [609, 19] on span "Save" at bounding box center [602, 18] width 20 height 13
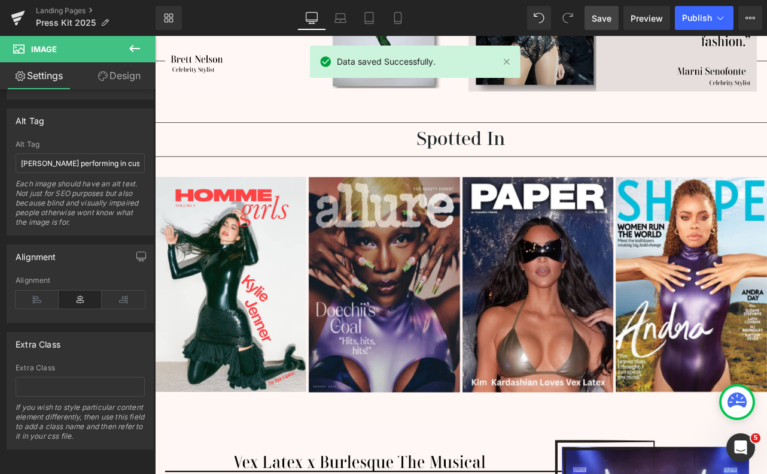
scroll to position [2359, 0]
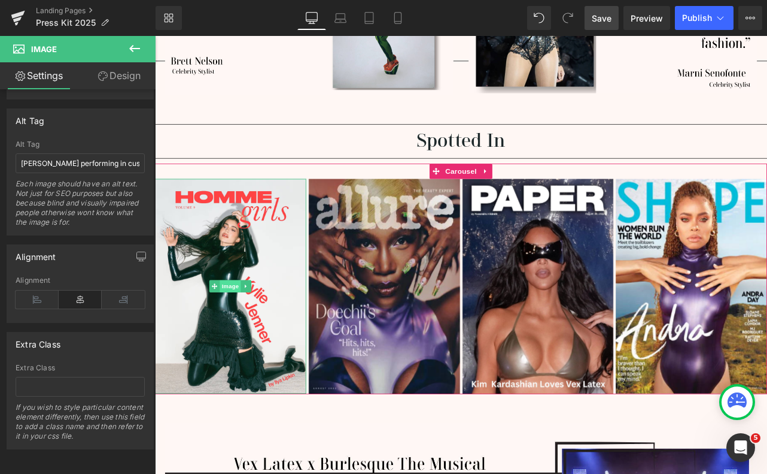
click at [245, 324] on span "Image" at bounding box center [244, 331] width 25 height 14
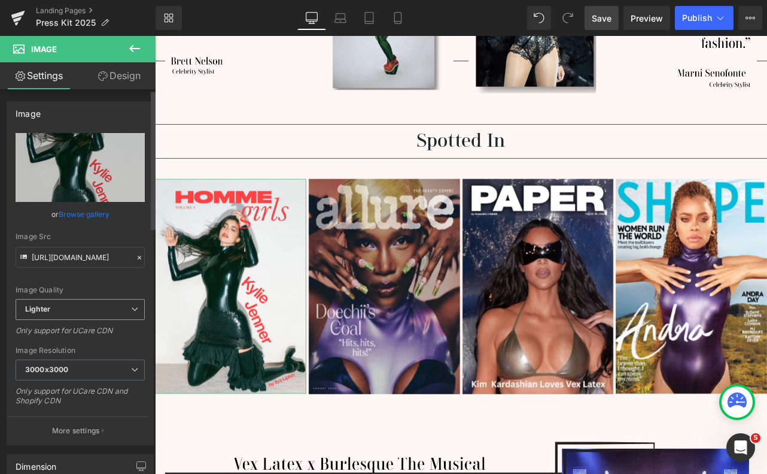
click at [110, 301] on span "Lighter" at bounding box center [80, 309] width 129 height 21
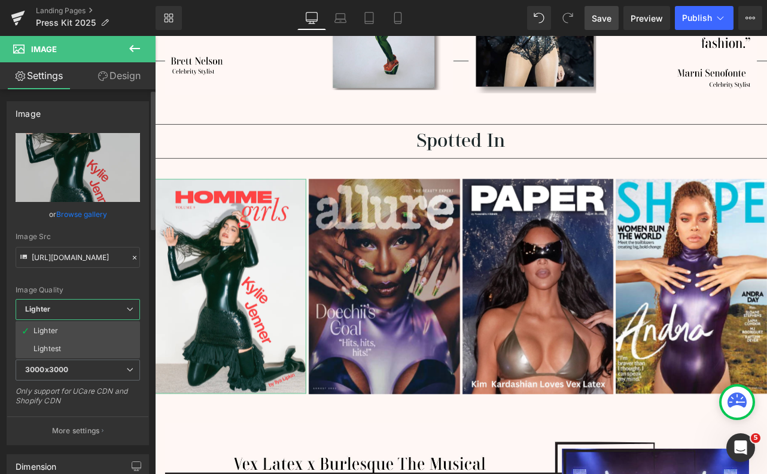
click at [114, 277] on div "Image Quality Lighter Lightest Lighter Lighter Lightest Only support for UCare …" at bounding box center [78, 216] width 125 height 166
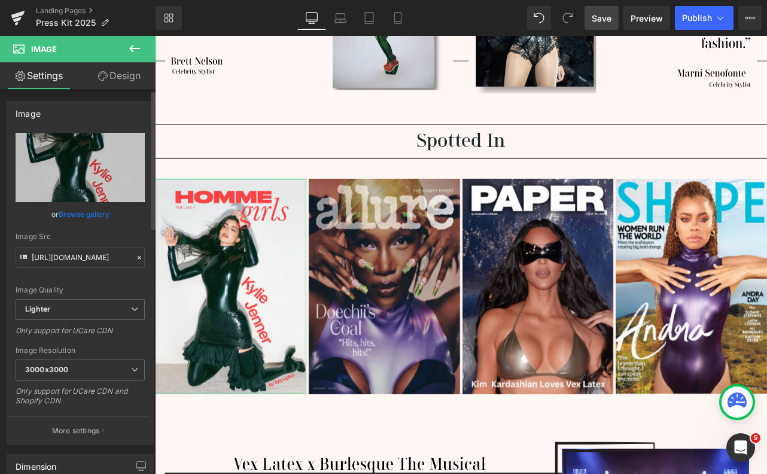
click at [111, 283] on div "Image Quality Lighter Lightest Lighter Lighter Lightest Only support for UCare …" at bounding box center [80, 216] width 129 height 166
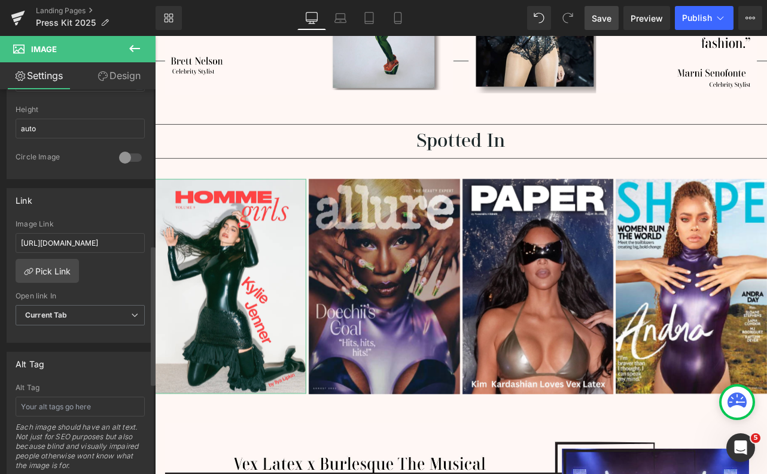
scroll to position [427, 0]
click at [71, 403] on input "text" at bounding box center [80, 406] width 129 height 20
paste input "Kylie Jenner wearing black latex bodysuit and skirt by Vex Clothing on the cove…"
type input "Kylie Jenner wearing black latex bodysuit and skirt by Vex Clothing on the cove…"
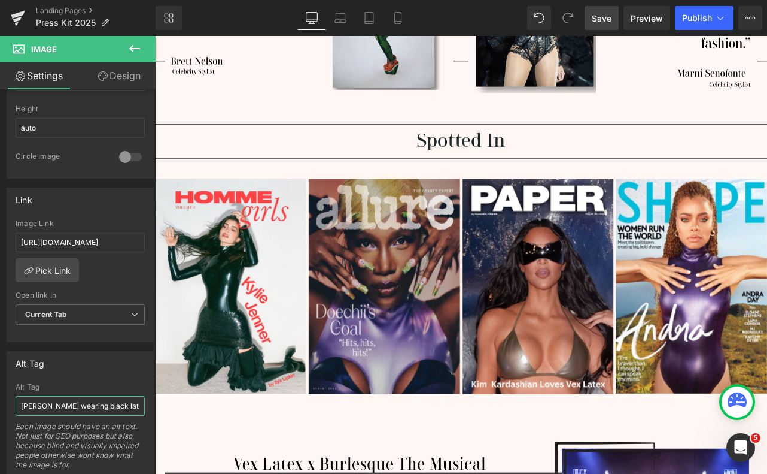
scroll to position [0, 285]
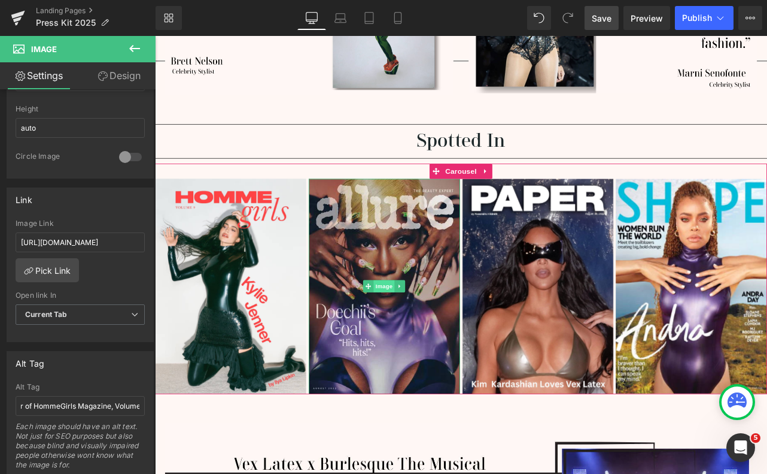
click at [426, 324] on span "Image" at bounding box center [426, 331] width 25 height 14
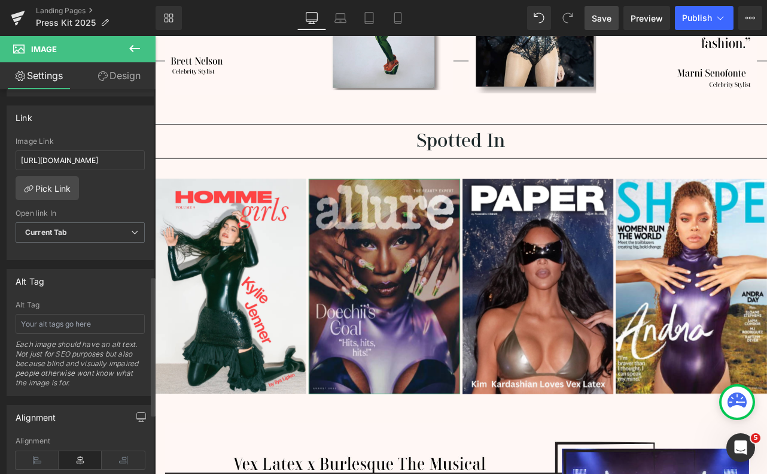
scroll to position [532, 0]
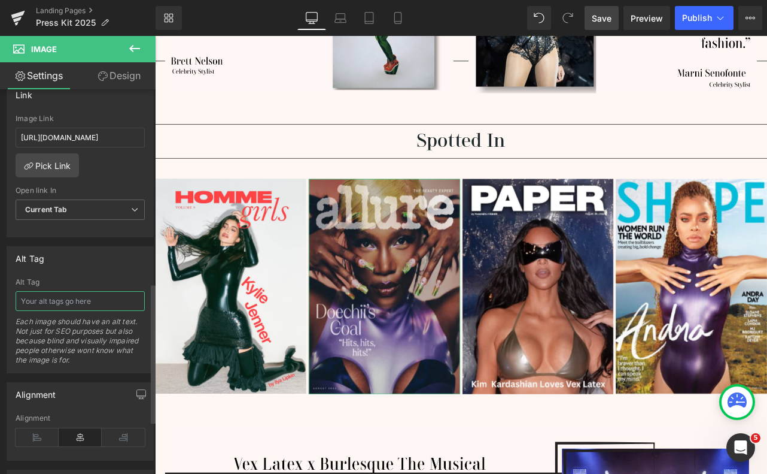
click at [57, 302] on input "text" at bounding box center [80, 301] width 129 height 20
paste input "Doechii in custom purple latex bodysuit by Vex Clothing on the cover of Allure …"
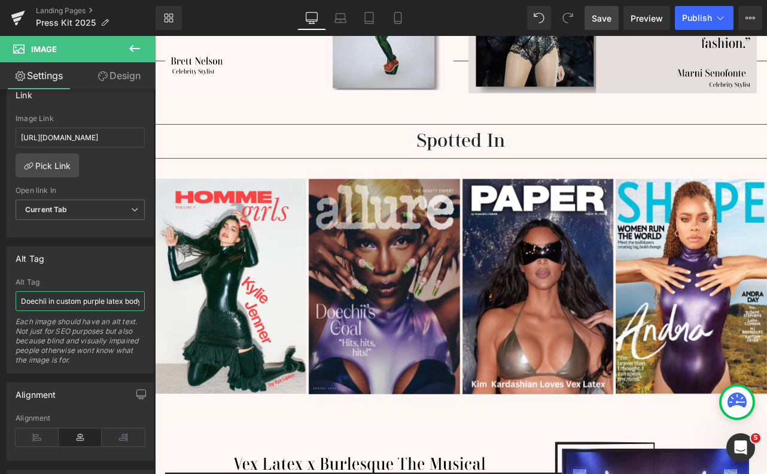
scroll to position [0, 187]
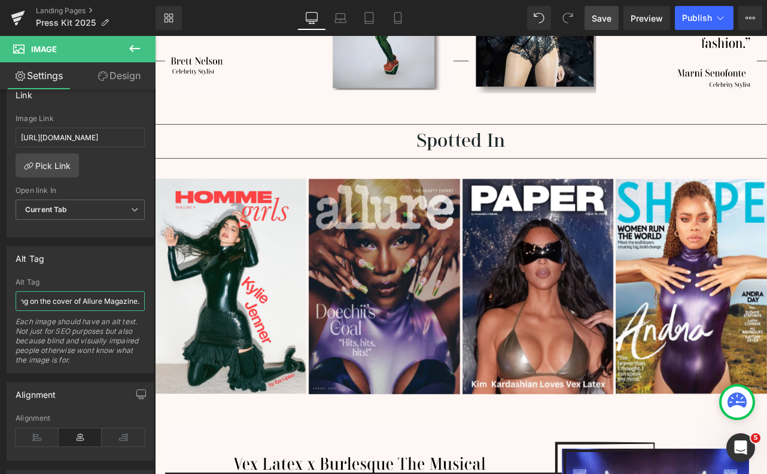
type input "Doechii in custom purple latex bodysuit by Vex Clothing on the cover of Allure …"
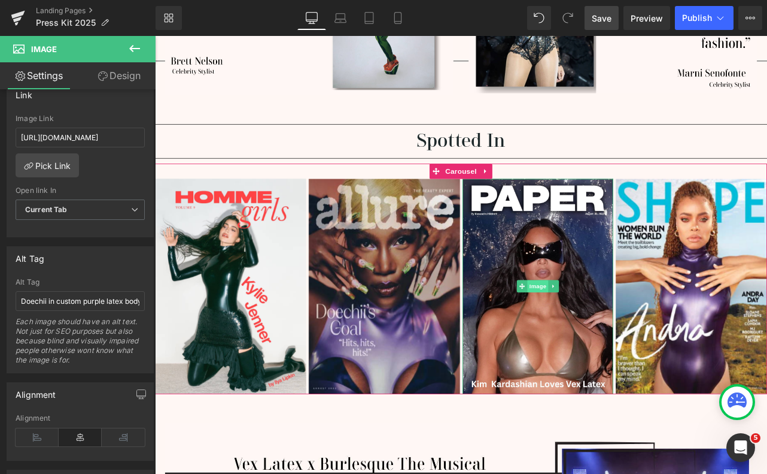
click at [608, 324] on span "Image" at bounding box center [608, 331] width 25 height 14
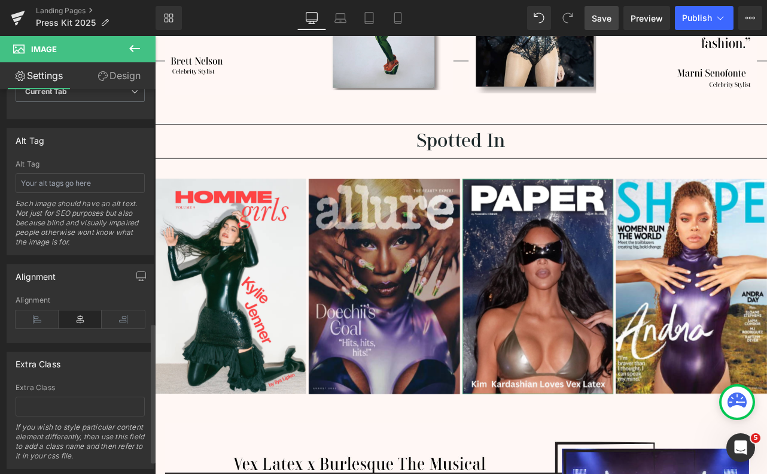
scroll to position [678, 0]
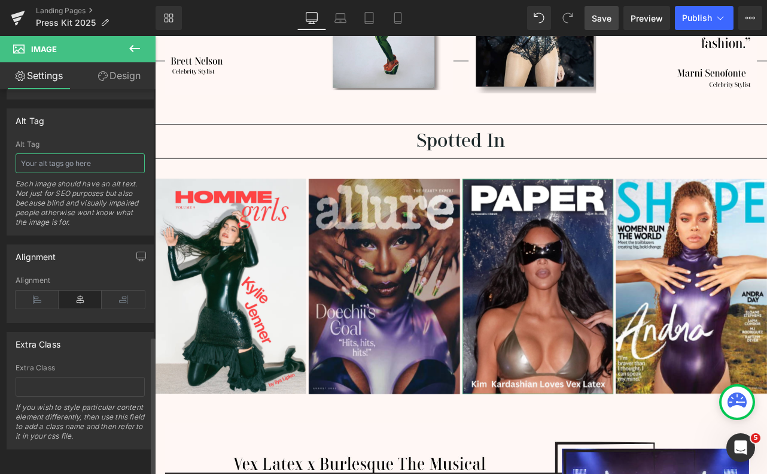
click at [48, 155] on input "text" at bounding box center [80, 163] width 129 height 20
paste input "Kim Kardashian wearing silver latex look by Vex Clothing on the cover of Paper …"
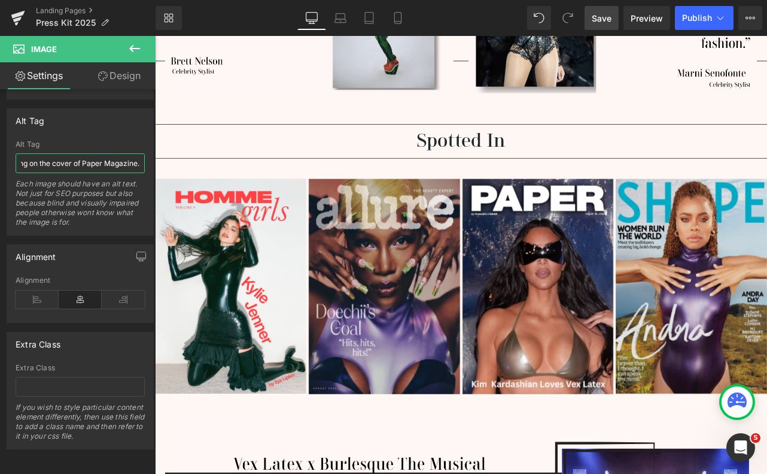
type input "Kim Kardashian wearing silver latex look by Vex Clothing on the cover of Paper …"
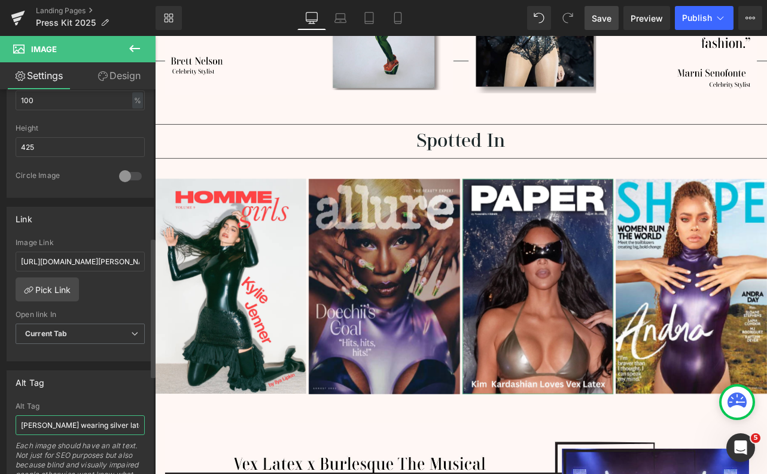
scroll to position [406, 0]
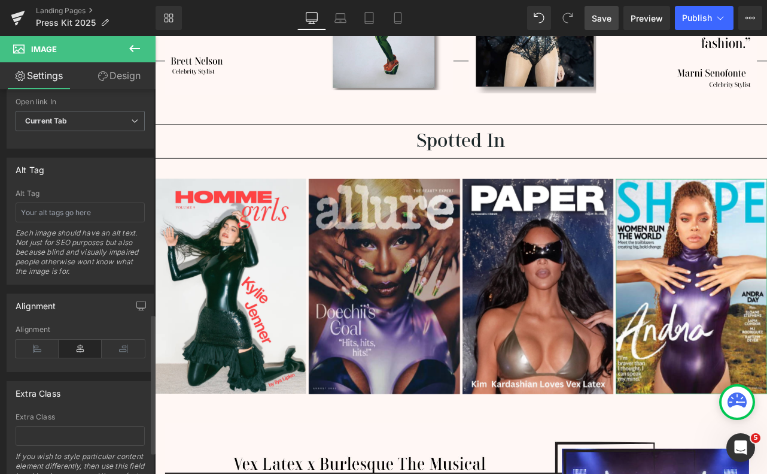
scroll to position [627, 0]
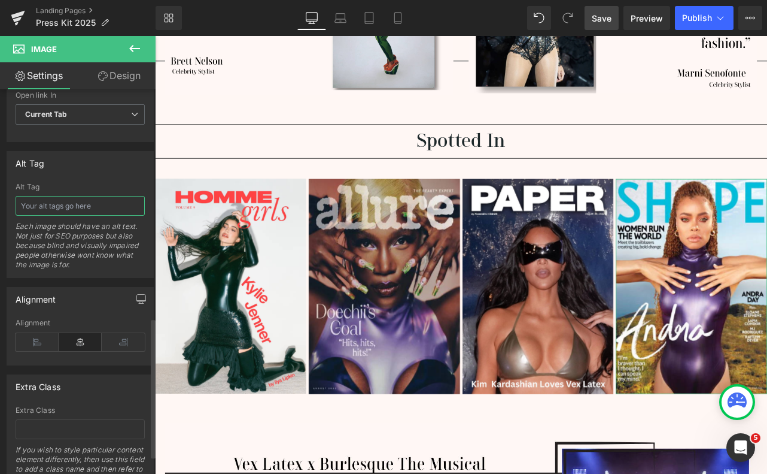
click at [65, 212] on input "text" at bounding box center [80, 206] width 129 height 20
paste input "Andra Day in purple latex bodysuit by Vex Clothing on the cover of Shape Magazi…"
type input "Andra Day in purple latex bodysuit by Vex Clothing on the cover of Shape Magazi…"
click at [603, 17] on span "Save" at bounding box center [602, 18] width 20 height 13
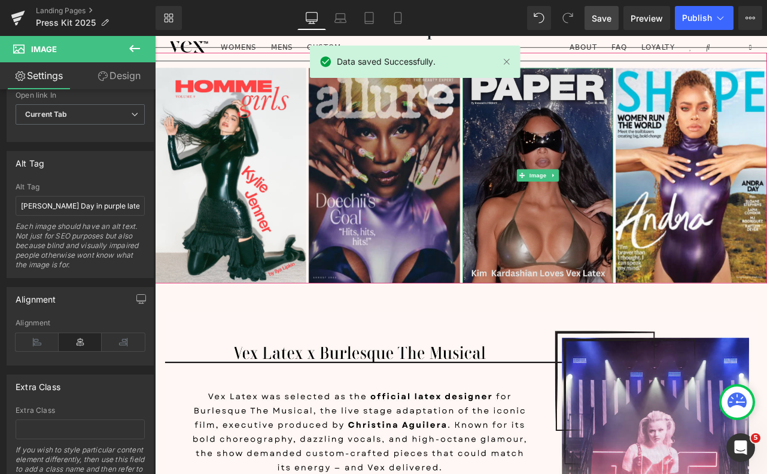
scroll to position [2494, 0]
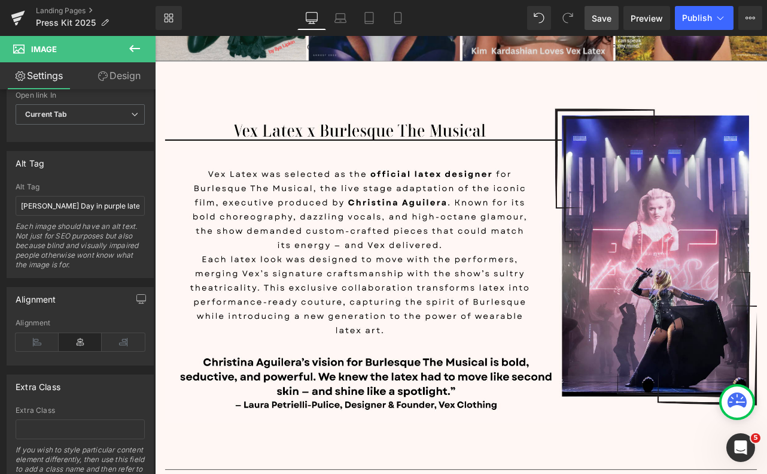
scroll to position [2748, 0]
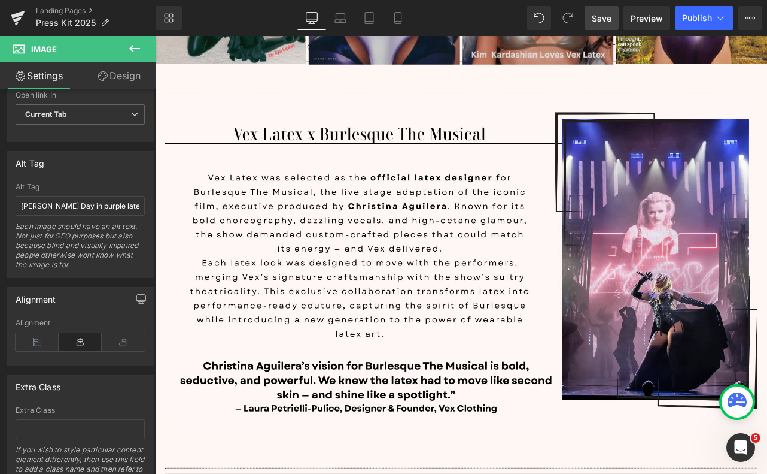
click at [671, 253] on img at bounding box center [517, 325] width 700 height 442
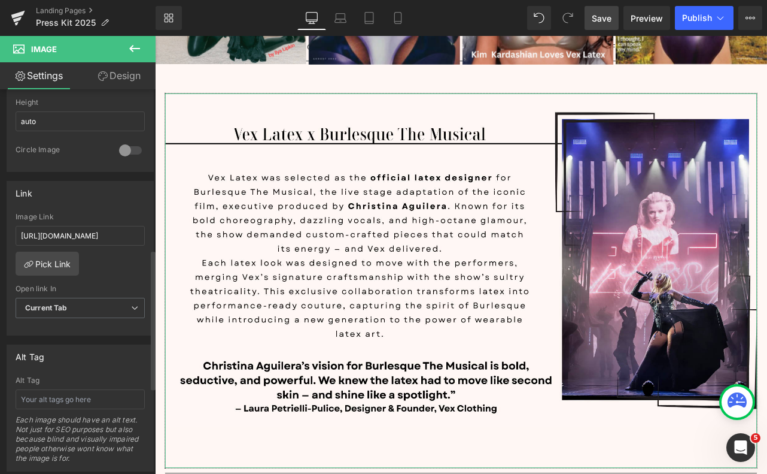
scroll to position [441, 0]
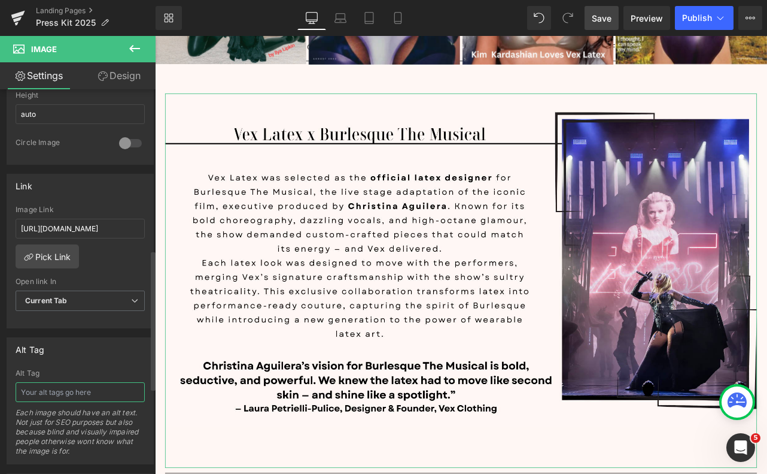
click at [83, 389] on input "text" at bounding box center [80, 392] width 129 height 20
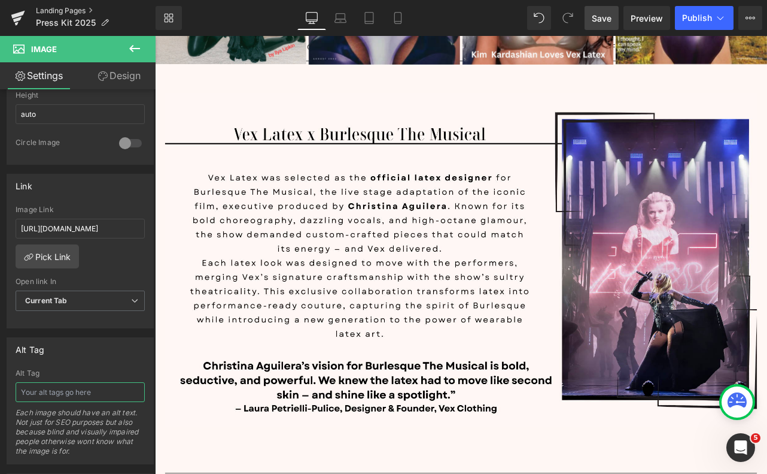
paste input "Performer on stage in custom black latex outfit by Vex Clothing for Burlesque T…"
type input "Performer on stage in custom black latex outfit by Vex Clothing for Burlesque T…"
click at [602, 19] on span "Save" at bounding box center [602, 18] width 20 height 13
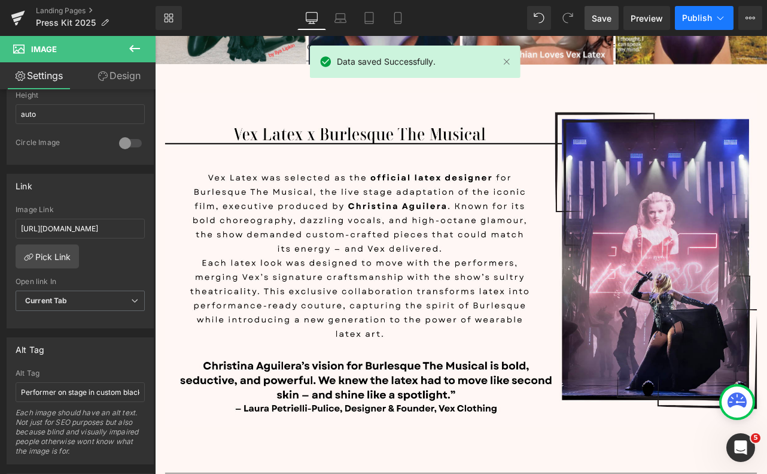
click at [696, 19] on span "Publish" at bounding box center [697, 18] width 30 height 10
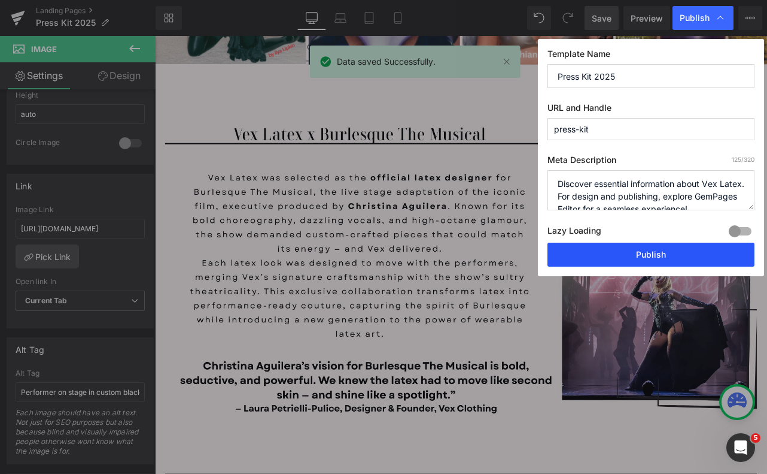
click at [661, 252] on button "Publish" at bounding box center [651, 254] width 207 height 24
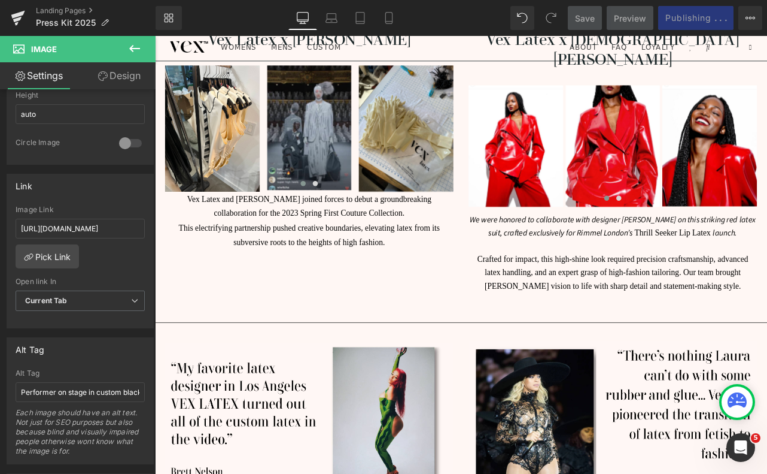
scroll to position [1690, 0]
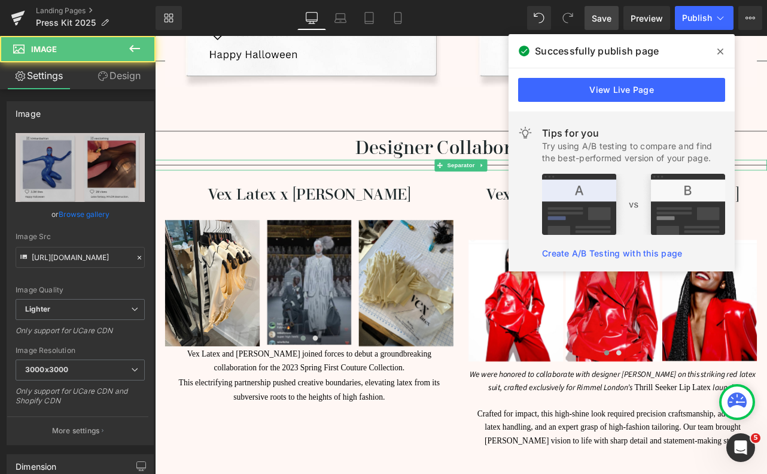
click at [365, 183] on div at bounding box center [517, 189] width 724 height 13
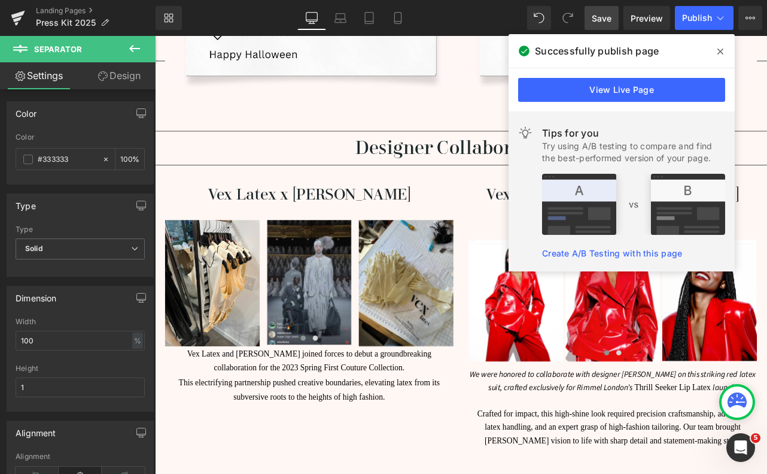
drag, startPoint x: 718, startPoint y: 53, endPoint x: 667, endPoint y: 20, distance: 61.1
click at [718, 53] on icon at bounding box center [721, 51] width 6 height 6
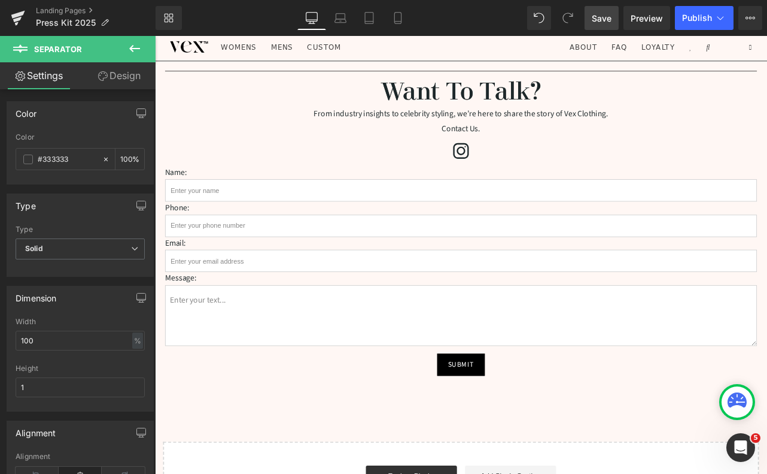
scroll to position [3149, 0]
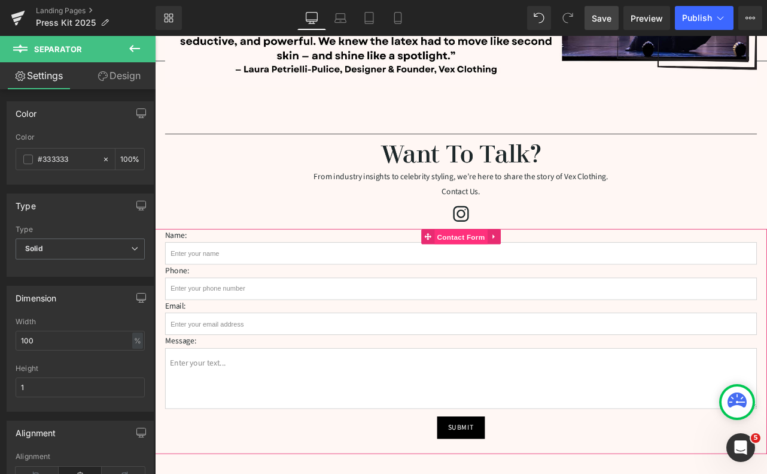
click at [511, 265] on span "Contact Form" at bounding box center [517, 274] width 63 height 18
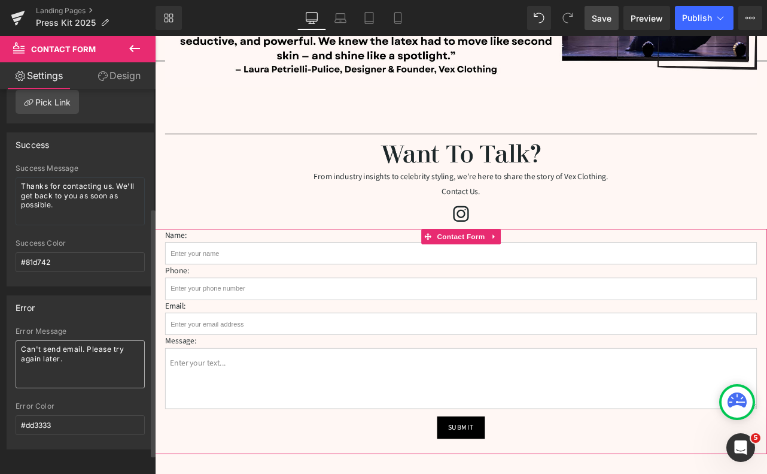
scroll to position [0, 0]
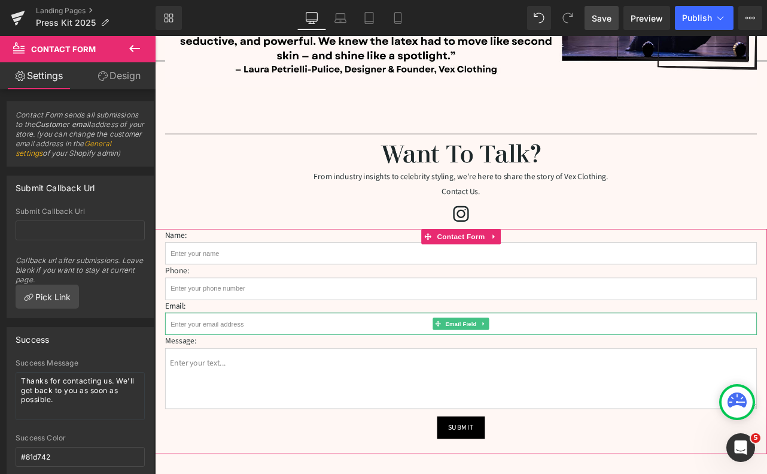
click at [218, 363] on input "email" at bounding box center [517, 376] width 700 height 26
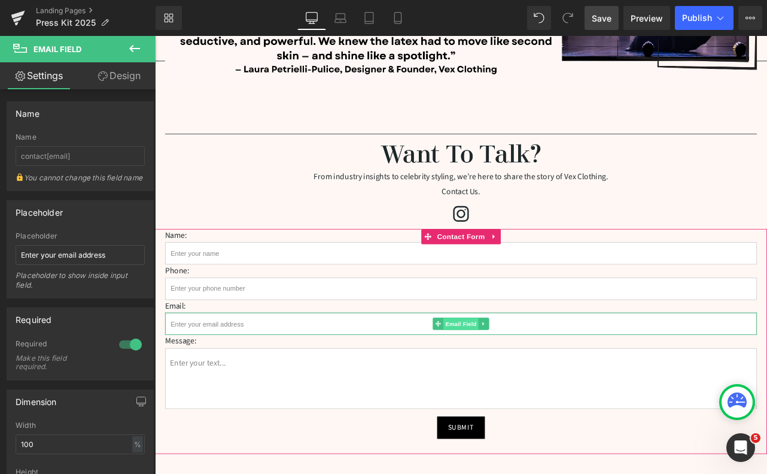
click at [521, 369] on span "Email Field" at bounding box center [517, 376] width 42 height 14
click at [518, 265] on span "Contact Form" at bounding box center [517, 274] width 63 height 18
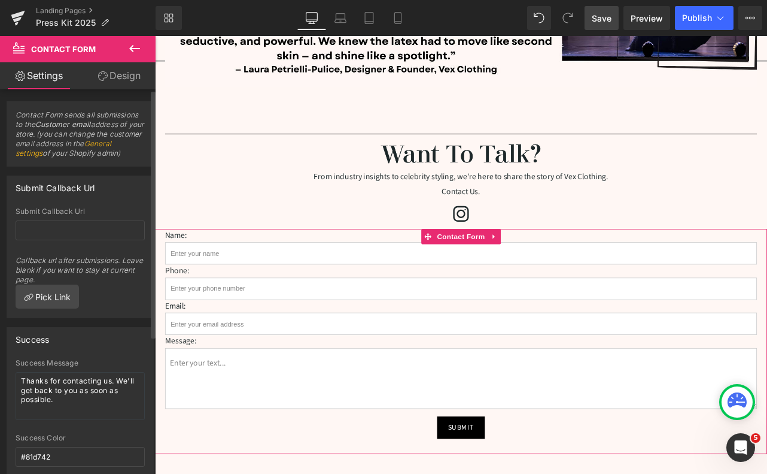
click at [53, 152] on link "General settings" at bounding box center [64, 148] width 96 height 19
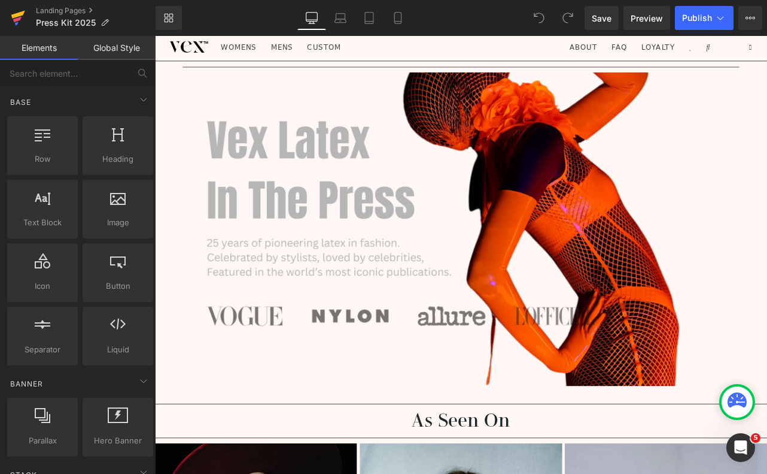
click at [16, 13] on icon at bounding box center [18, 18] width 14 height 30
click at [13, 11] on icon at bounding box center [18, 18] width 14 height 30
click at [12, 10] on icon at bounding box center [18, 18] width 14 height 30
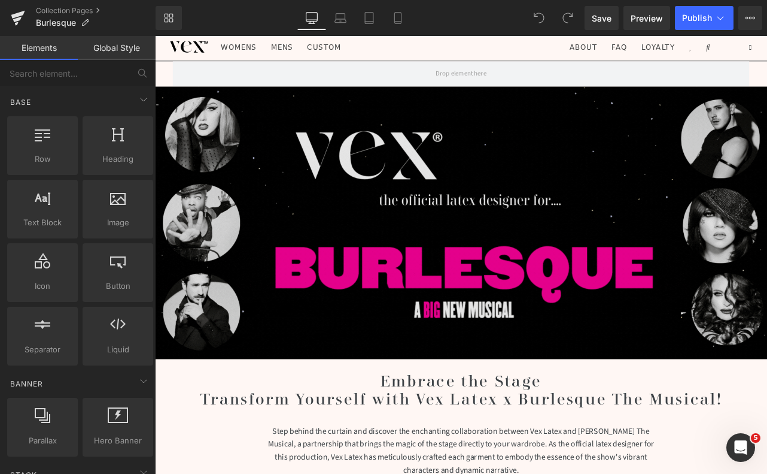
click at [542, 239] on img at bounding box center [517, 257] width 724 height 322
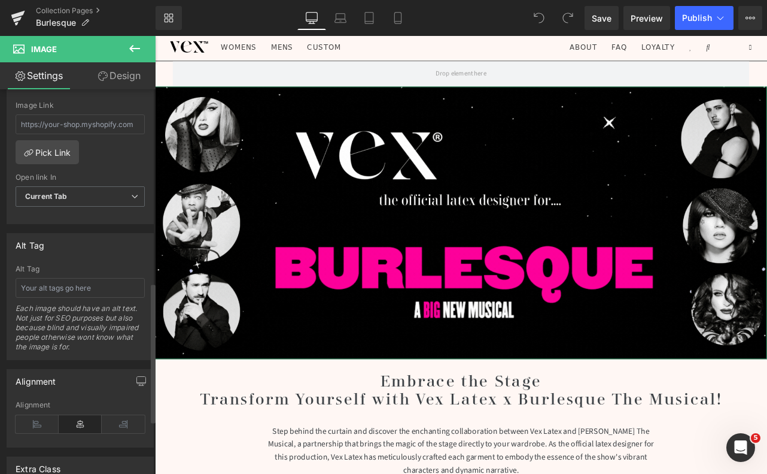
scroll to position [530, 0]
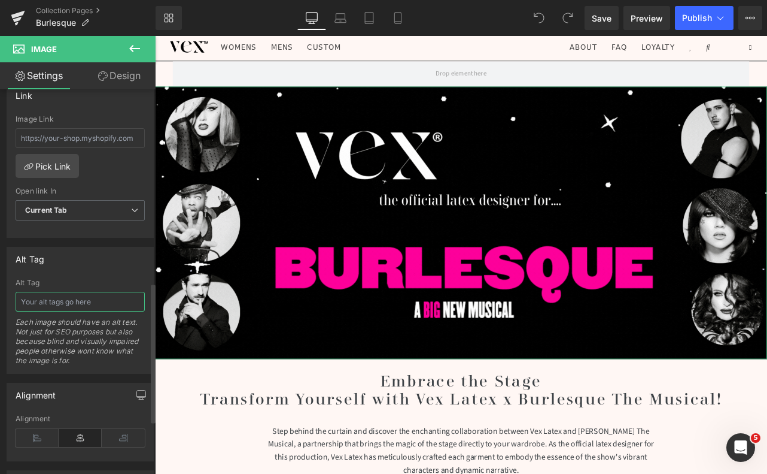
click at [53, 293] on input "text" at bounding box center [80, 302] width 129 height 20
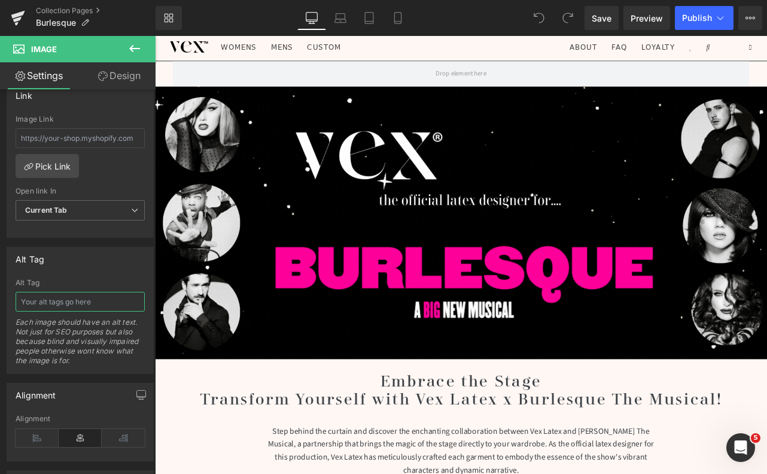
paste input "Vex Clothing named official latex designer for Burlesque The Musical, promotion…"
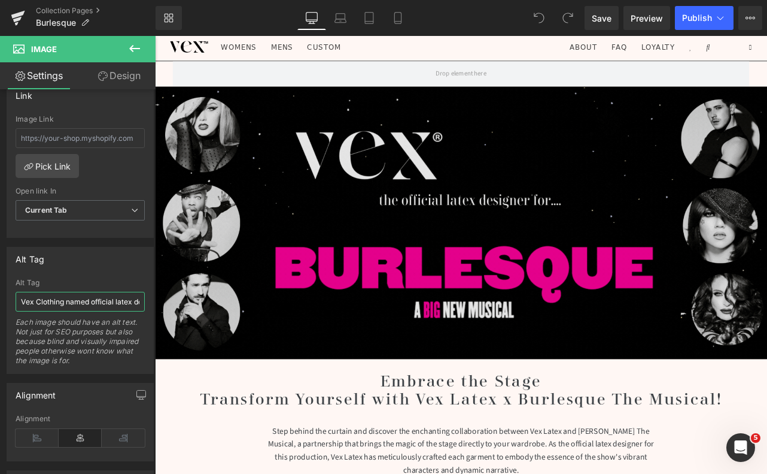
scroll to position [0, 334]
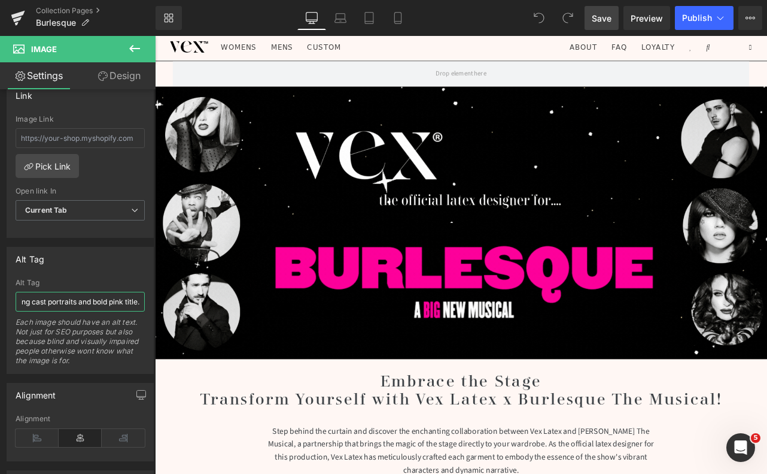
type input "Vex Clothing named official latex designer for Burlesque The Musical, promotion…"
click at [602, 12] on span "Save" at bounding box center [602, 18] width 20 height 13
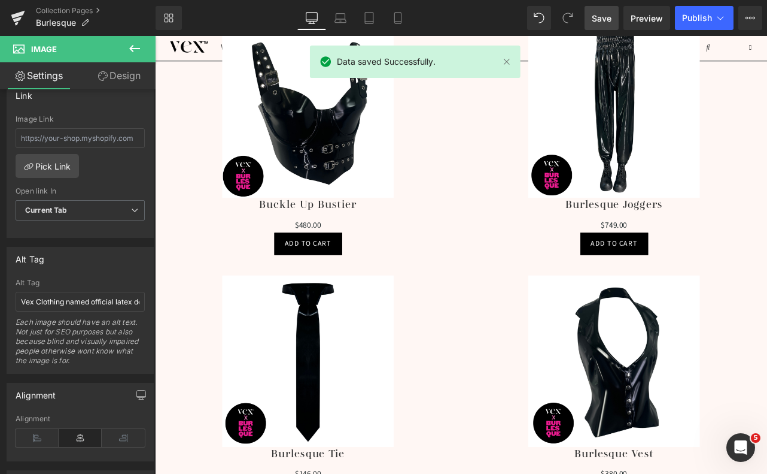
scroll to position [1070, 0]
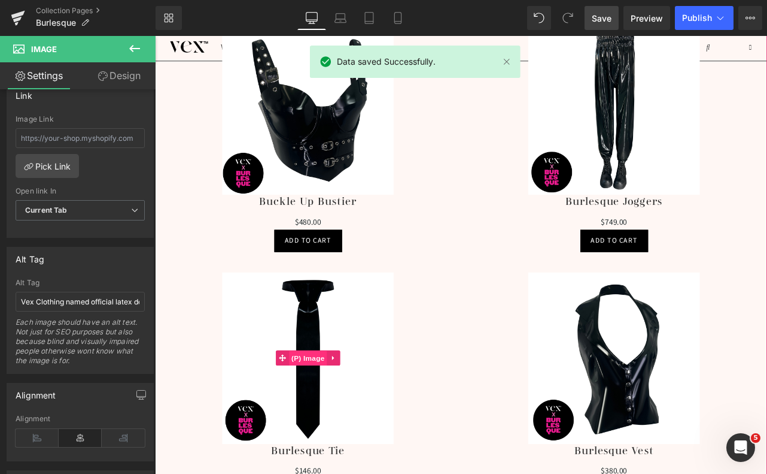
click at [343, 415] on span "(P) Image" at bounding box center [336, 417] width 45 height 18
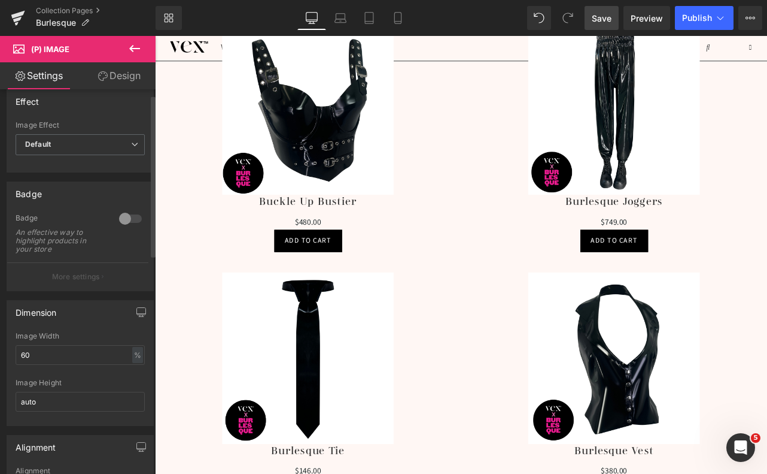
scroll to position [0, 0]
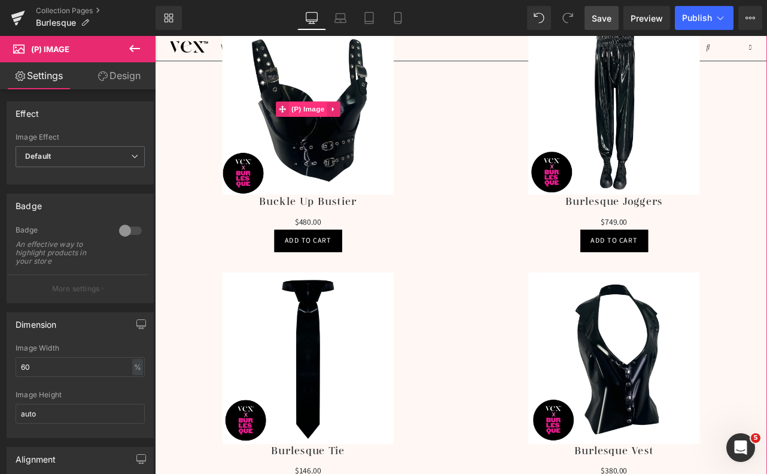
click at [342, 124] on span "(P) Image" at bounding box center [336, 123] width 45 height 18
click at [131, 81] on link "Design" at bounding box center [119, 75] width 78 height 27
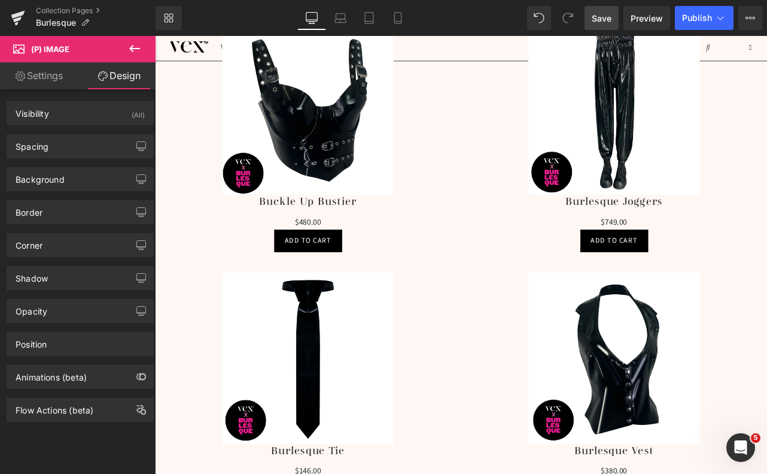
click at [51, 77] on link "Settings" at bounding box center [39, 75] width 78 height 27
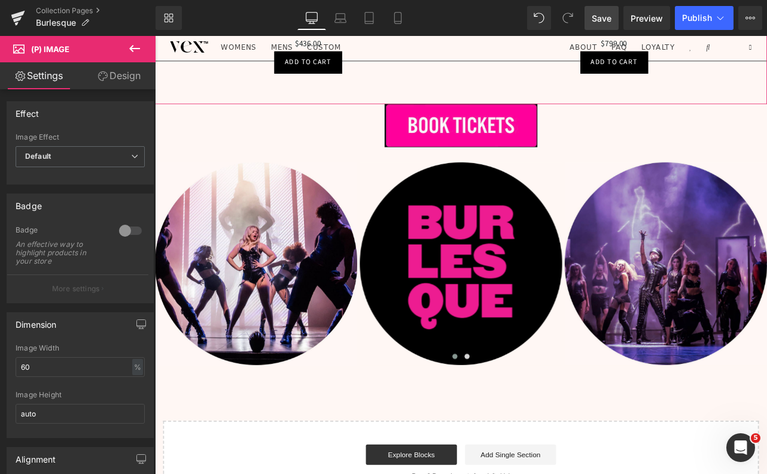
scroll to position [2764, 0]
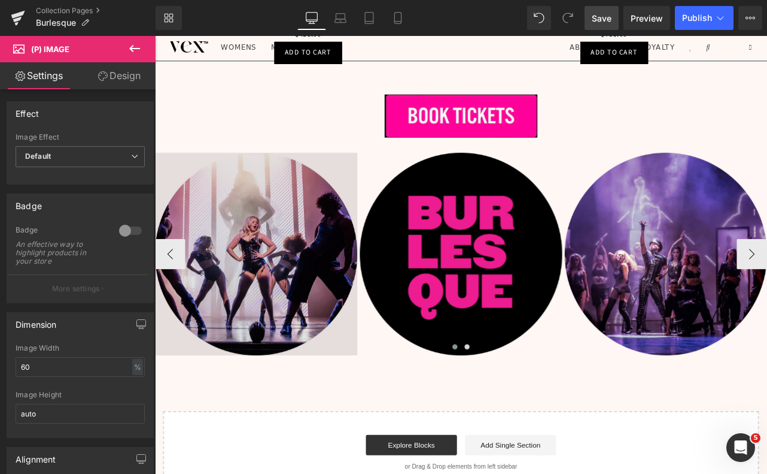
click at [269, 296] on div "Image" at bounding box center [274, 293] width 239 height 239
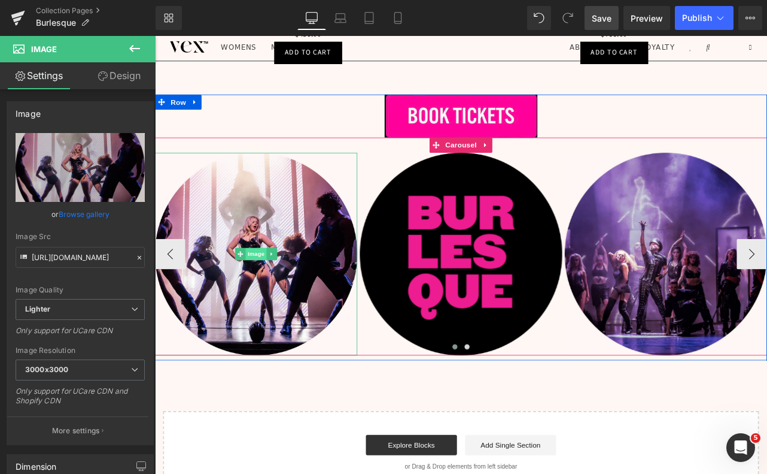
click at [274, 296] on span "Image" at bounding box center [274, 293] width 25 height 14
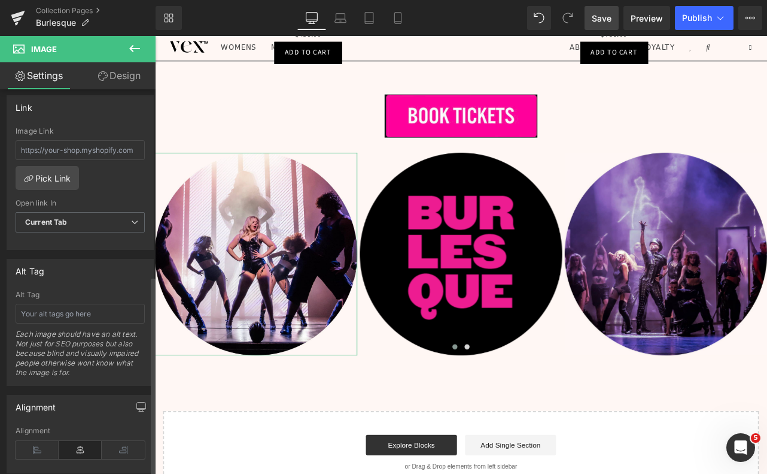
scroll to position [536, 0]
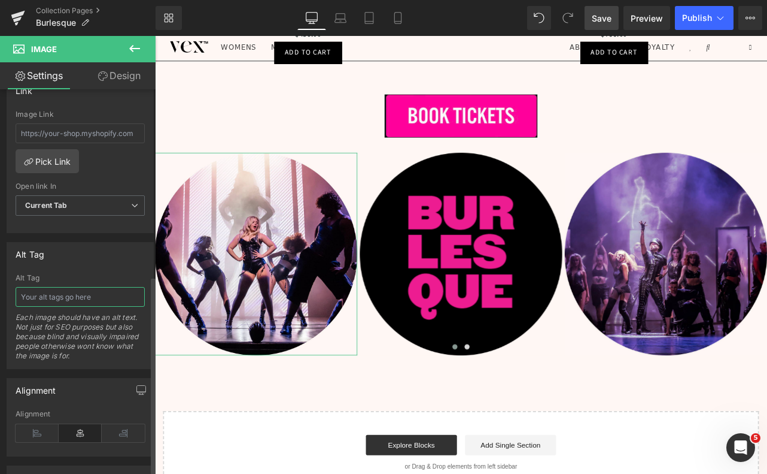
click at [84, 292] on input "text" at bounding box center [80, 297] width 129 height 20
type input "Girl in black latex outfit with dancers around."
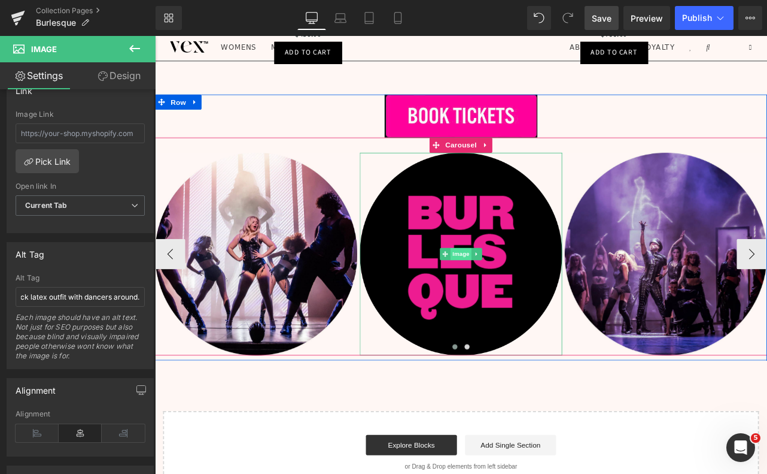
click at [517, 292] on span "Image" at bounding box center [517, 293] width 25 height 14
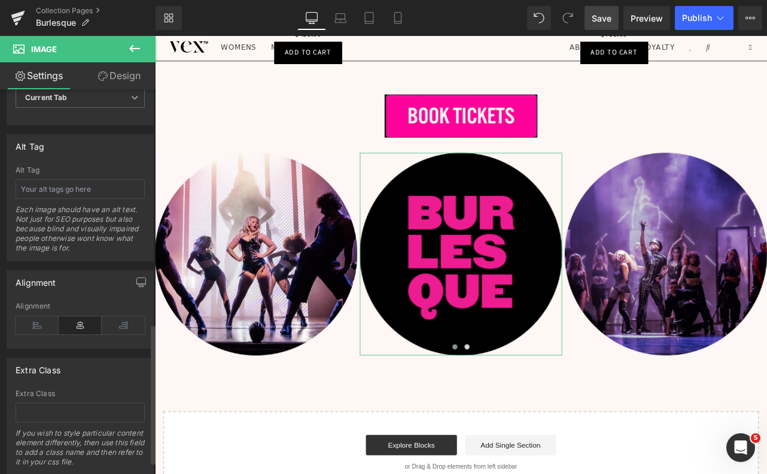
scroll to position [644, 0]
click at [82, 187] on input "text" at bounding box center [80, 190] width 129 height 20
type input "Burlesque Logo"
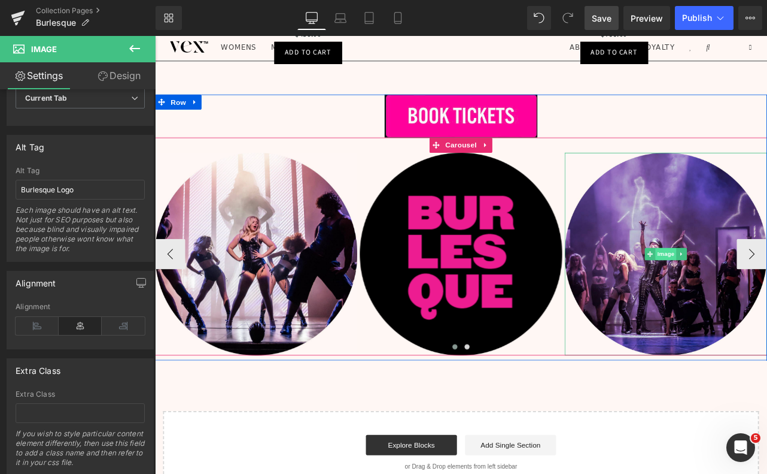
click at [758, 292] on span "Image" at bounding box center [759, 293] width 25 height 14
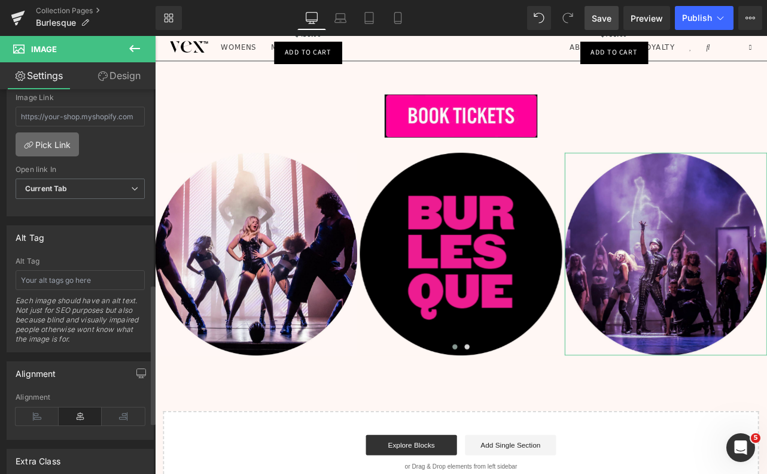
scroll to position [648, 0]
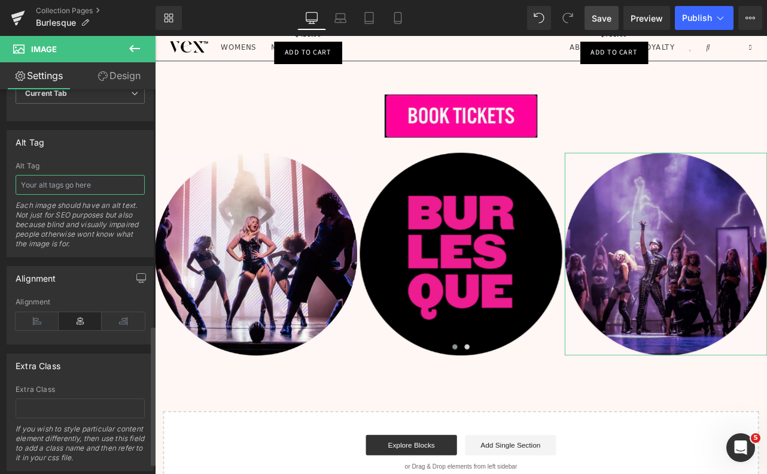
click at [44, 187] on input "text" at bounding box center [80, 185] width 129 height 20
type input "Male dancers in black latex outfit with dancers around."
click at [605, 19] on span "Save" at bounding box center [602, 18] width 20 height 13
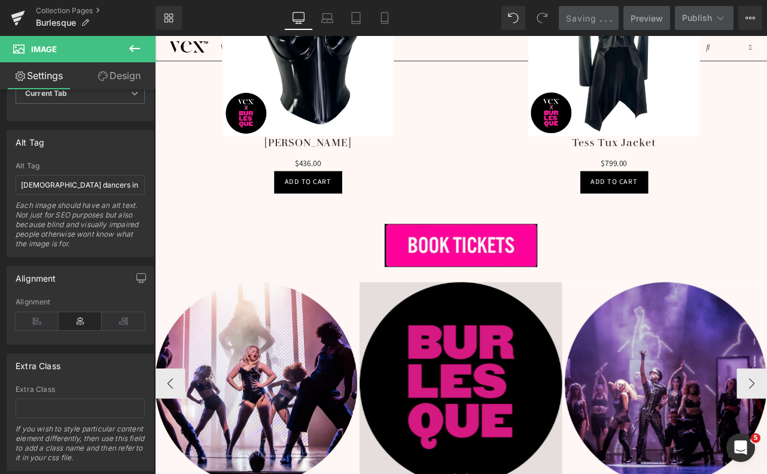
scroll to position [2563, 0]
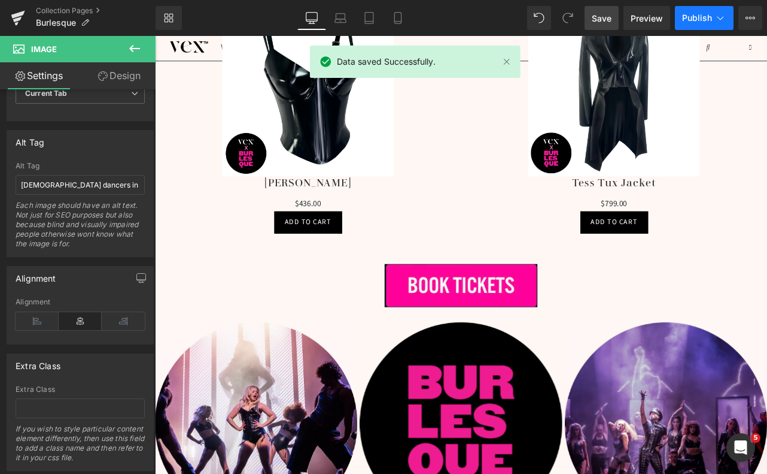
click at [696, 22] on span "Publish" at bounding box center [697, 18] width 30 height 10
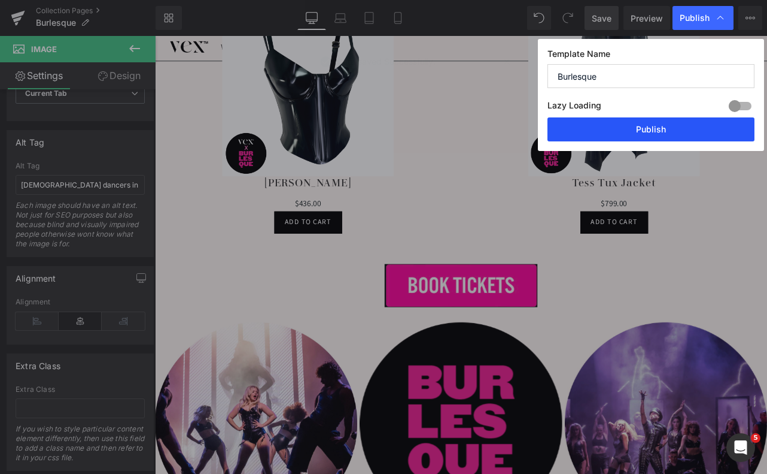
click at [672, 134] on button "Publish" at bounding box center [651, 129] width 207 height 24
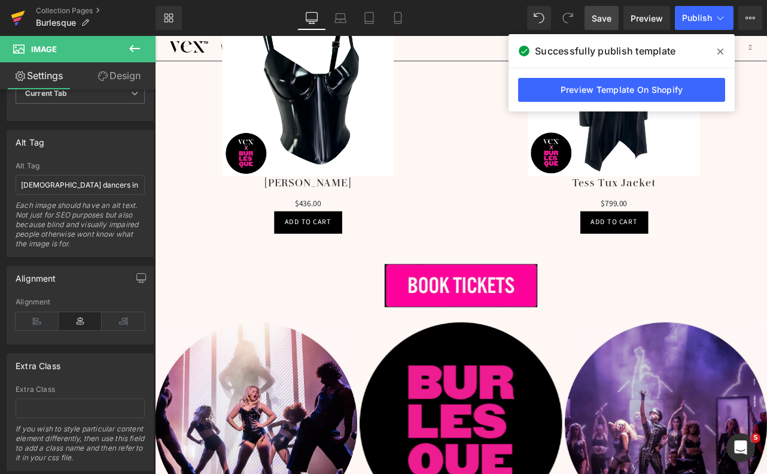
click at [15, 19] on icon at bounding box center [17, 19] width 8 height 5
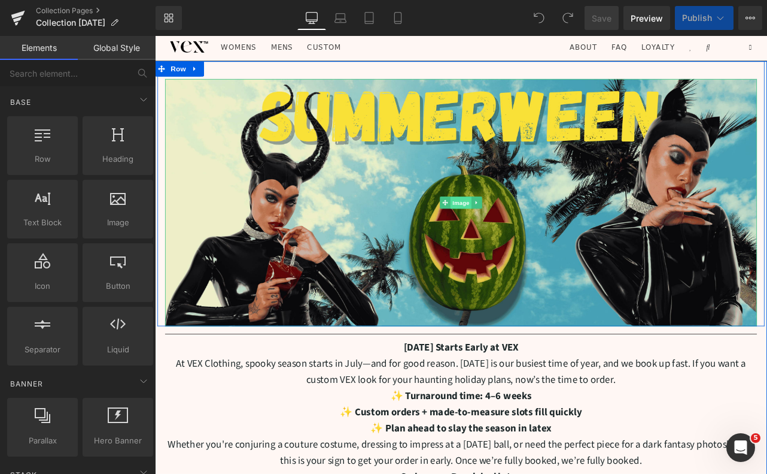
click at [520, 232] on span "Image" at bounding box center [517, 233] width 25 height 14
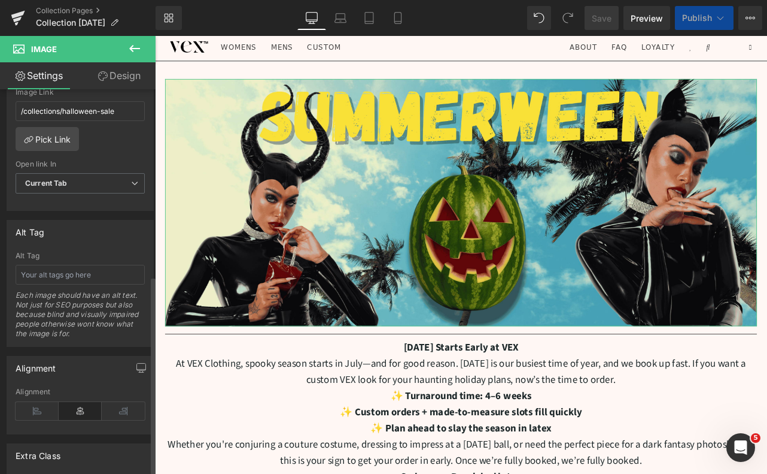
scroll to position [642, 0]
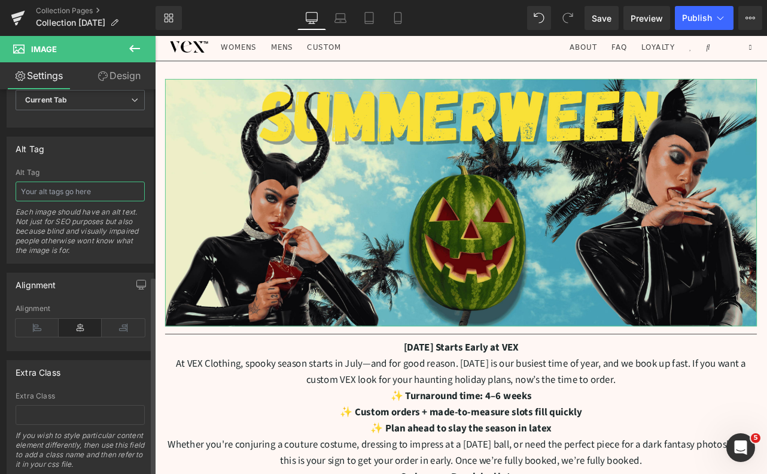
click at [77, 192] on input "text" at bounding box center [80, 191] width 129 height 20
paste input "Vex Clothing Summerween campaign banner featuring models in black latex costume…"
type input "Vex Clothing Summerween campaign banner featuring models in black latex costume…"
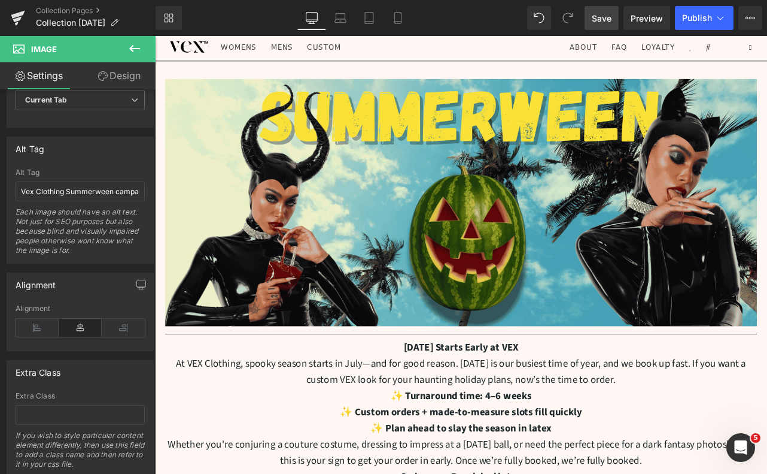
click at [603, 13] on span "Save" at bounding box center [602, 18] width 20 height 13
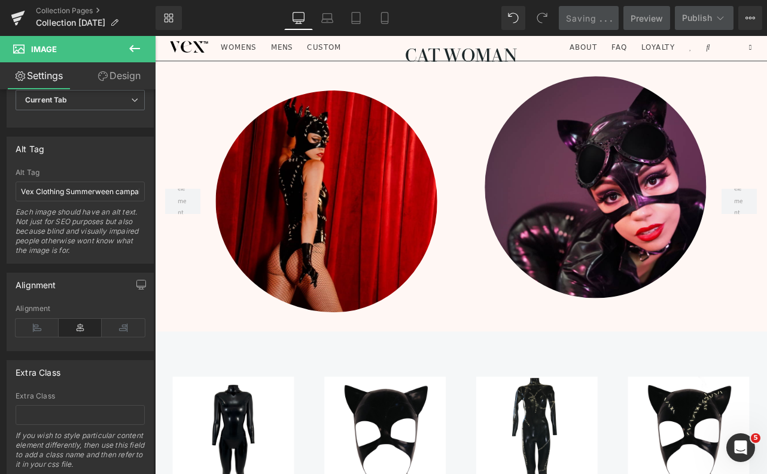
scroll to position [645, 0]
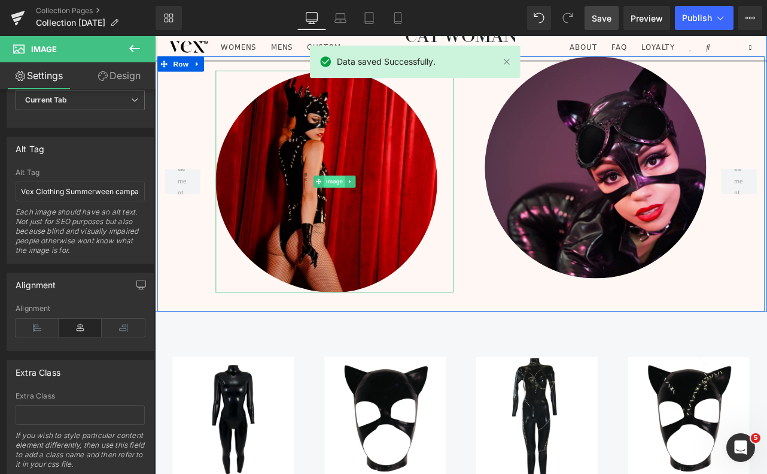
click at [369, 205] on span "Image" at bounding box center [367, 208] width 25 height 14
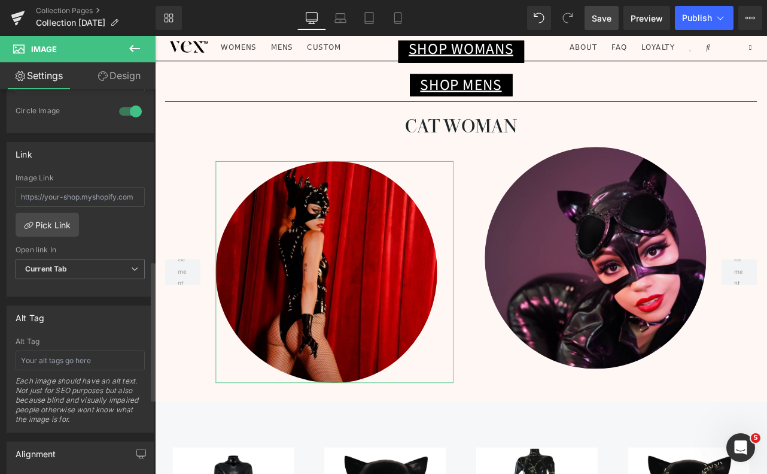
scroll to position [475, 0]
click at [49, 360] on input "text" at bounding box center [80, 358] width 129 height 20
paste input "Model wearing Vex Clothing black latex Catwoman bodysuit with mask and fishnet …"
type input "Model wearing Vex Clothing black latex Catwoman bodysuit with mask and fishnet …"
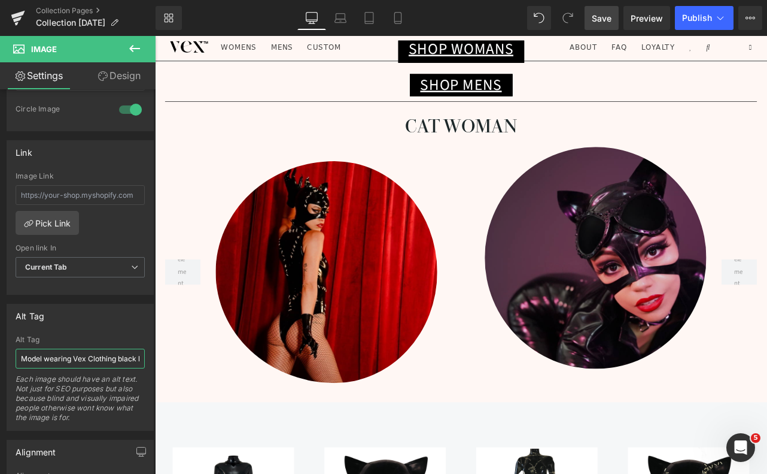
scroll to position [0, 290]
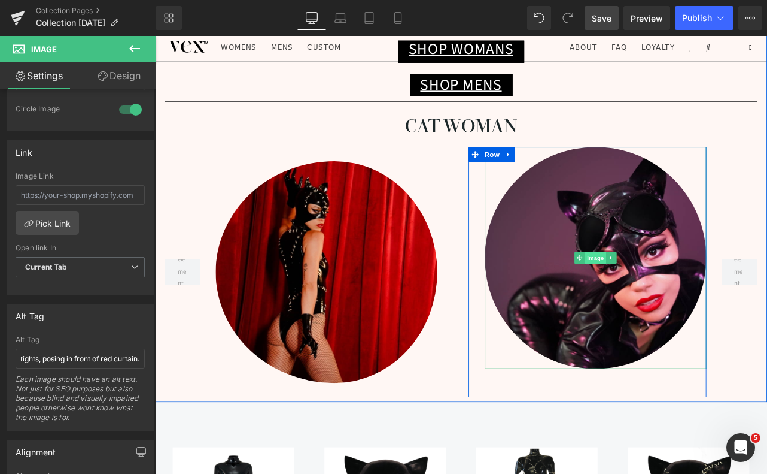
click at [679, 295] on span "Image" at bounding box center [676, 299] width 25 height 14
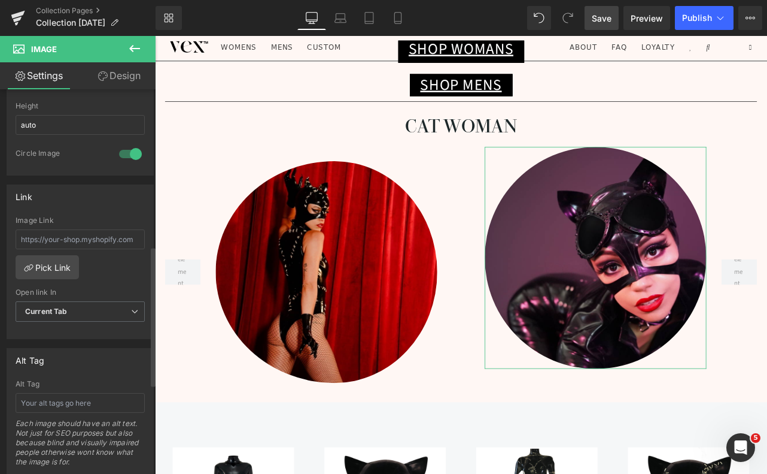
scroll to position [441, 0]
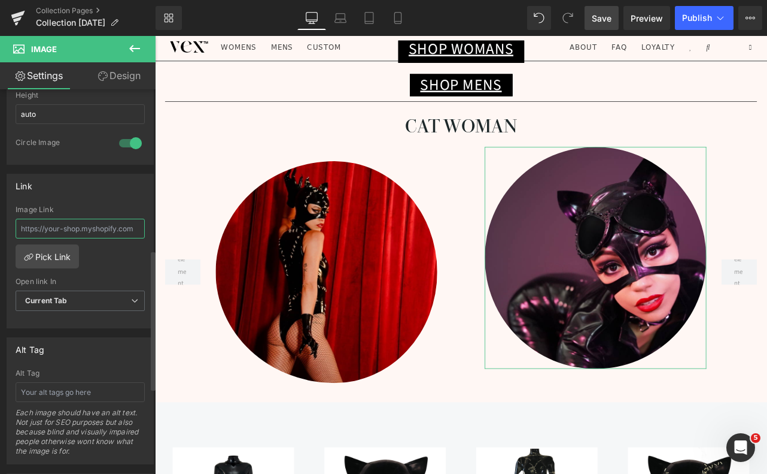
click at [57, 231] on input "text" at bounding box center [80, 228] width 129 height 20
paste input "Close-up of model in glossy black latex Catwoman costume with cat ears and gogg…"
type input "Close-up of model in glossy black latex Catwoman costume with cat ears and gogg…"
click at [607, 16] on span "Save" at bounding box center [602, 18] width 20 height 13
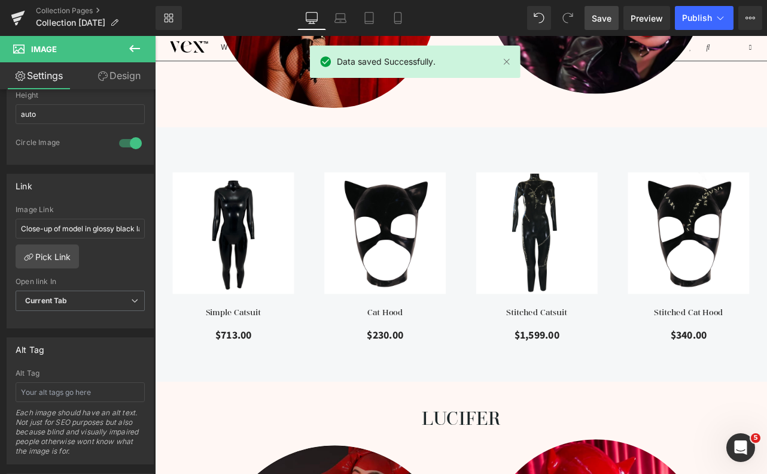
scroll to position [881, 0]
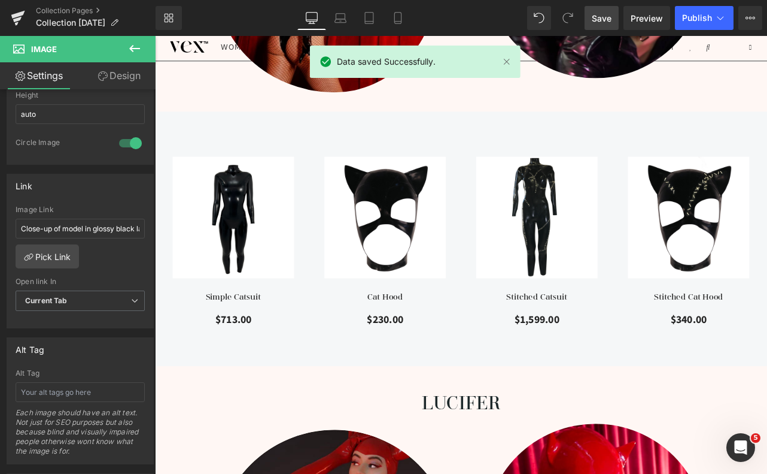
click at [264, 258] on div "Sale Off (P) Image" at bounding box center [248, 251] width 144 height 144
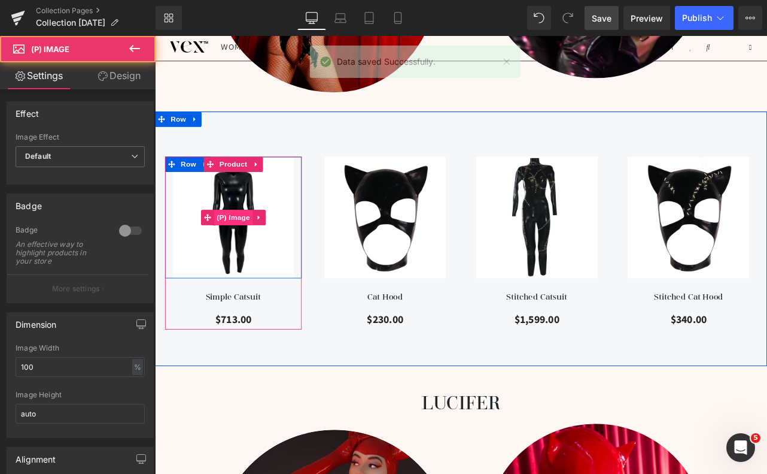
click at [263, 254] on span "(P) Image" at bounding box center [247, 251] width 45 height 18
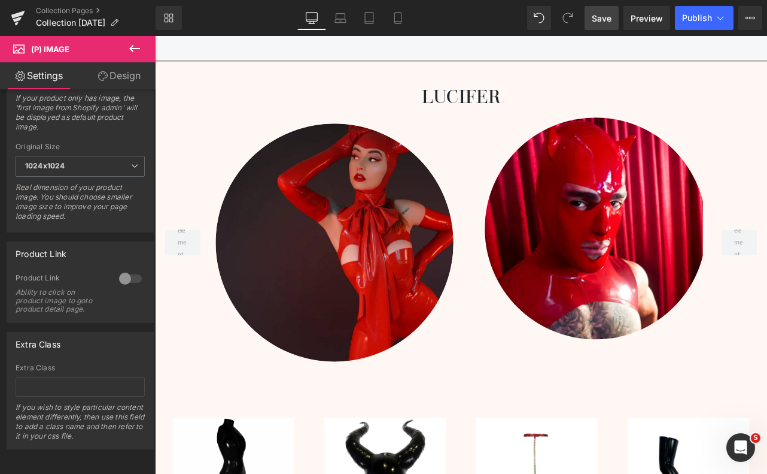
scroll to position [1233, 0]
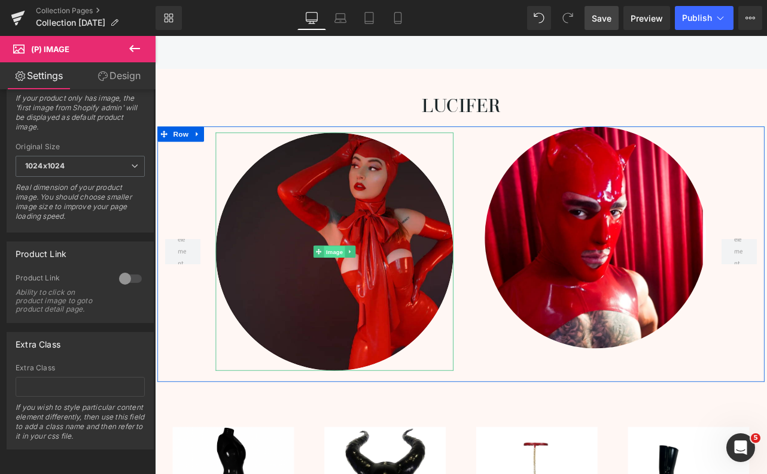
click at [368, 294] on span "Image" at bounding box center [367, 291] width 25 height 14
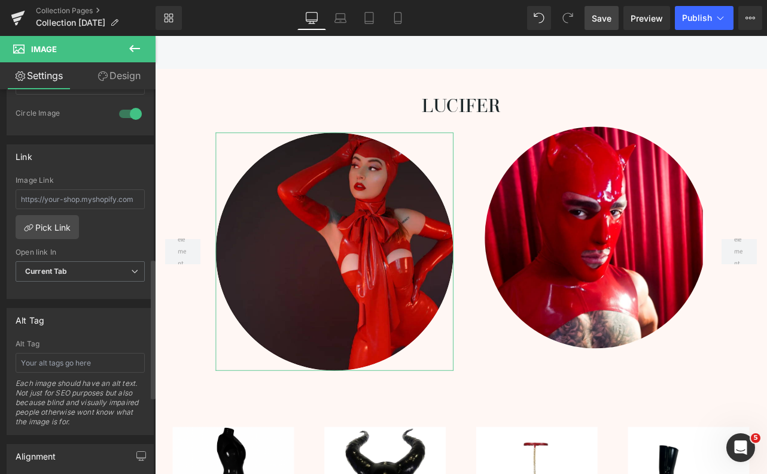
scroll to position [472, 0]
click at [78, 359] on input "text" at bounding box center [80, 361] width 129 height 20
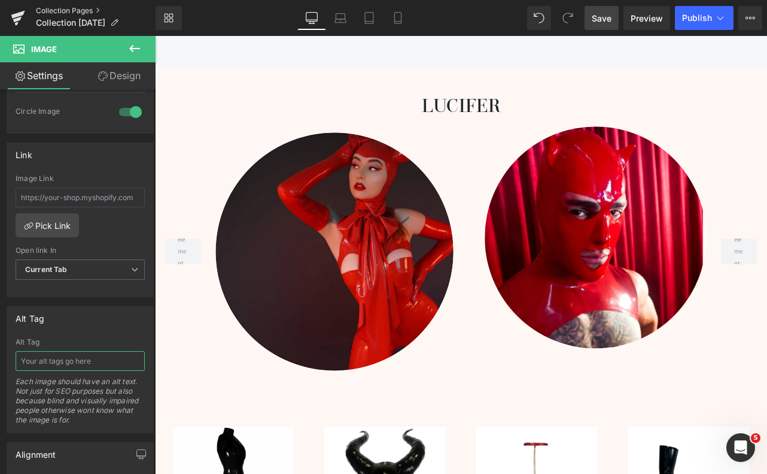
paste input "Model wearing Vex Clothing red latex Lucifer costume with cutout bodysuit, over…"
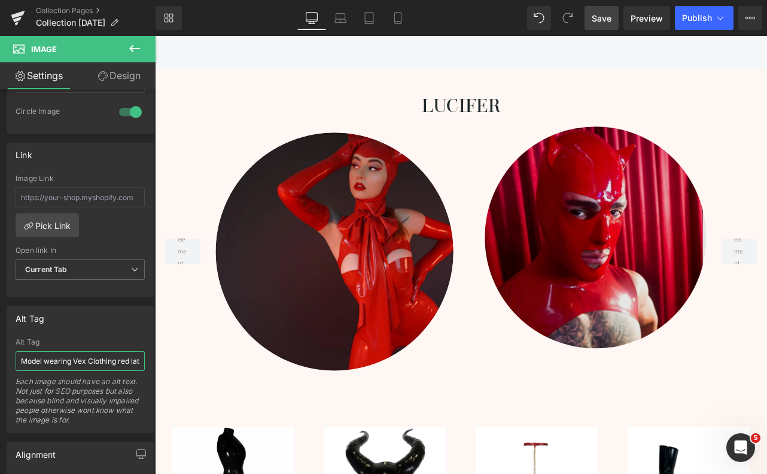
scroll to position [0, 266]
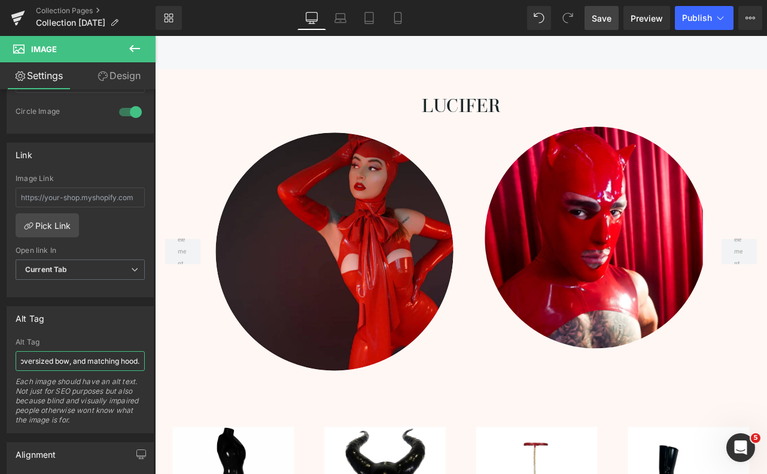
type input "Model wearing Vex Clothing red latex Lucifer costume with cutout bodysuit, over…"
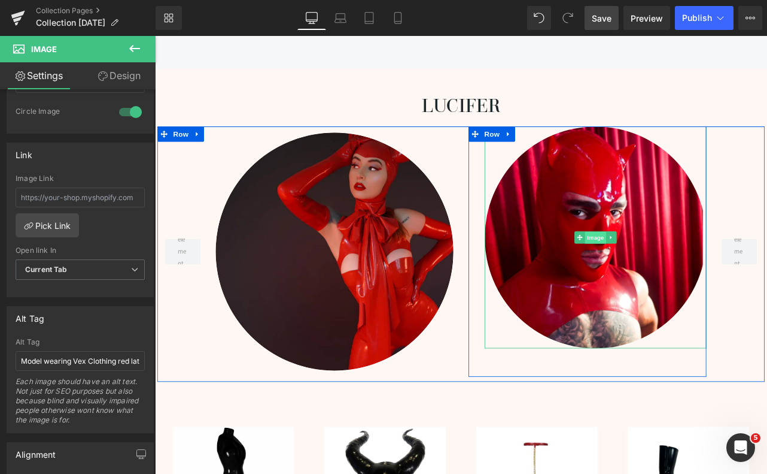
click at [681, 278] on span "Image" at bounding box center [676, 275] width 25 height 14
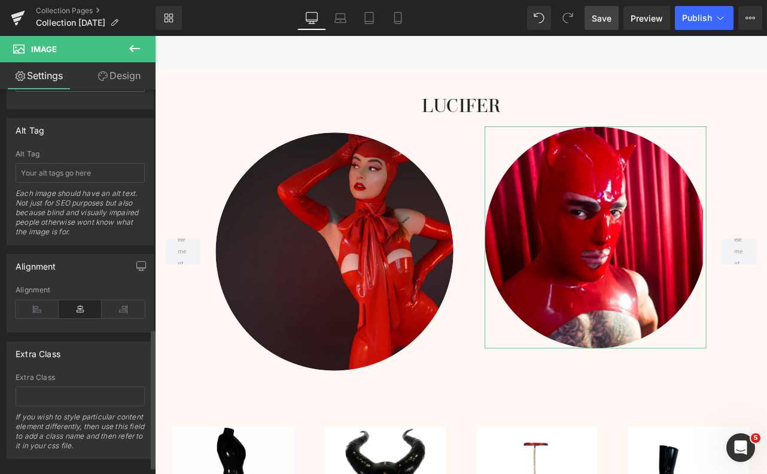
scroll to position [662, 0]
click at [60, 171] on input "text" at bounding box center [80, 171] width 129 height 20
paste input "Model in glossy red latex devil hood with horns by Vex Clothing, styled in fron…"
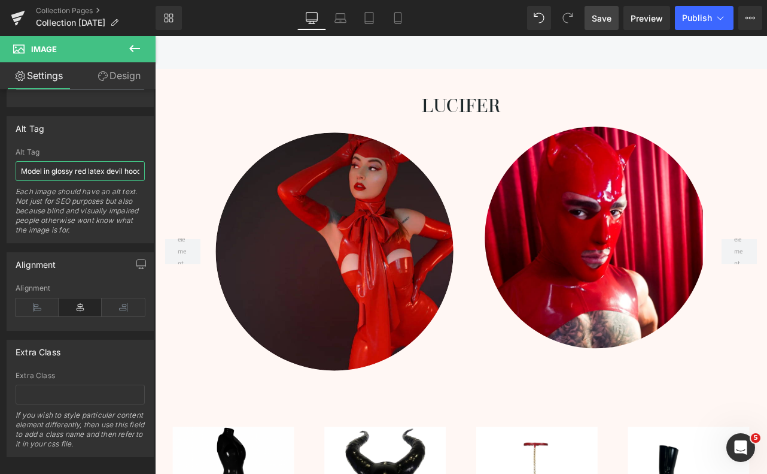
scroll to position [0, 202]
type input "Model in glossy red latex devil hood with horns by Vex Clothing, styled in fron…"
click at [609, 20] on span "Save" at bounding box center [602, 18] width 20 height 13
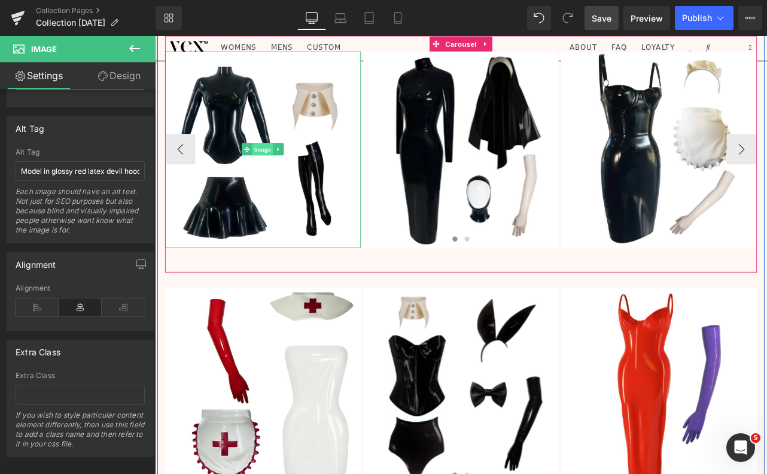
scroll to position [2173, 0]
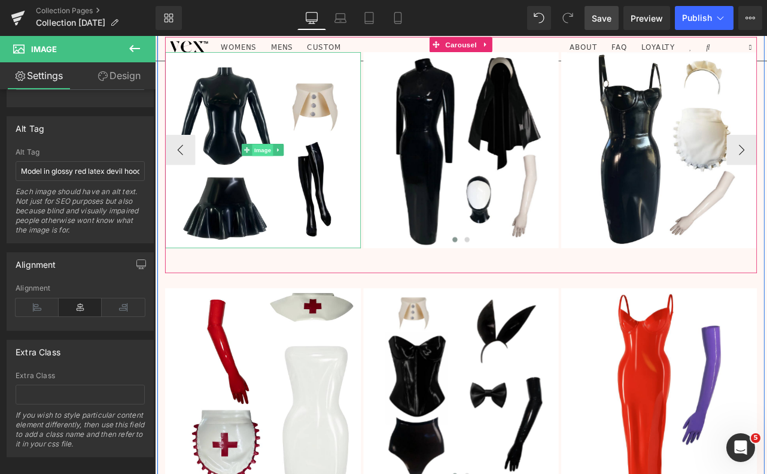
click at [280, 168] on span "Image" at bounding box center [283, 171] width 25 height 14
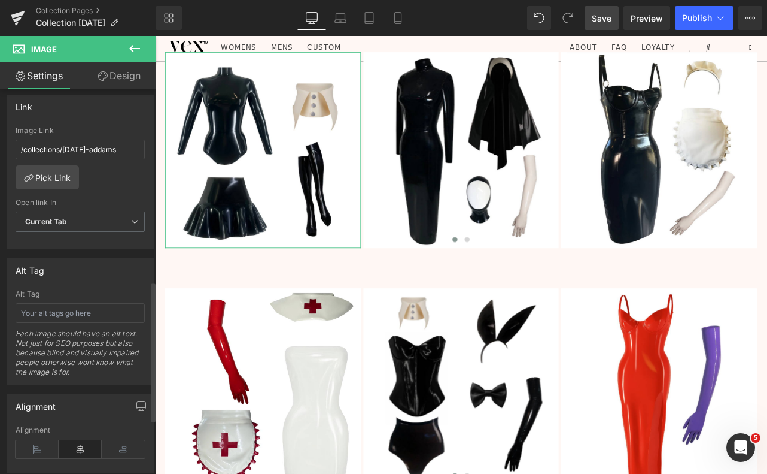
scroll to position [535, 0]
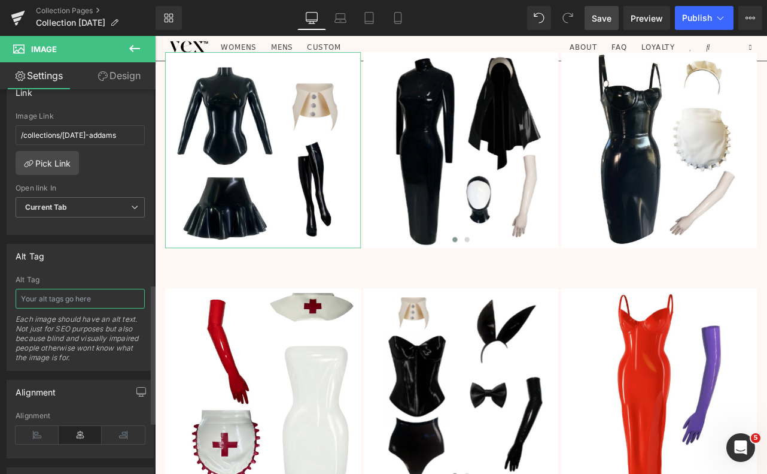
click at [55, 301] on input "text" at bounding box center [80, 299] width 129 height 20
paste input "Black latex long-sleeve bodysuit with matching mini skirt and thigh-high stocki…"
type input "Black latex long-sleeve bodysuit with matching mini skirt and thigh-high stocki…"
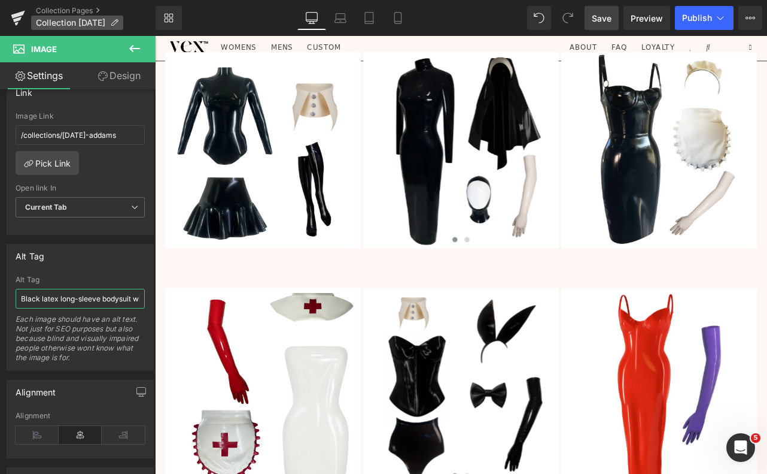
scroll to position [0, 222]
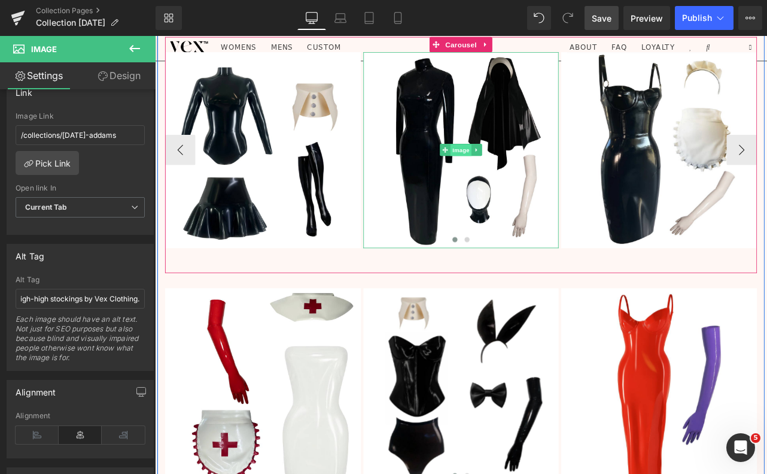
click at [517, 170] on span "Image" at bounding box center [517, 171] width 25 height 14
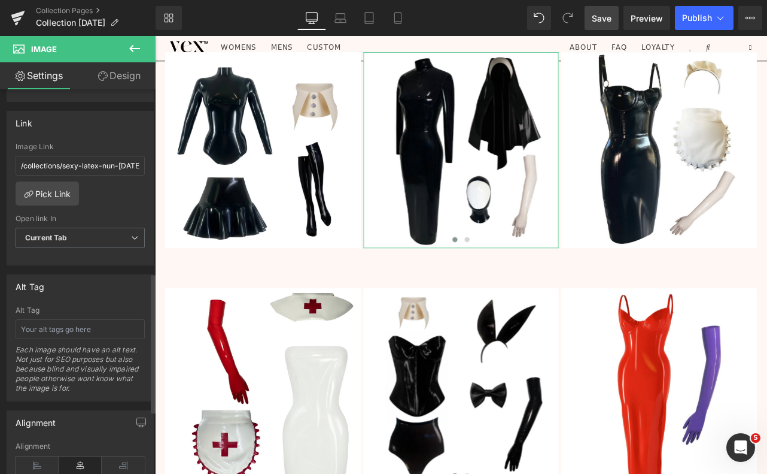
scroll to position [524, 0]
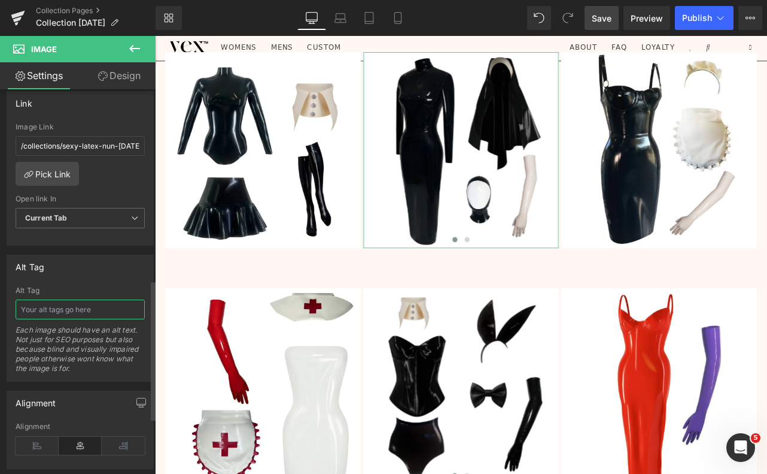
click at [41, 312] on input "text" at bounding box center [80, 309] width 129 height 20
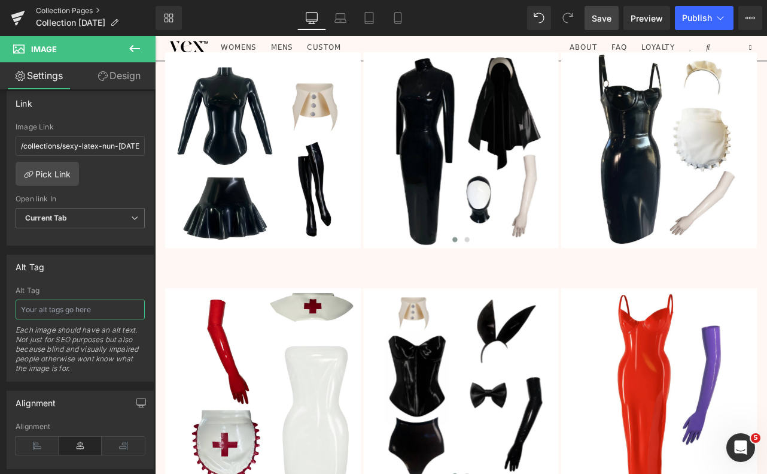
paste input "Black latex nun costume set with full-length gown, headpiece, and veil by Vex C…"
type input "Black latex nun costume set with full-length gown, headpiece, and veil by Vex C…"
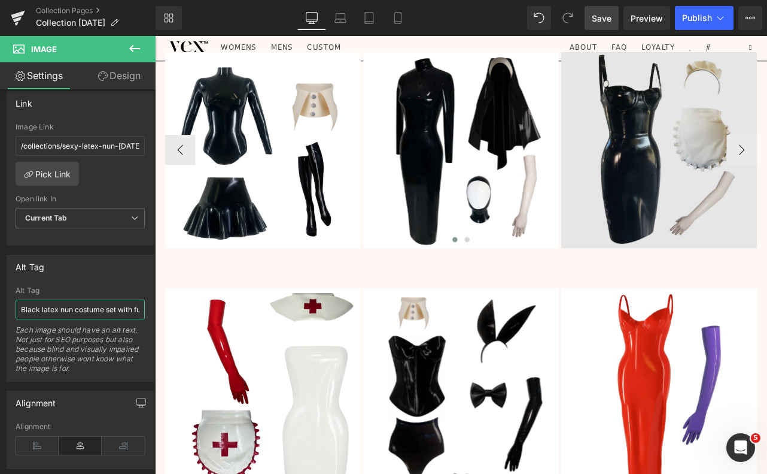
scroll to position [0, 181]
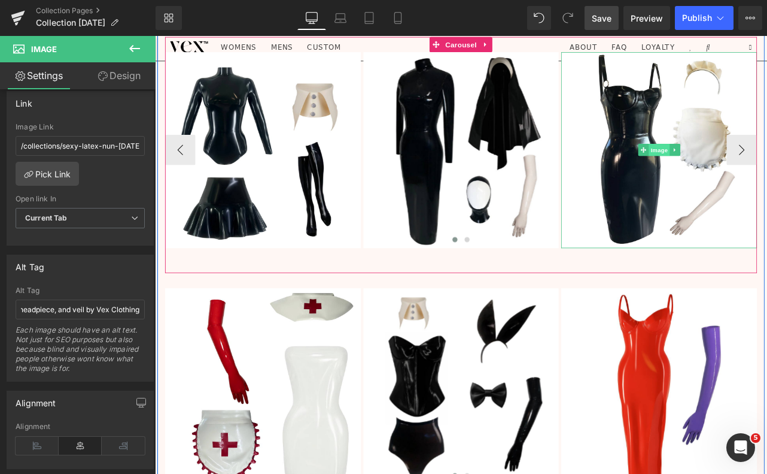
click at [751, 171] on span "Image" at bounding box center [751, 170] width 25 height 14
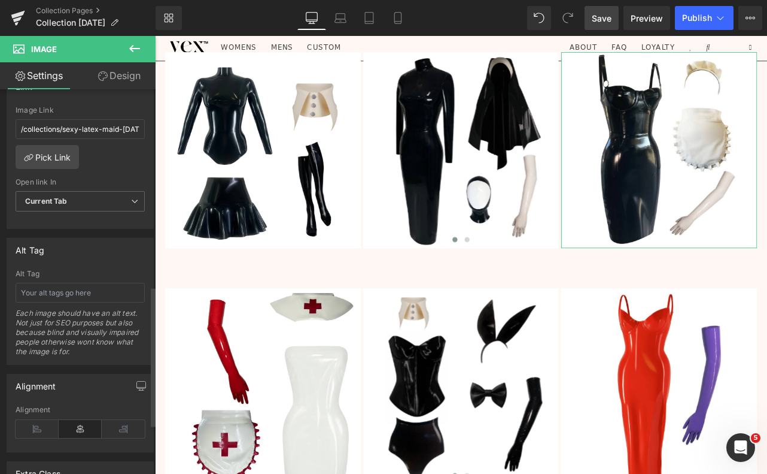
scroll to position [543, 0]
click at [60, 295] on input "text" at bounding box center [80, 290] width 129 height 20
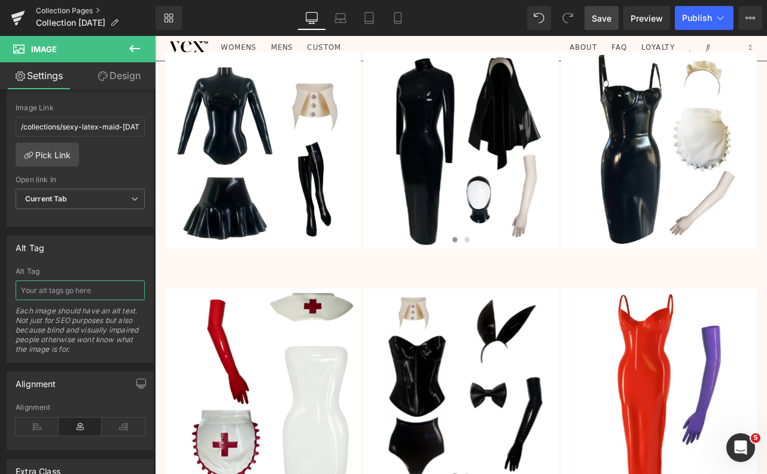
paste input "Black latex French maid dress with apron and headband by Vex Clothing"
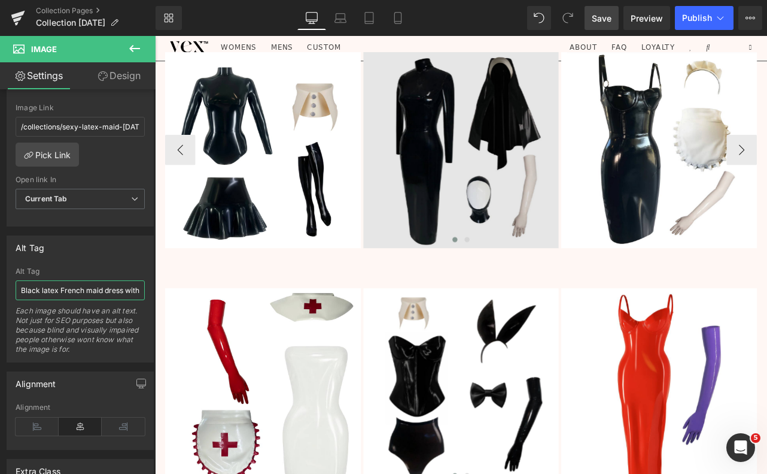
scroll to position [0, 132]
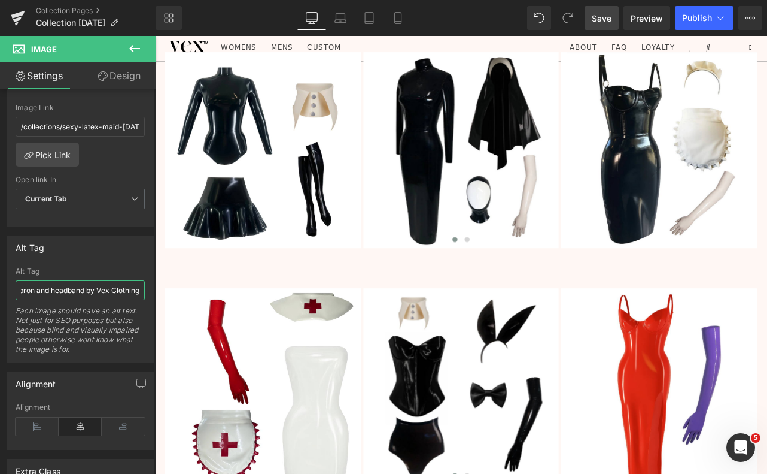
type input "Black latex French maid dress with apron and headband by Vex Clothing"
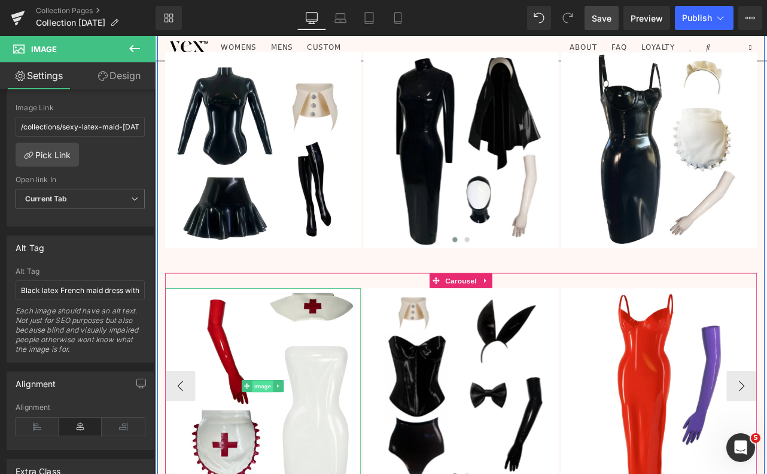
click at [284, 451] on span "Image" at bounding box center [283, 450] width 25 height 14
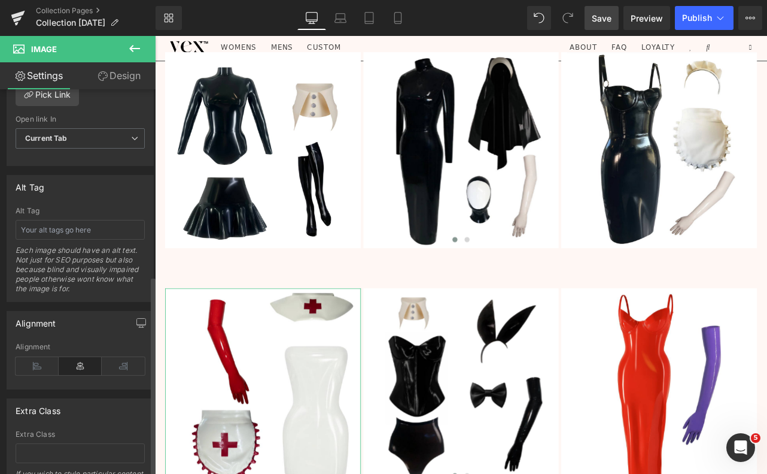
scroll to position [609, 0]
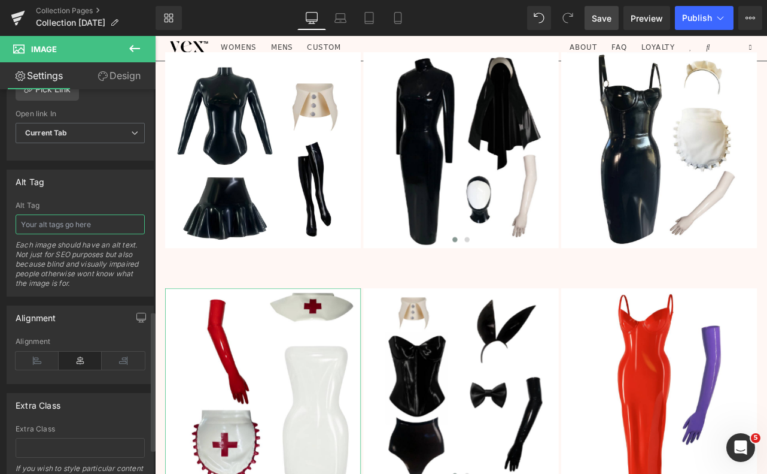
click at [59, 218] on input "text" at bounding box center [80, 224] width 129 height 20
paste input "White latex nurse costume set with red cross accessories, gloves, and hat by Ve…"
type input "White latex nurse costume set with red cross accessories, gloves, and hat by Ve…"
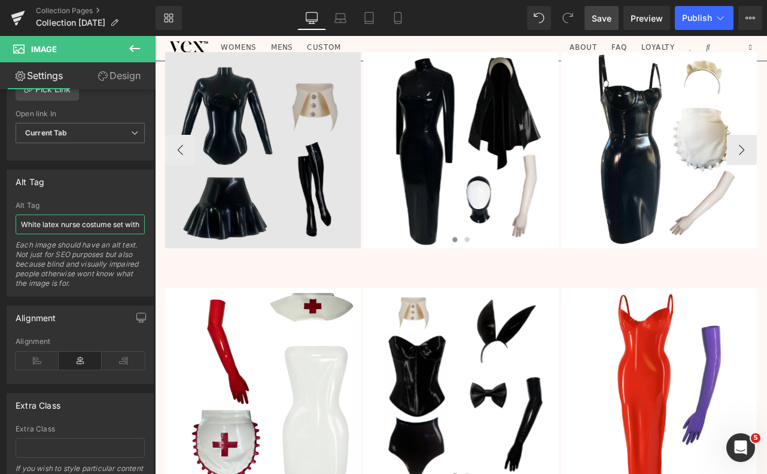
scroll to position [0, 195]
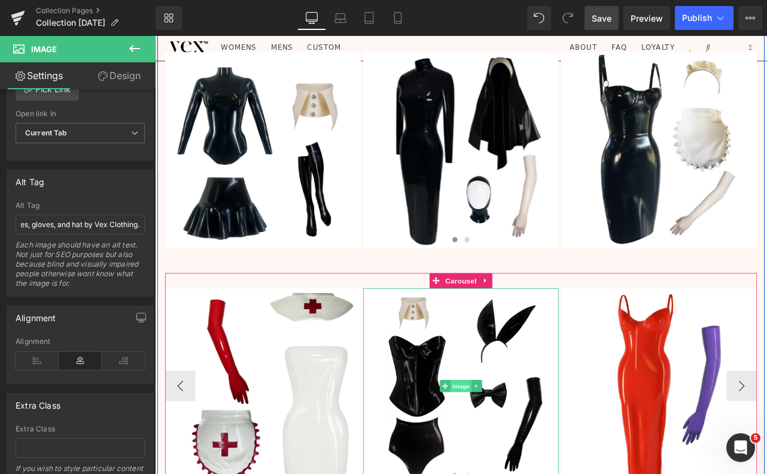
click at [517, 448] on span "Image" at bounding box center [517, 449] width 25 height 14
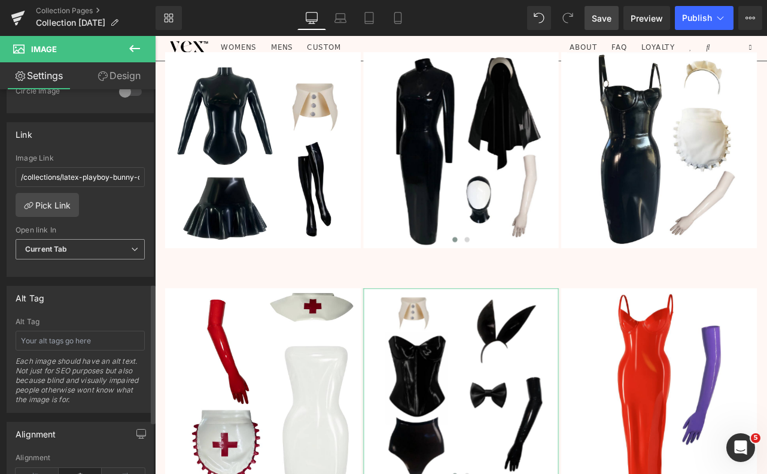
scroll to position [533, 0]
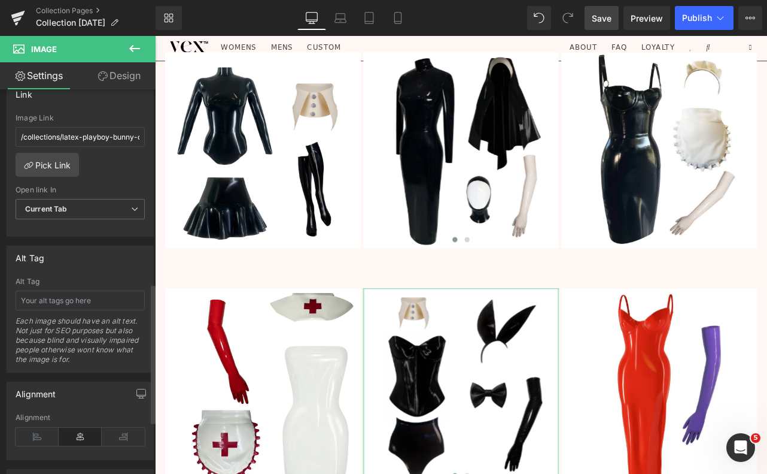
click at [53, 310] on div "Alt Tag Each image should have an alt text. Not just for SEO purposes but also …" at bounding box center [80, 324] width 129 height 95
click at [53, 303] on input "text" at bounding box center [80, 300] width 129 height 20
paste input "Black latex Playboy bunny costume set with corset, ears, bow tie, and gloves by…"
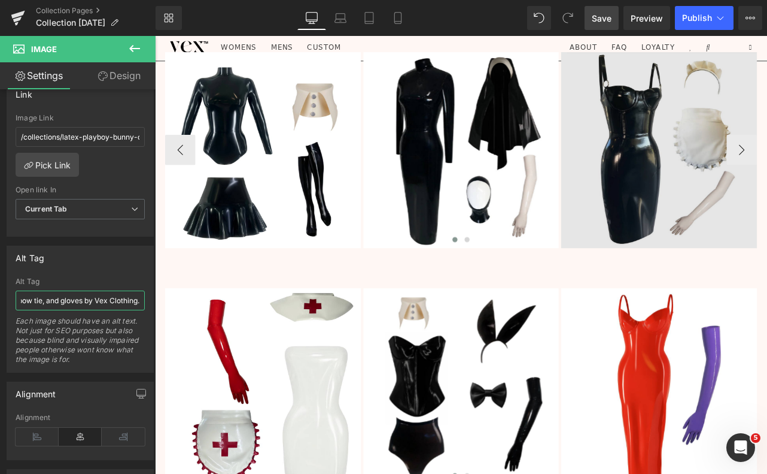
type input "Black latex Playboy bunny costume set with corset, ears, bow tie, and gloves by…"
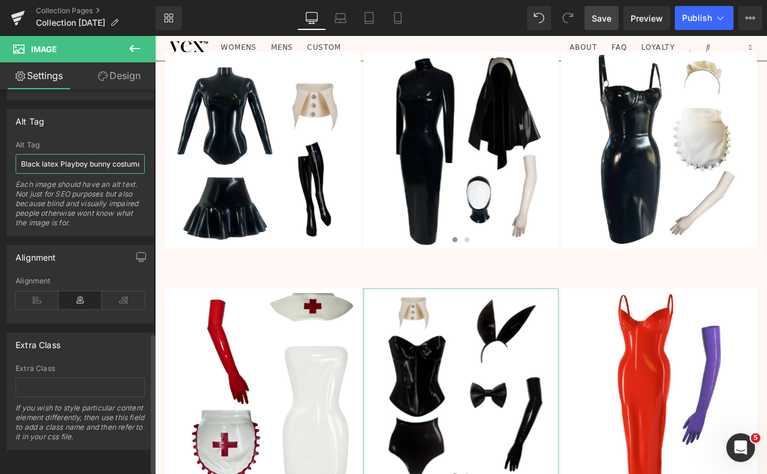
scroll to position [665, 0]
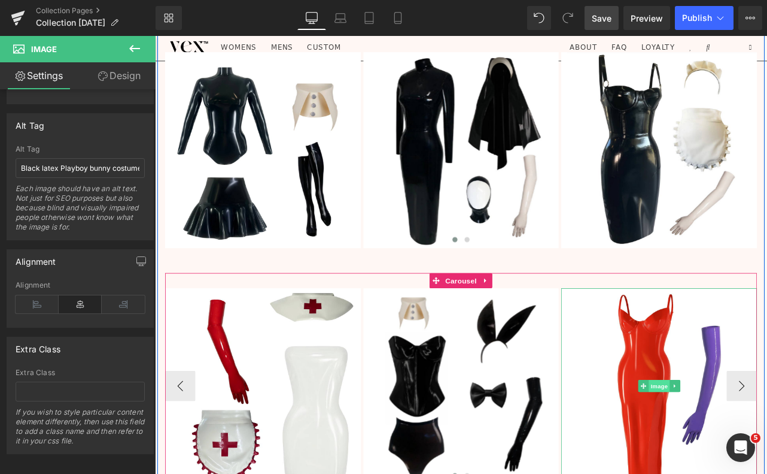
click at [748, 444] on span "Image" at bounding box center [751, 449] width 25 height 14
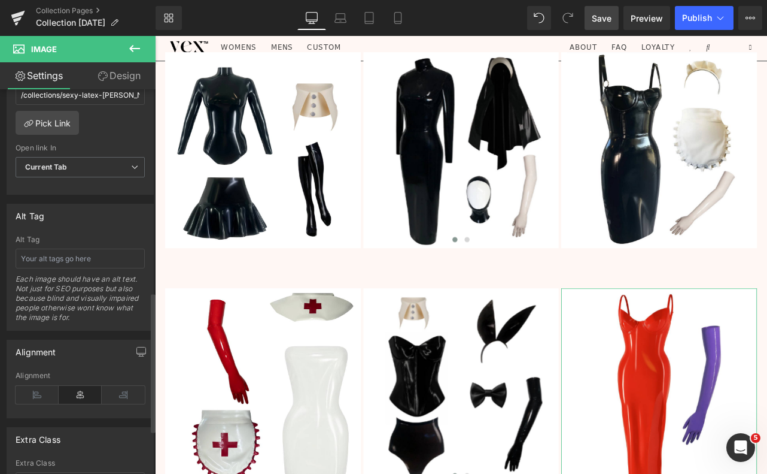
scroll to position [576, 0]
click at [56, 254] on input "text" at bounding box center [80, 257] width 129 height 20
paste input "Red latex slip dress with spaghetti straps and matching purple gloves by Vex Cl…"
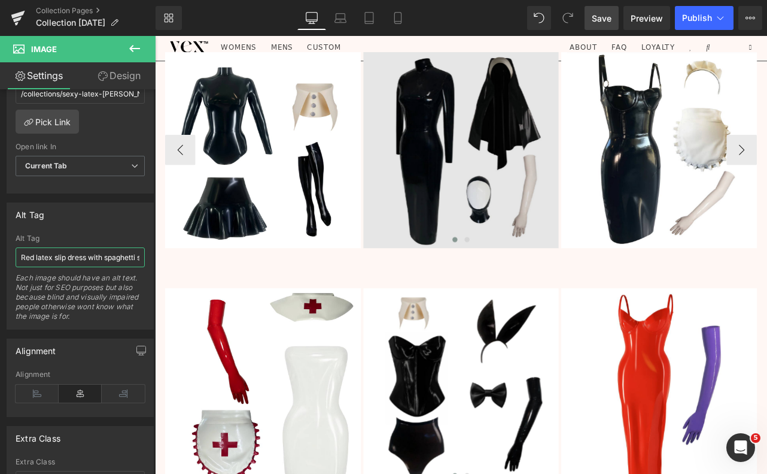
scroll to position [0, 178]
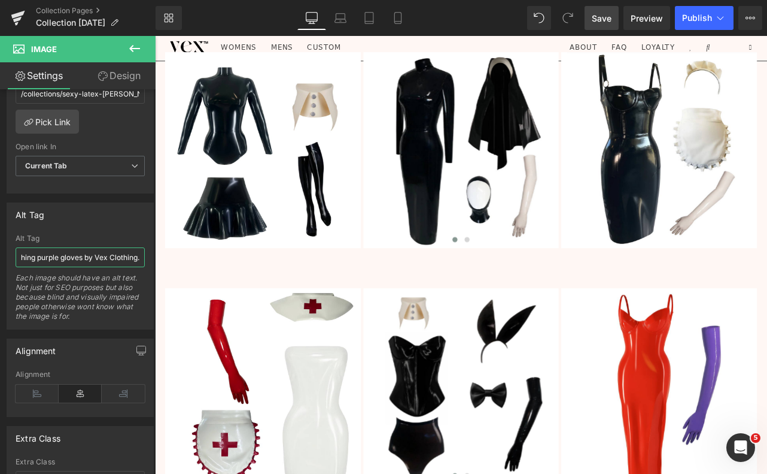
type input "Red latex slip dress with spaghetti straps and matching purple gloves by Vex Cl…"
click at [615, 21] on link "Save" at bounding box center [602, 18] width 34 height 24
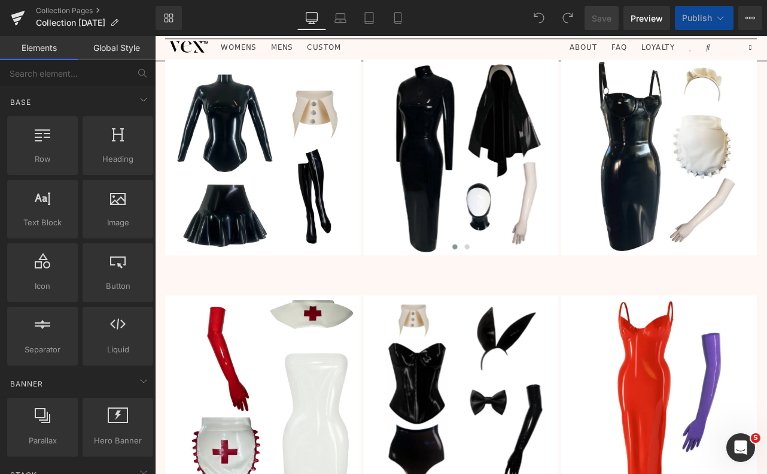
scroll to position [2172, 0]
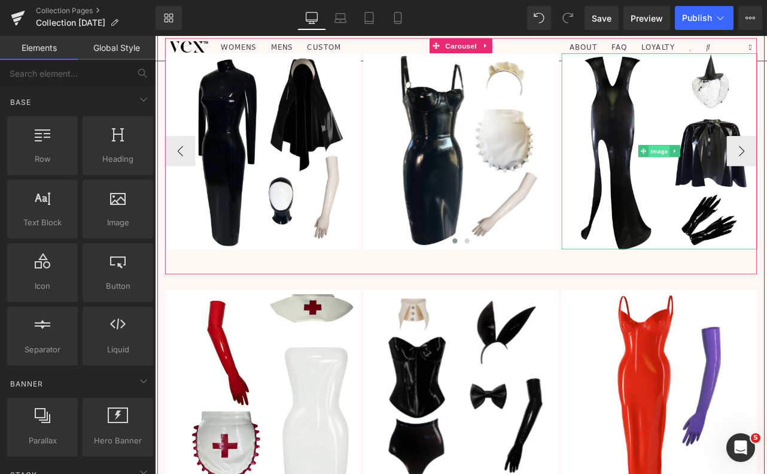
click at [754, 171] on span "Image" at bounding box center [752, 172] width 25 height 14
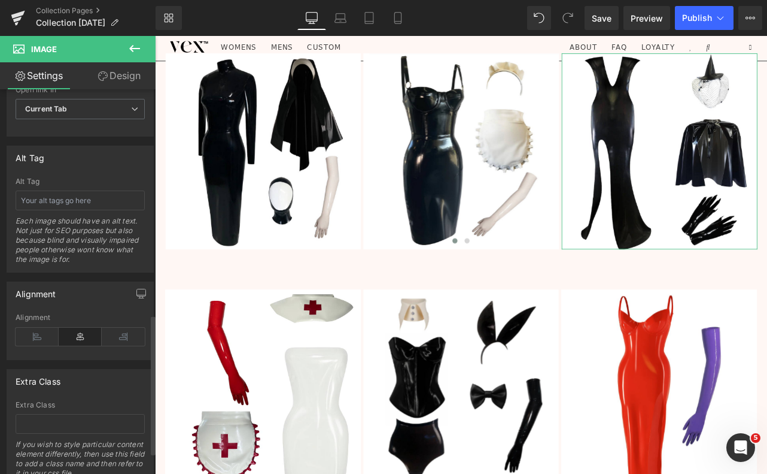
scroll to position [615, 0]
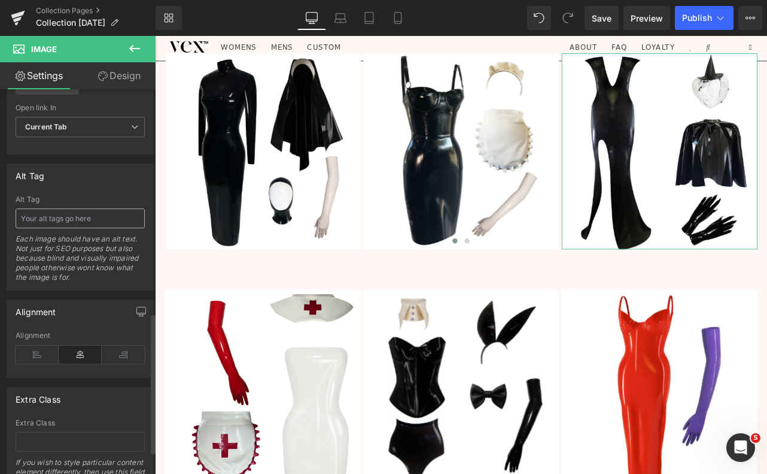
click at [71, 216] on input "text" at bounding box center [80, 218] width 129 height 20
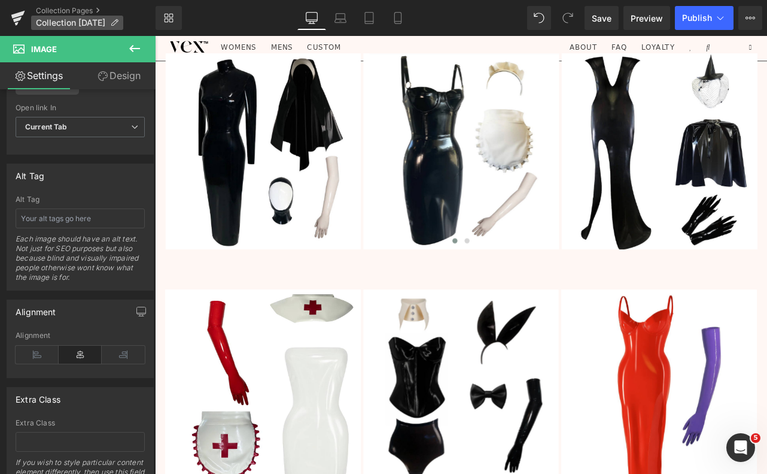
type input "Black latex witch costume set with floor-length gown, matching cape, pointed ha…"
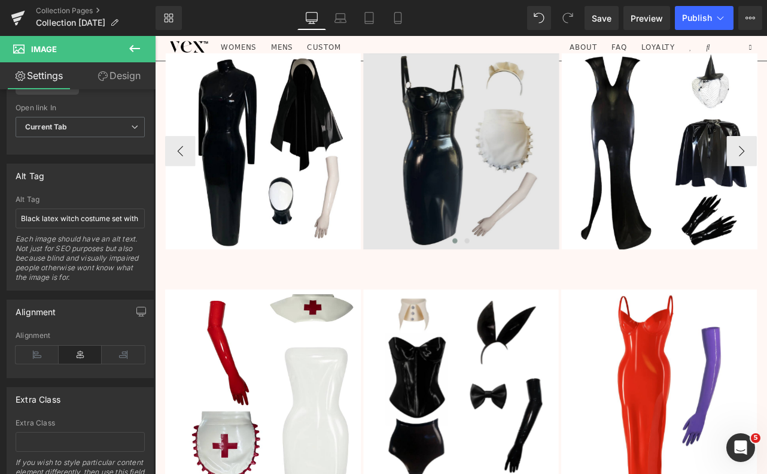
scroll to position [0, 291]
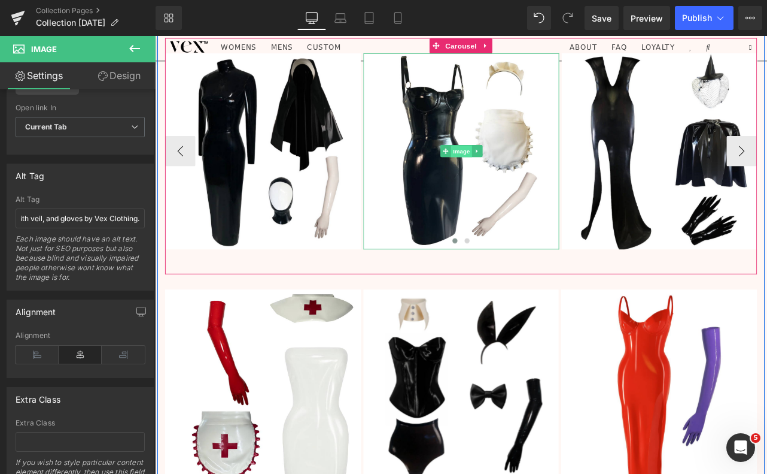
click at [521, 171] on span "Image" at bounding box center [517, 172] width 25 height 14
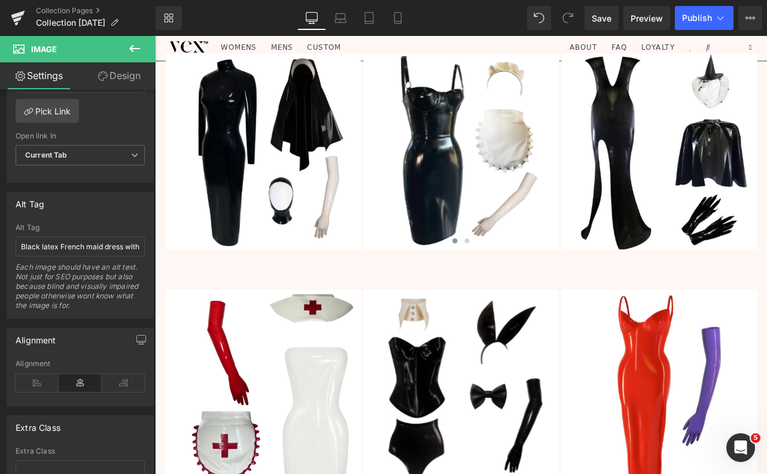
scroll to position [587, 0]
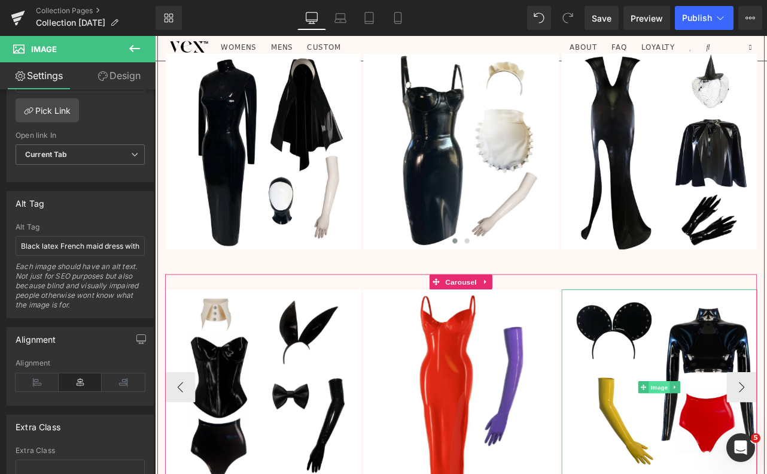
click at [755, 450] on span "Image" at bounding box center [752, 451] width 25 height 14
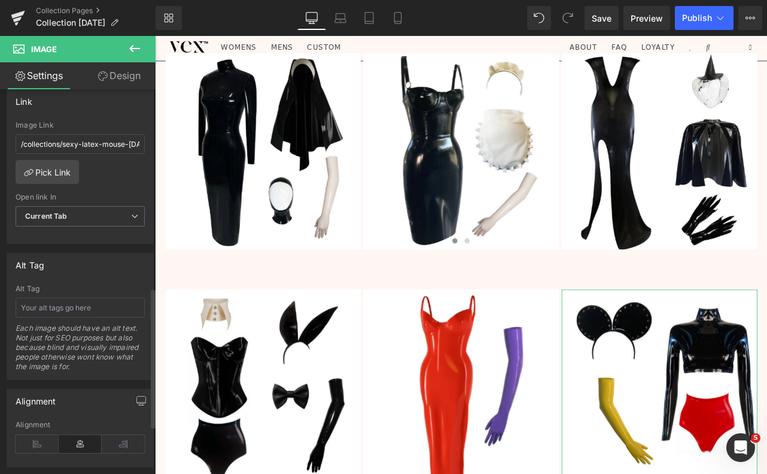
scroll to position [545, 0]
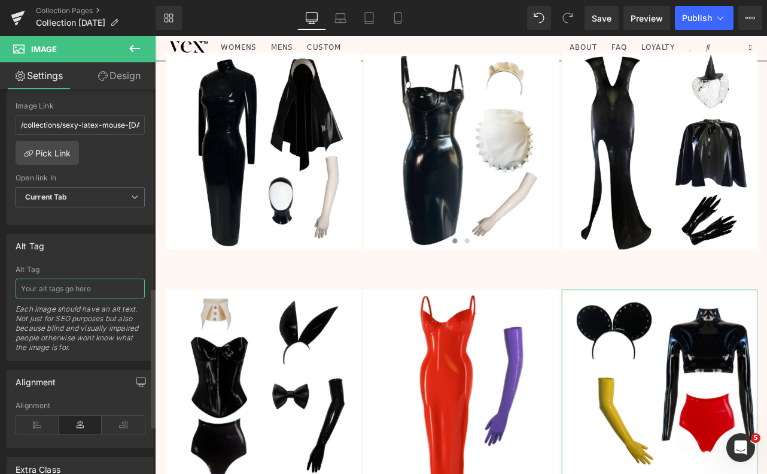
click at [60, 292] on input "text" at bounding box center [80, 288] width 129 height 20
paste input "Black latex crop top with long sleeves, red latex high-waisted bottoms, studded…"
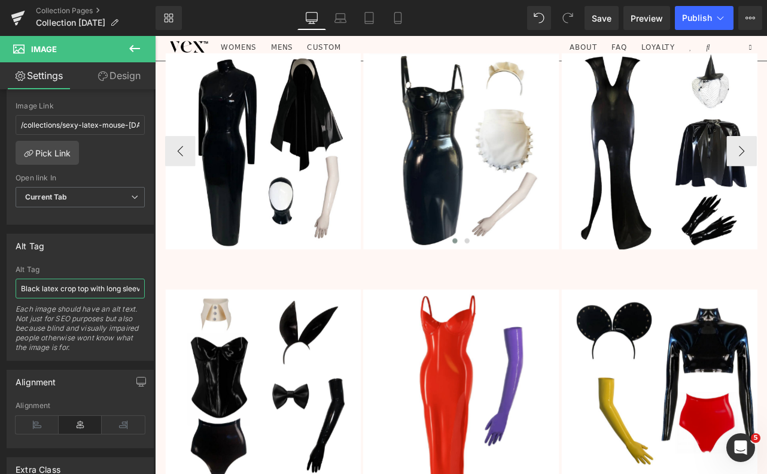
scroll to position [0, 390]
type input "Black latex crop top with long sleeves, red latex high-waisted bottoms, studded…"
click at [605, 19] on span "Save" at bounding box center [602, 18] width 20 height 13
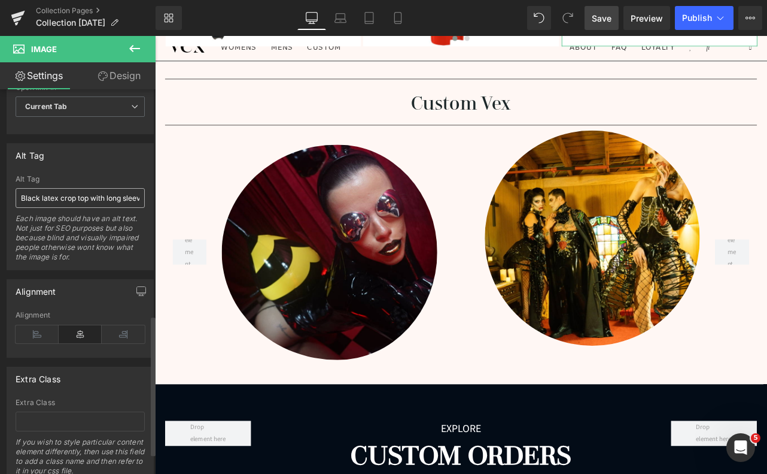
scroll to position [678, 0]
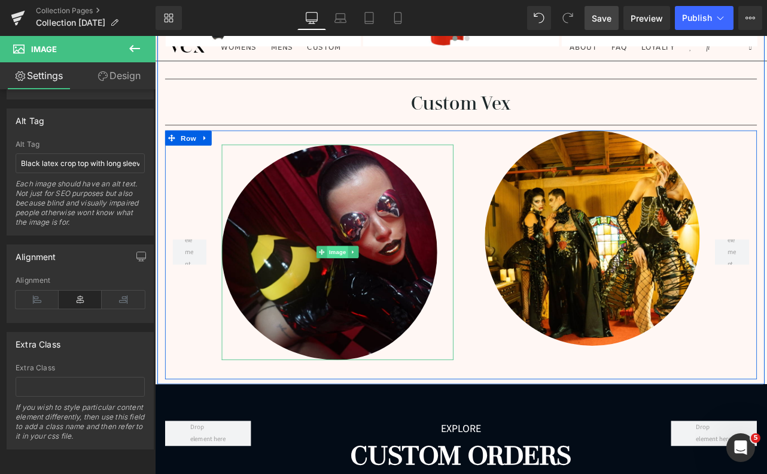
click at [368, 294] on span "Image" at bounding box center [371, 291] width 25 height 14
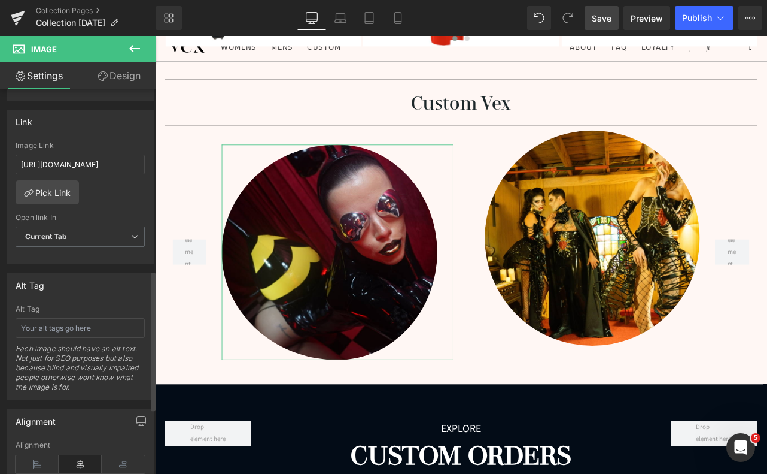
scroll to position [506, 0]
click at [52, 336] on div "Alt Tag Each image should have an alt text. Not just for SEO purposes but also …" at bounding box center [80, 351] width 129 height 95
click at [53, 325] on input "text" at bounding box center [80, 327] width 129 height 20
paste input "Model in custom Vex Clothing black latex outfit with futuristic goggles and red…"
type input "Model in custom Vex Clothing black latex outfit with futuristic goggles and red…"
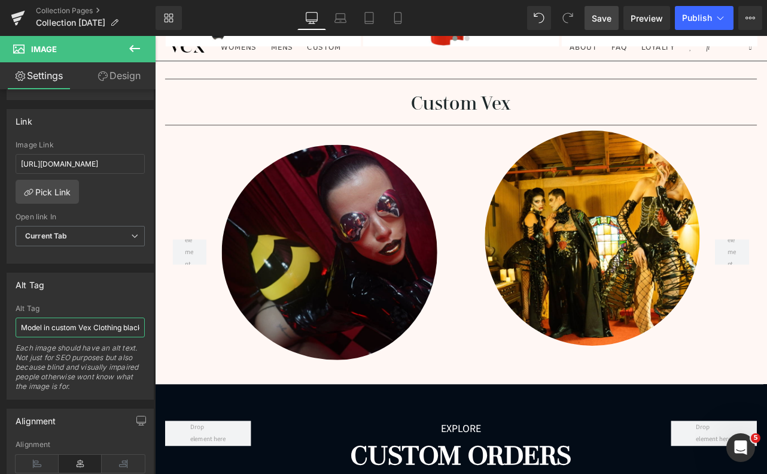
scroll to position [0, 305]
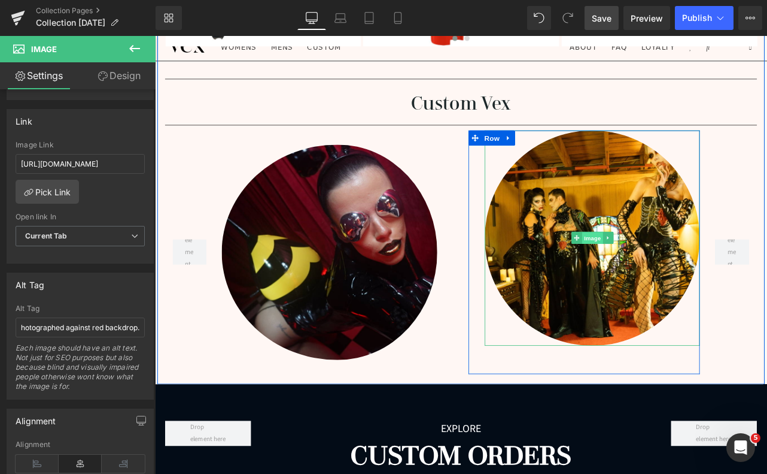
click at [672, 271] on span "Image" at bounding box center [672, 275] width 25 height 14
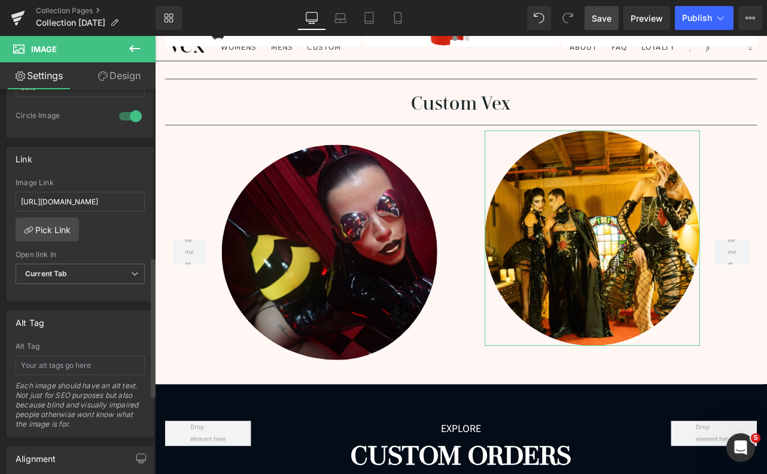
scroll to position [472, 0]
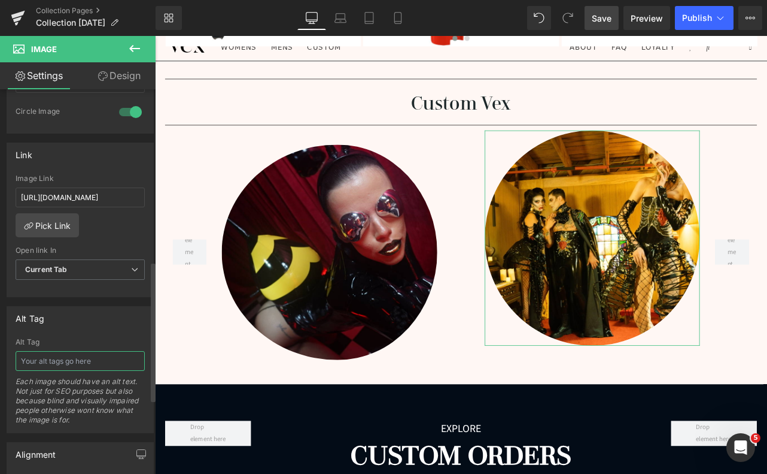
click at [56, 369] on input "text" at bounding box center [80, 361] width 129 height 20
paste input "Group of models wearing elaborate custom black latex couture by Vex Clothing, s…"
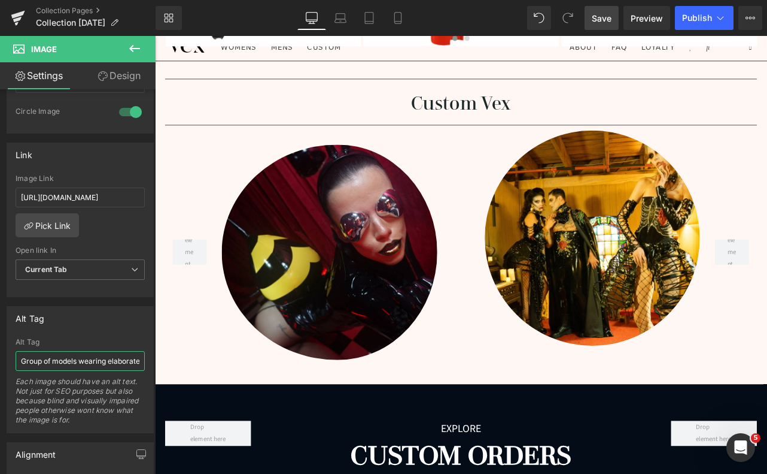
scroll to position [0, 294]
type input "Group of models wearing elaborate custom black latex couture by Vex Clothing, s…"
drag, startPoint x: 598, startPoint y: 17, endPoint x: 393, endPoint y: 266, distance: 322.3
click at [598, 17] on span "Save" at bounding box center [602, 18] width 20 height 13
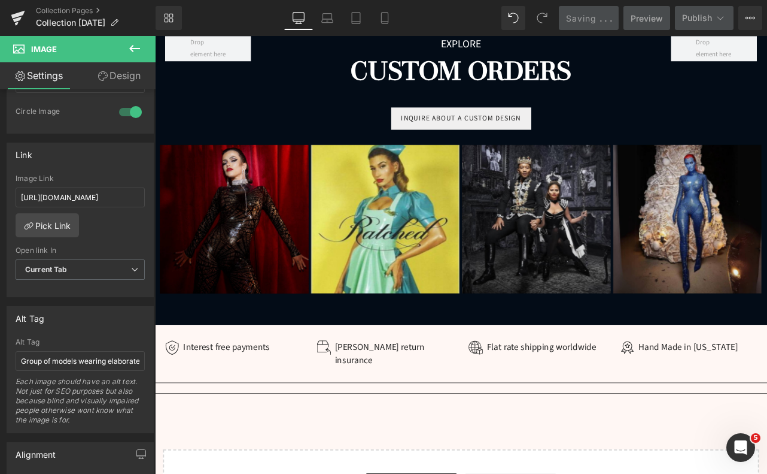
scroll to position [3140, 0]
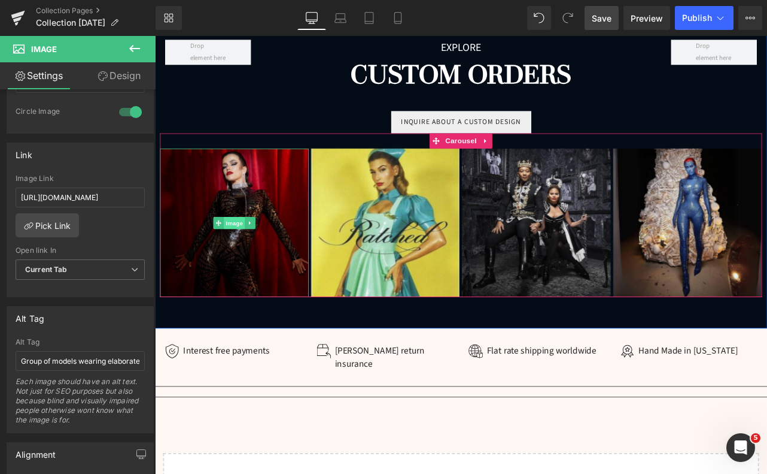
click at [248, 257] on span "Image" at bounding box center [248, 257] width 25 height 14
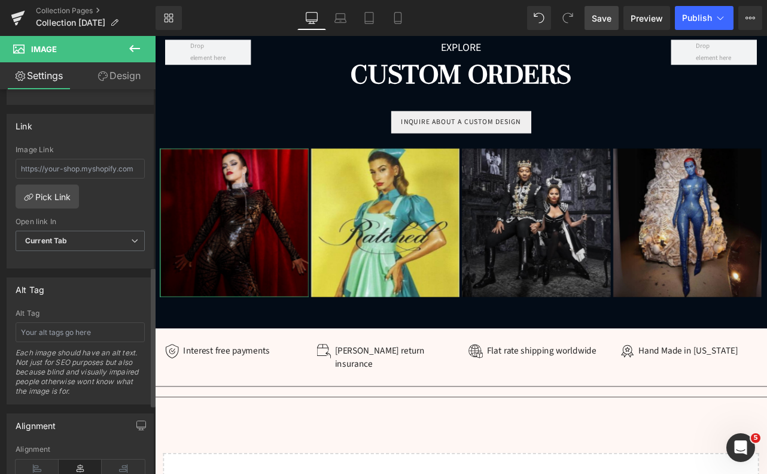
scroll to position [510, 0]
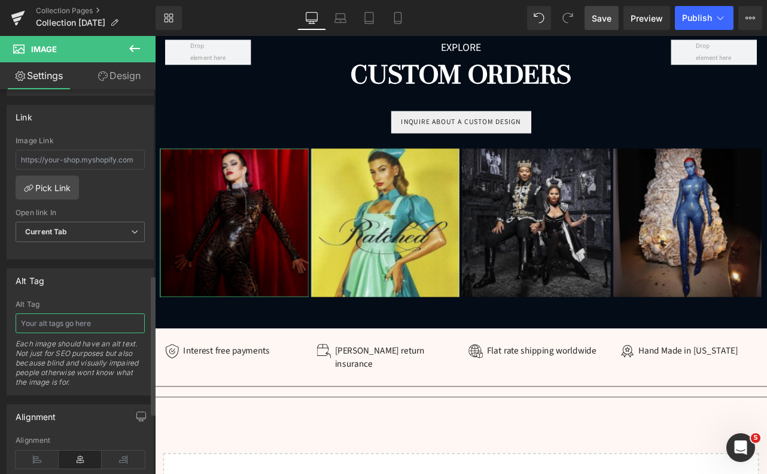
click at [87, 326] on input "text" at bounding box center [80, 323] width 129 height 20
paste input "Model wearing custom black latex bodysuit with spiderweb design by Vex Clothing…"
type input "Model wearing custom black latex bodysuit with spiderweb design by Vex Clothing…"
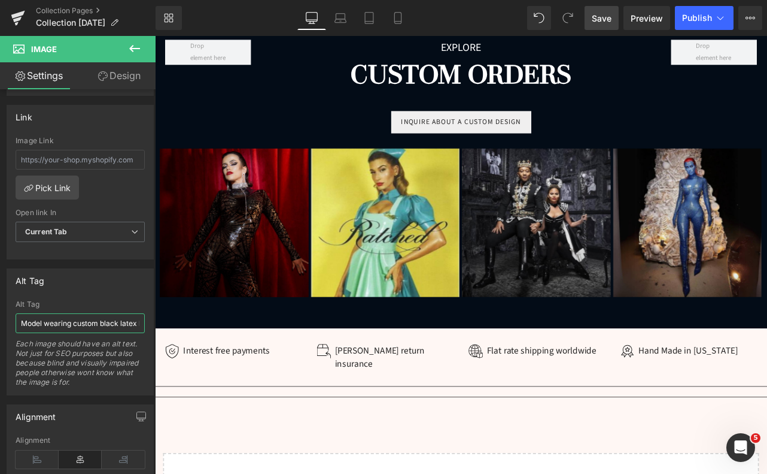
scroll to position [0, 268]
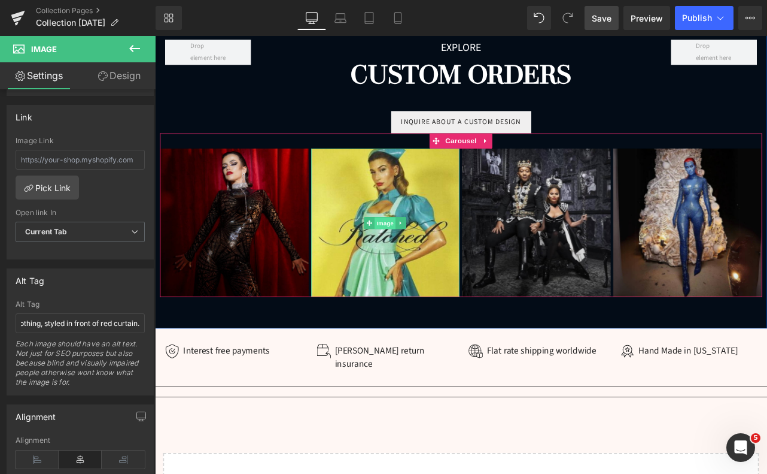
click at [428, 259] on span "Image" at bounding box center [427, 257] width 25 height 14
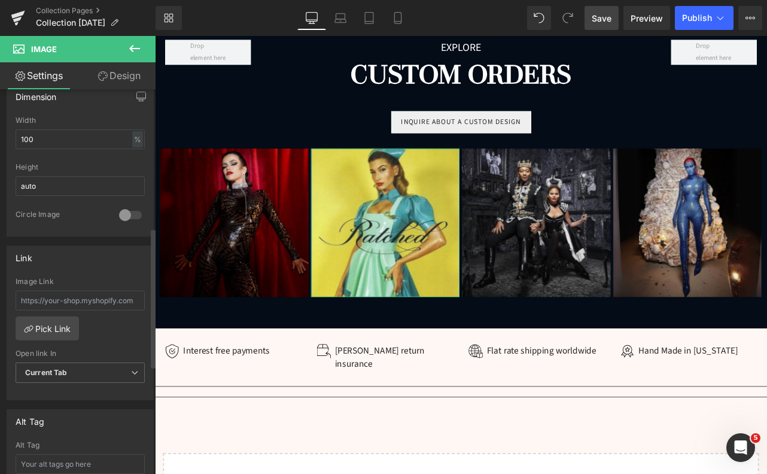
scroll to position [382, 0]
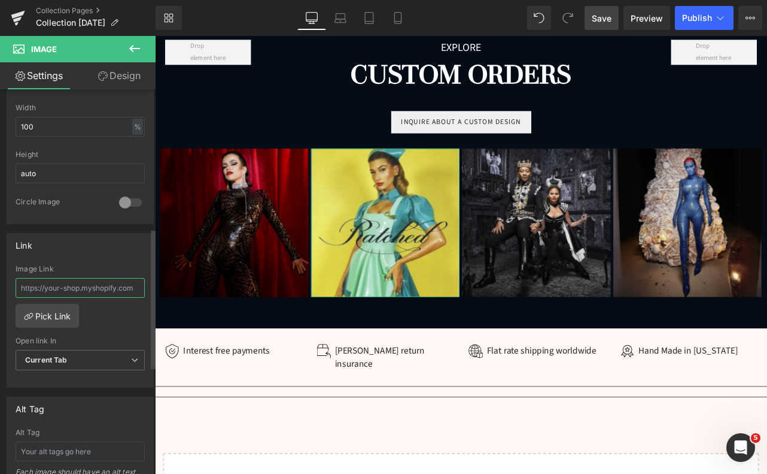
click at [60, 289] on input "text" at bounding box center [80, 288] width 129 height 20
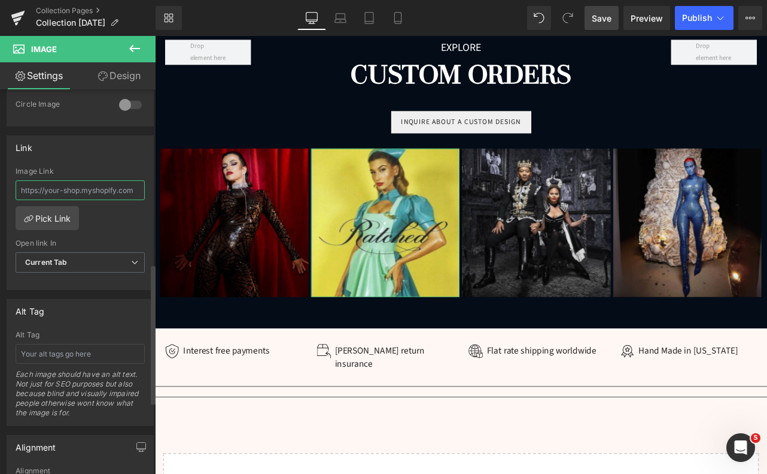
scroll to position [528, 0]
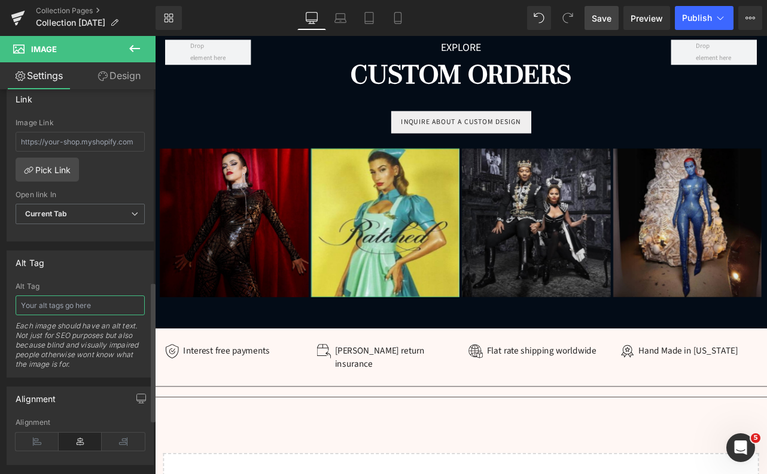
click at [62, 307] on input "text" at bounding box center [80, 305] width 129 height 20
paste input "[PERSON_NAME] in custom turquoise latex nurse-inspired dress by Vex Clothing, p…"
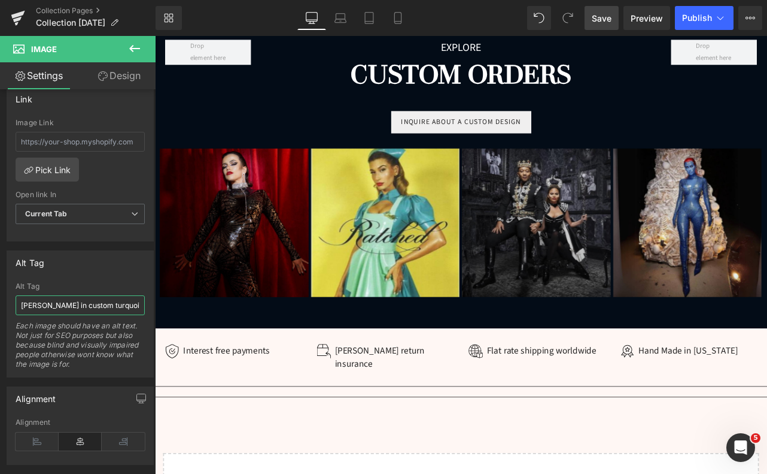
scroll to position [0, 284]
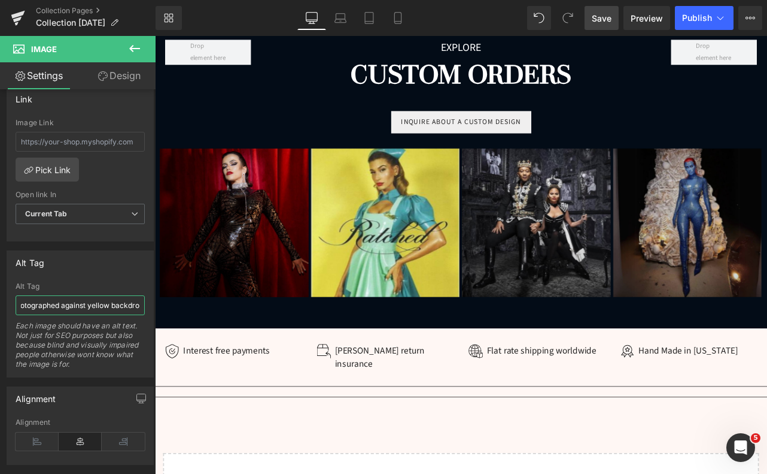
type input "[PERSON_NAME] in custom turquoise latex nurse-inspired dress by Vex Clothing, p…"
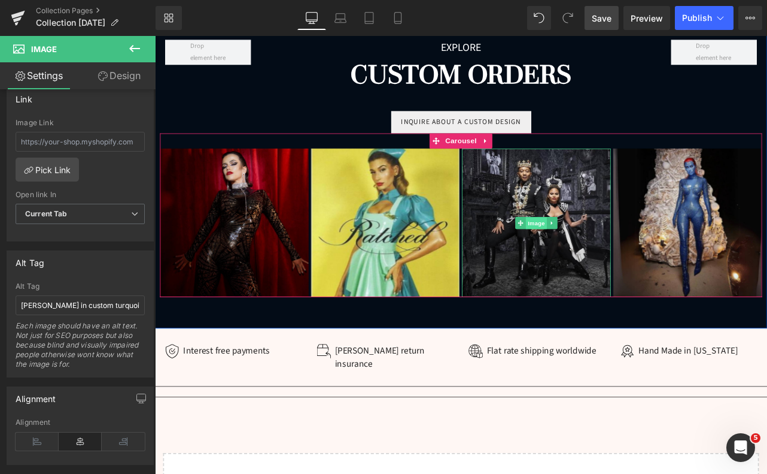
click at [618, 256] on span "Image" at bounding box center [606, 257] width 25 height 14
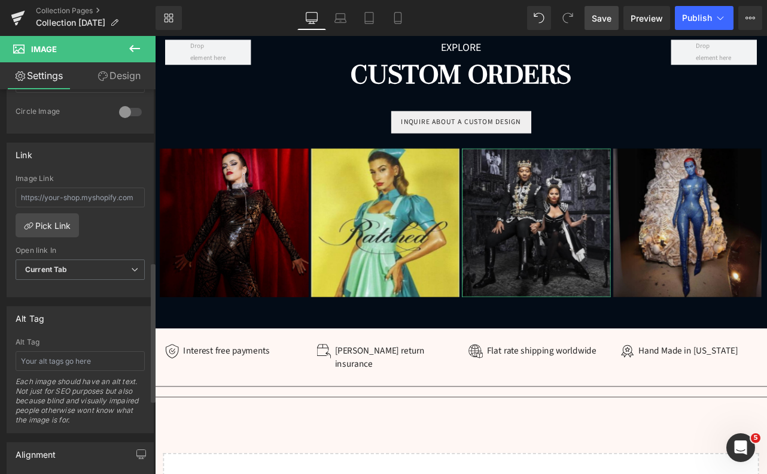
scroll to position [480, 0]
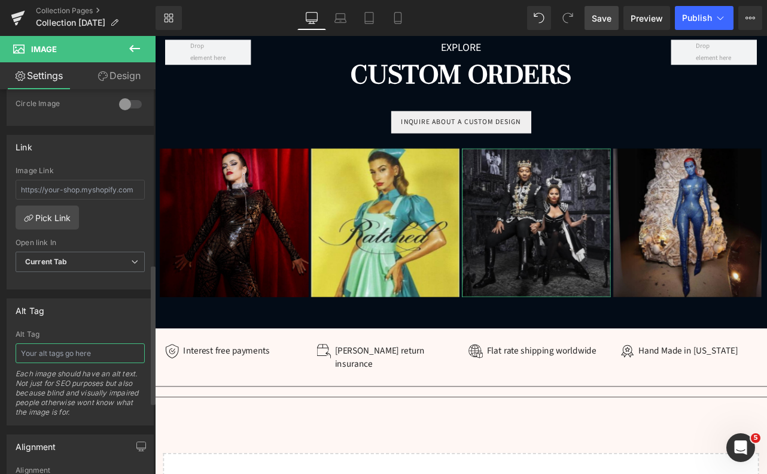
click at [62, 353] on input "text" at bounding box center [80, 353] width 129 height 20
paste input "[PERSON_NAME] wearing custom black-and-white latex outfit by Vex Clothing with …"
type input "[PERSON_NAME] wearing custom black-and-white latex outfit by Vex Clothing with …"
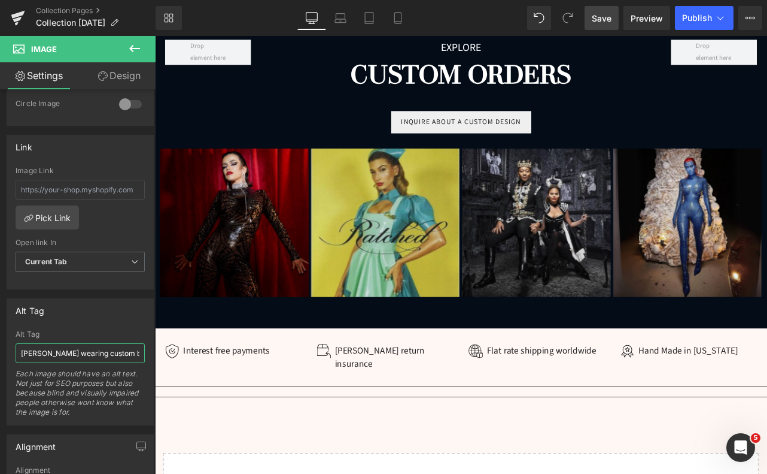
scroll to position [0, 351]
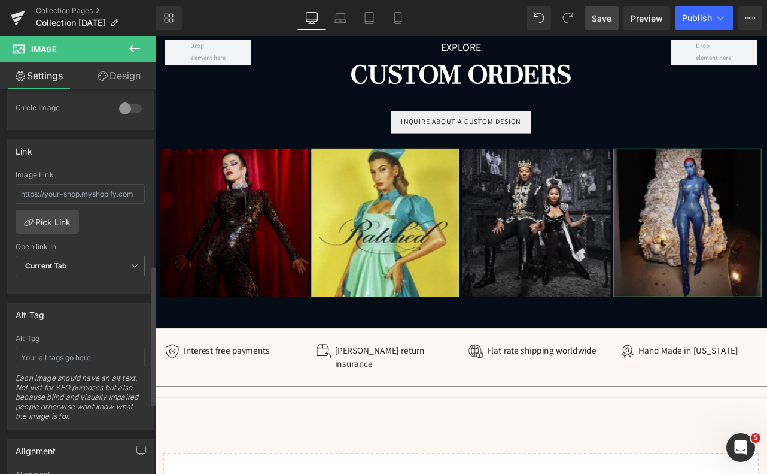
scroll to position [483, 0]
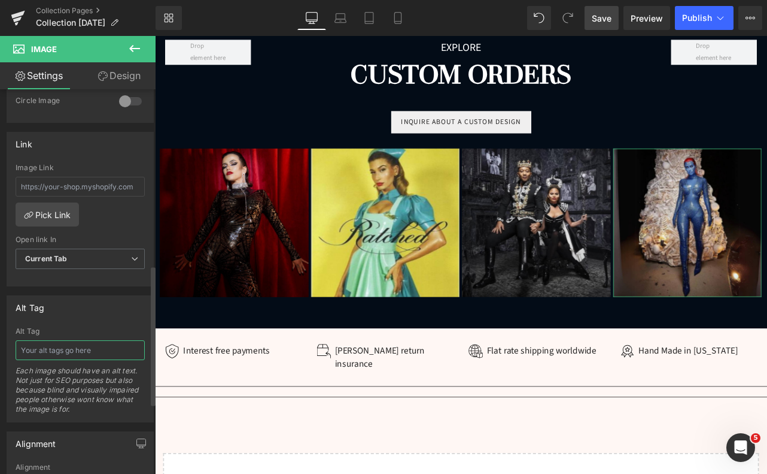
click at [69, 356] on input "text" at bounding box center [80, 350] width 129 height 20
paste input "[PERSON_NAME] in custom full-body blue Mystique latex costume by Vex Clothing f…"
type input "[PERSON_NAME] in custom full-body blue Mystique latex costume by Vex Clothing f…"
click at [615, 18] on link "Save" at bounding box center [602, 18] width 34 height 24
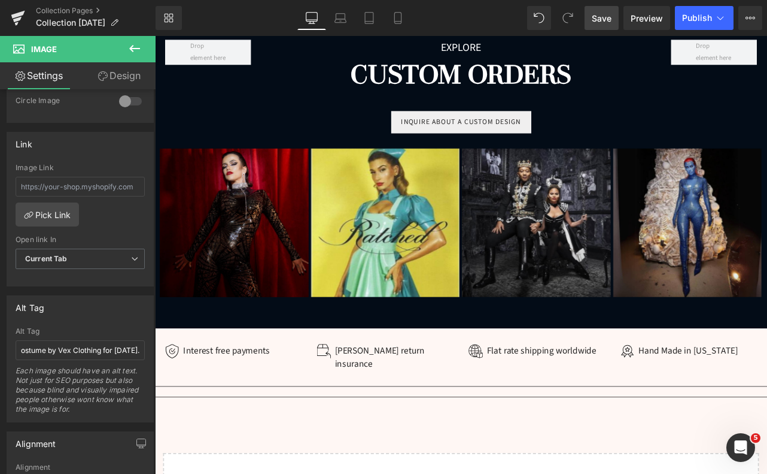
scroll to position [0, 0]
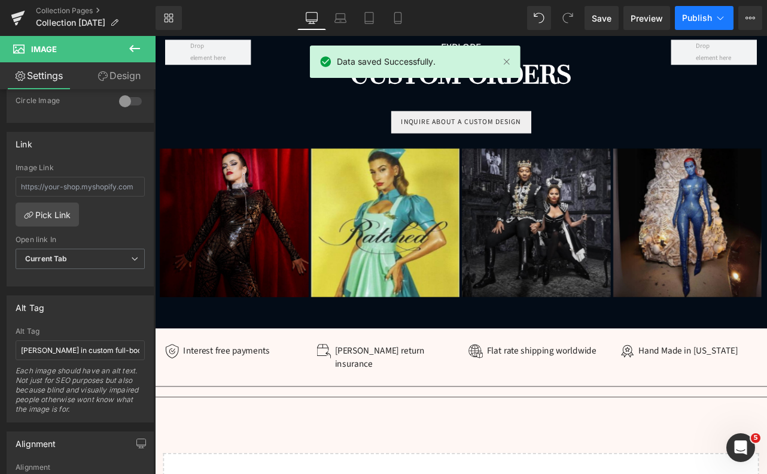
click at [700, 20] on span "Publish" at bounding box center [697, 18] width 30 height 10
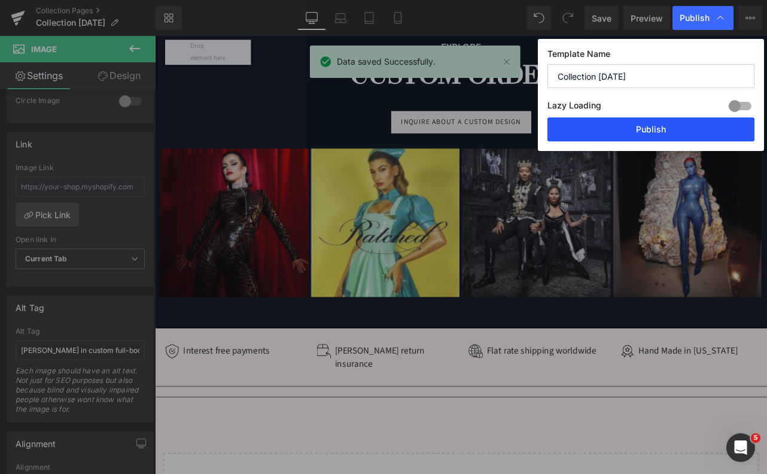
click at [660, 126] on button "Publish" at bounding box center [651, 129] width 207 height 24
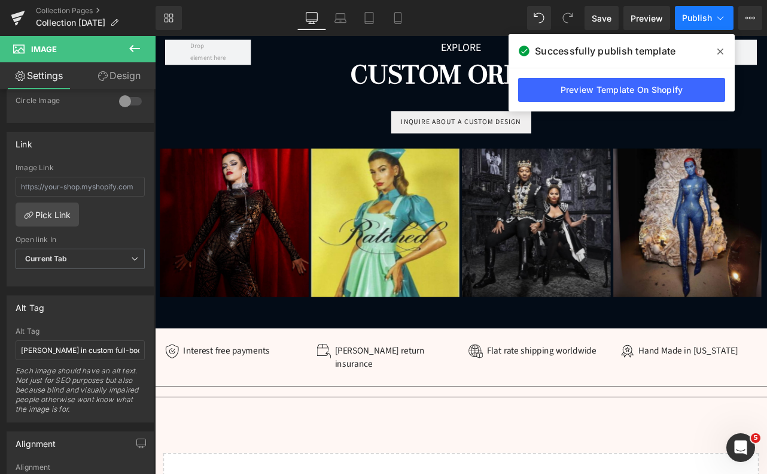
click at [696, 16] on span "Publish" at bounding box center [697, 18] width 30 height 10
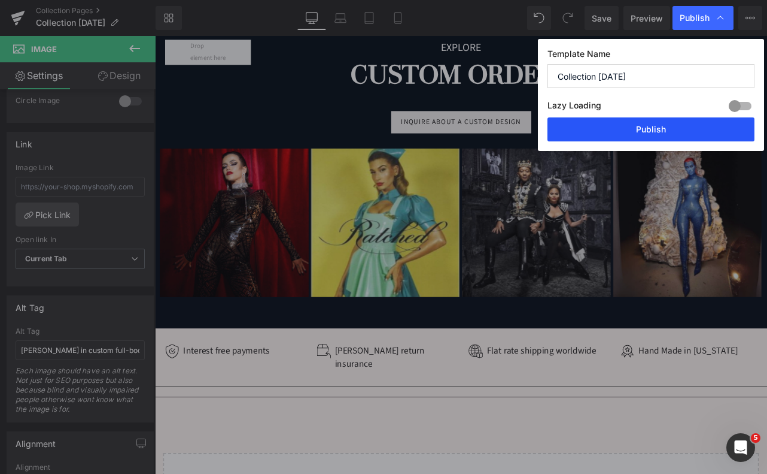
drag, startPoint x: 660, startPoint y: 125, endPoint x: 597, endPoint y: 106, distance: 65.7
click at [0, 0] on button "Publish" at bounding box center [0, 0] width 0 height 0
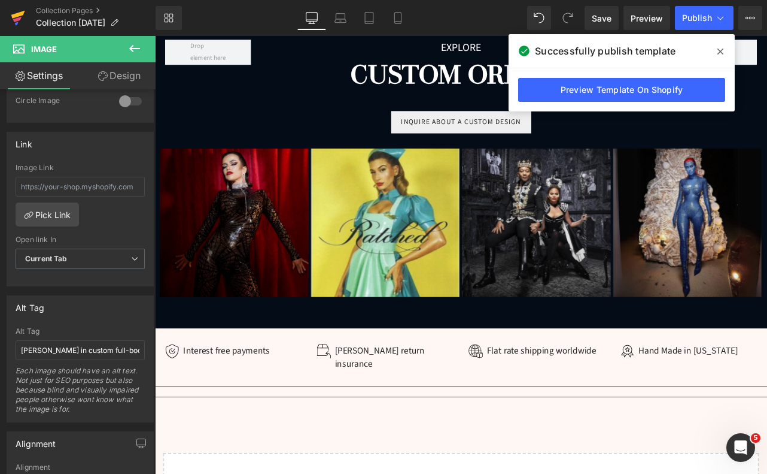
click at [18, 17] on icon at bounding box center [18, 18] width 14 height 30
